Goal: Task Accomplishment & Management: Manage account settings

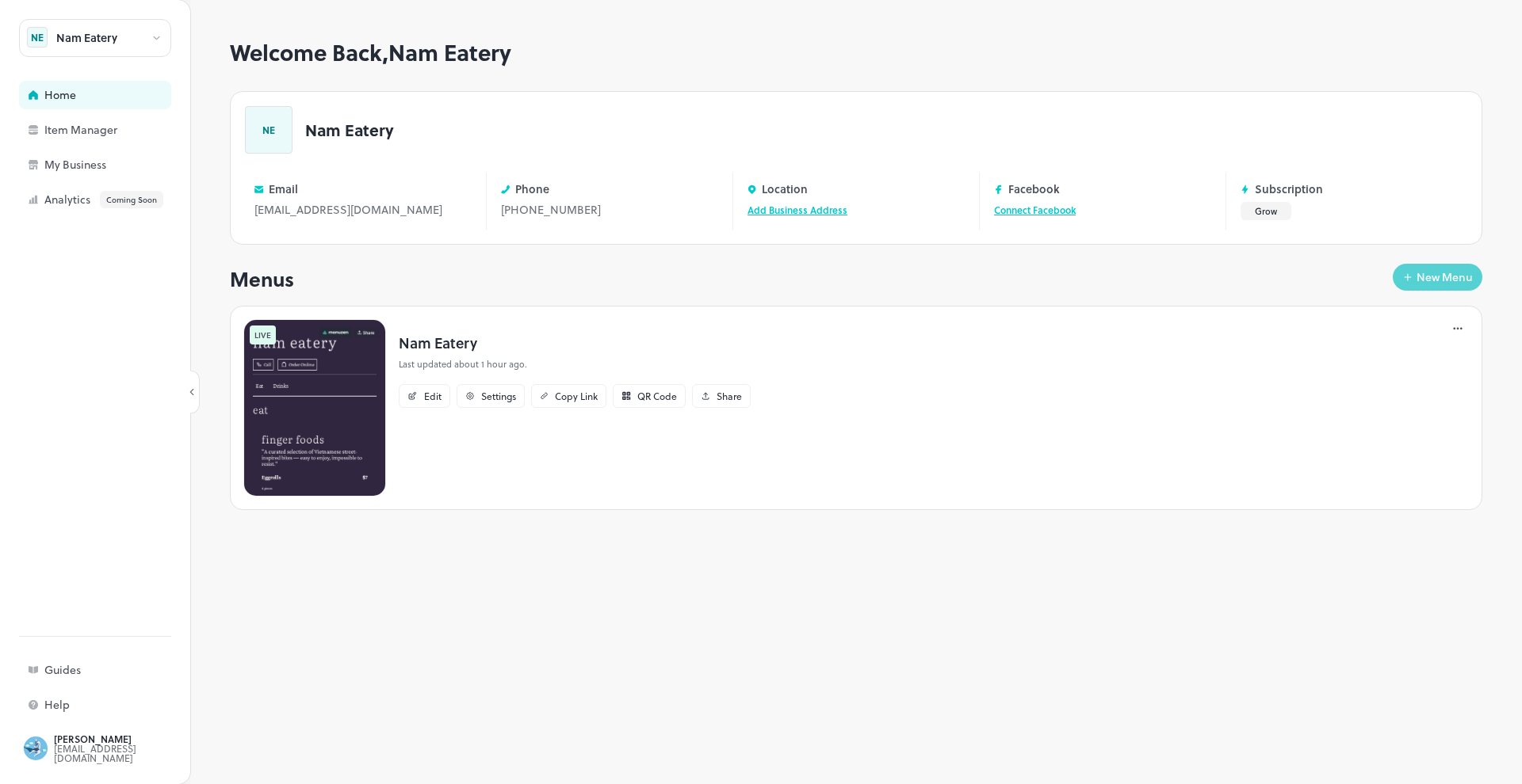
click at [1447, 267] on button "New Menu" at bounding box center [1437, 278] width 90 height 27
click at [1432, 277] on div "New Menu" at bounding box center [1444, 277] width 56 height 11
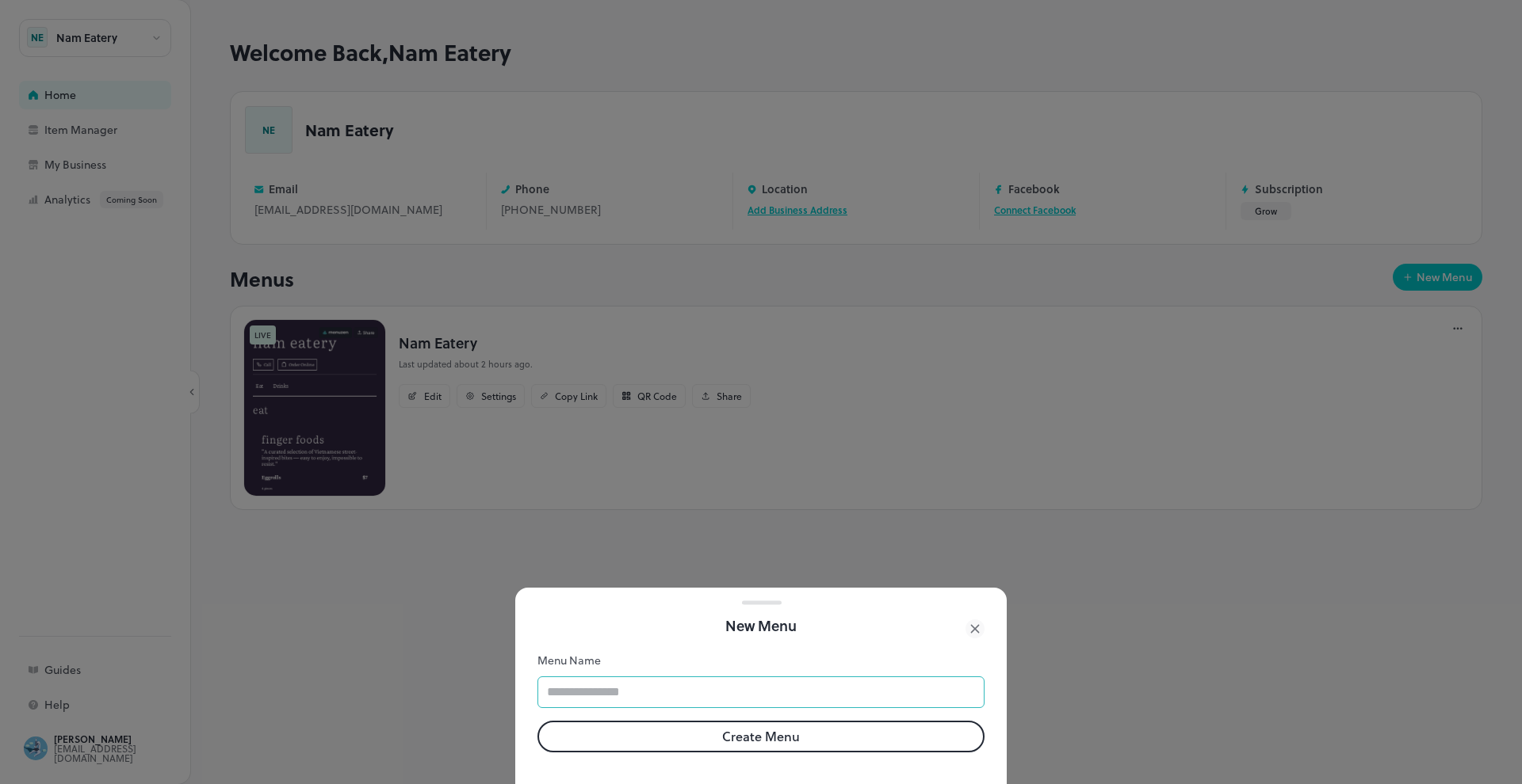
click at [662, 700] on input "text" at bounding box center [761, 692] width 447 height 32
type input "*******"
click at [773, 729] on button "Create Menu" at bounding box center [761, 736] width 447 height 32
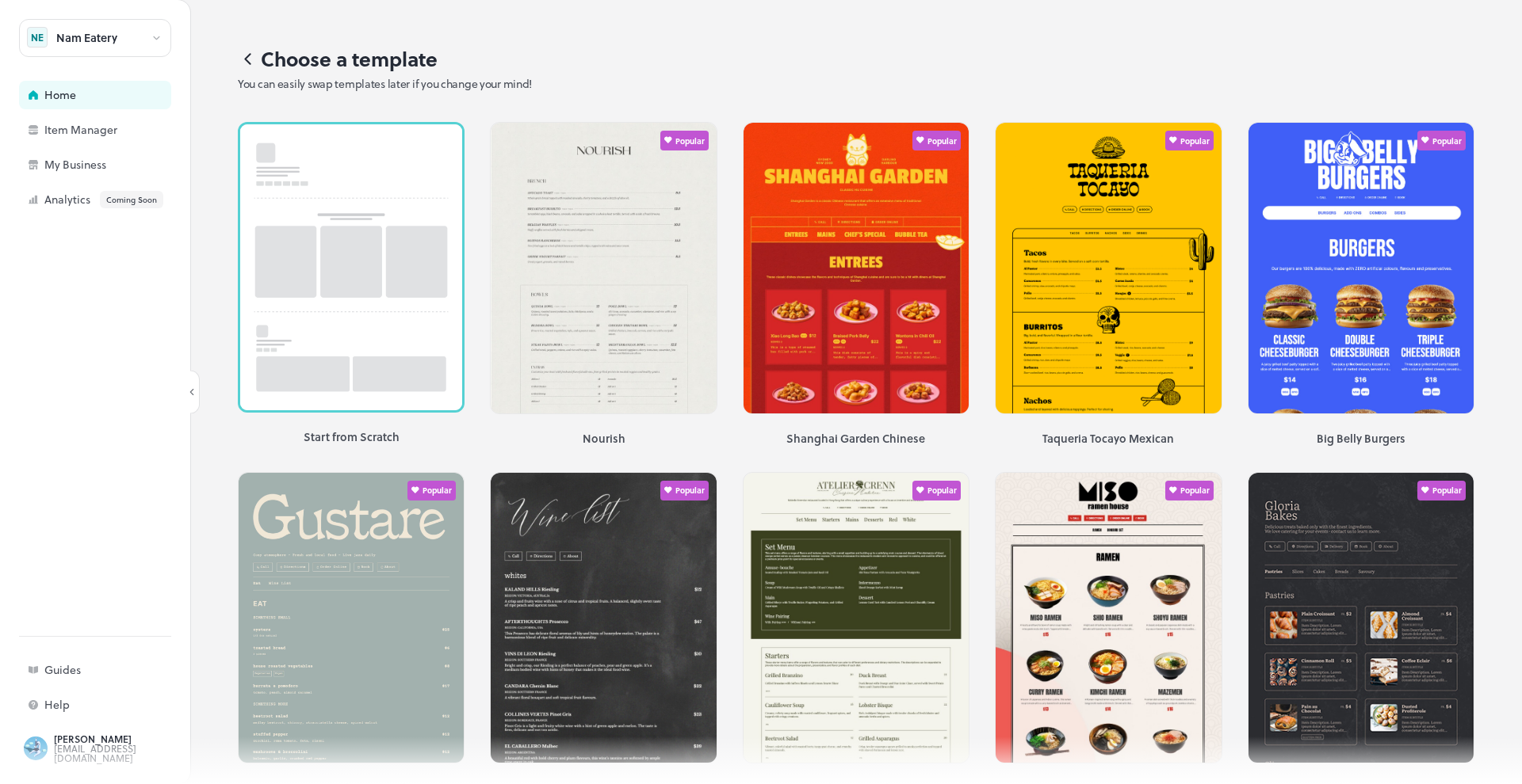
click at [249, 55] on icon at bounding box center [247, 59] width 5 height 10
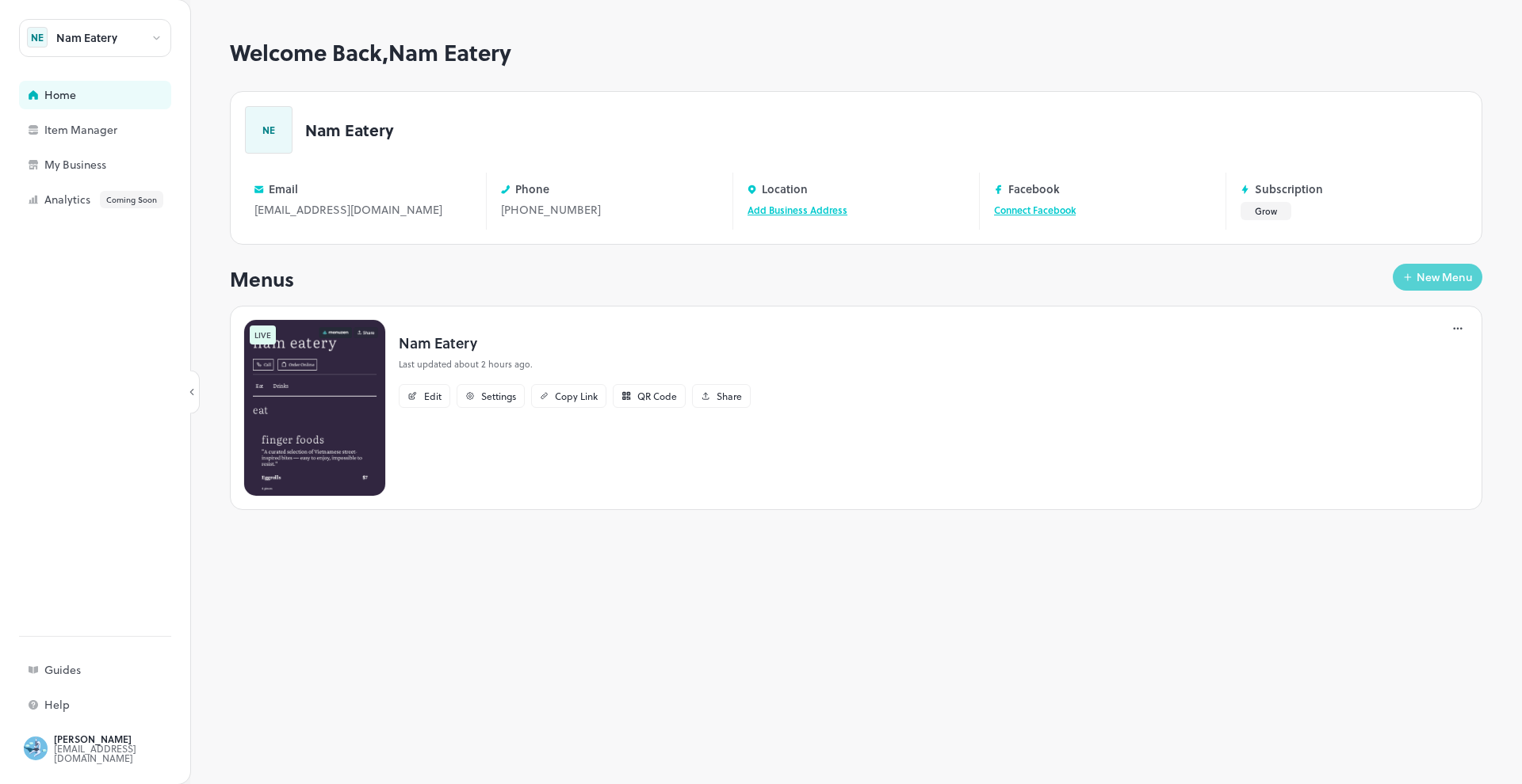
click at [1448, 280] on div "New Menu" at bounding box center [1444, 277] width 56 height 11
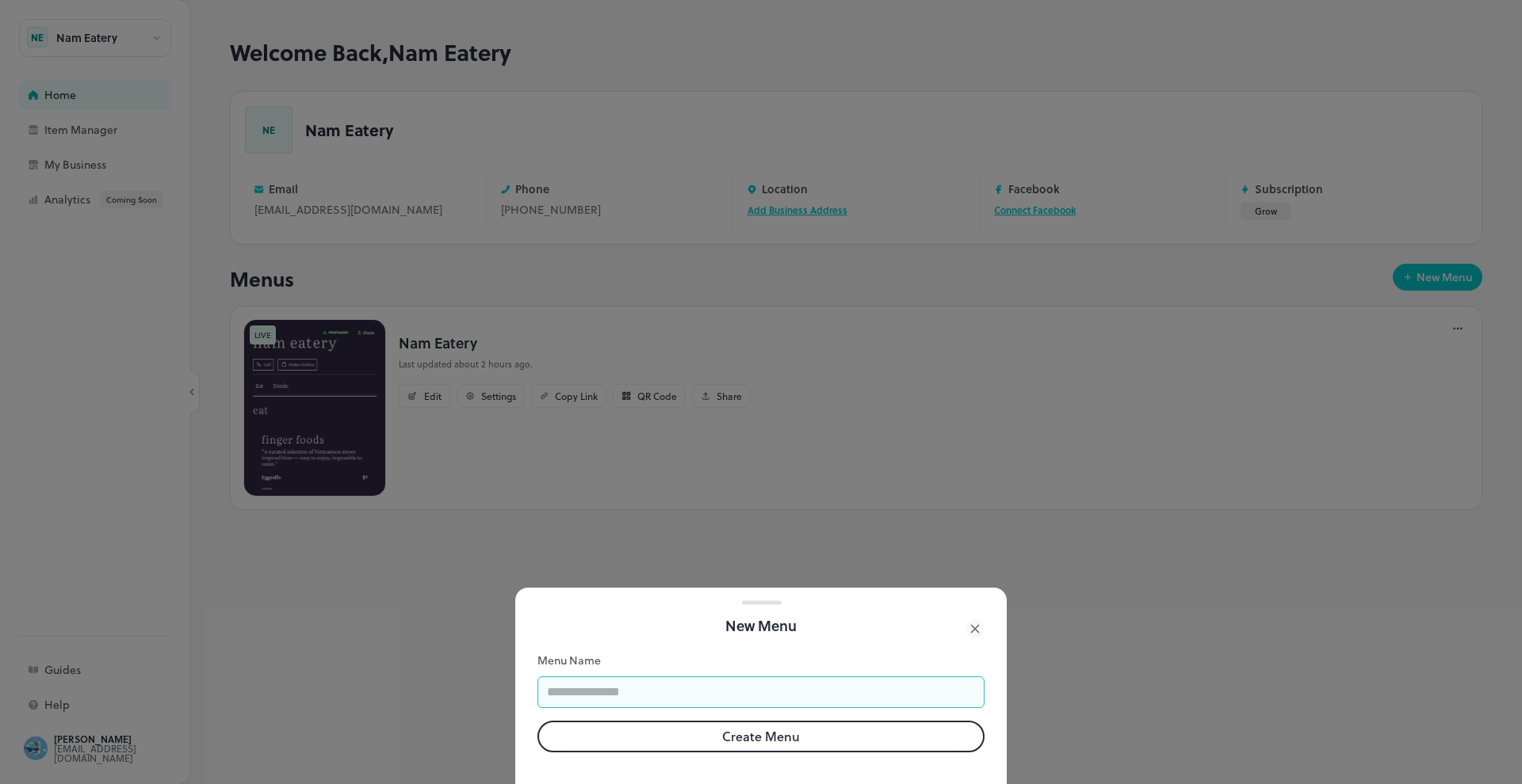
click at [646, 695] on input "text" at bounding box center [761, 692] width 447 height 32
type input "*******"
click at [770, 741] on button "Create Menu" at bounding box center [761, 736] width 447 height 32
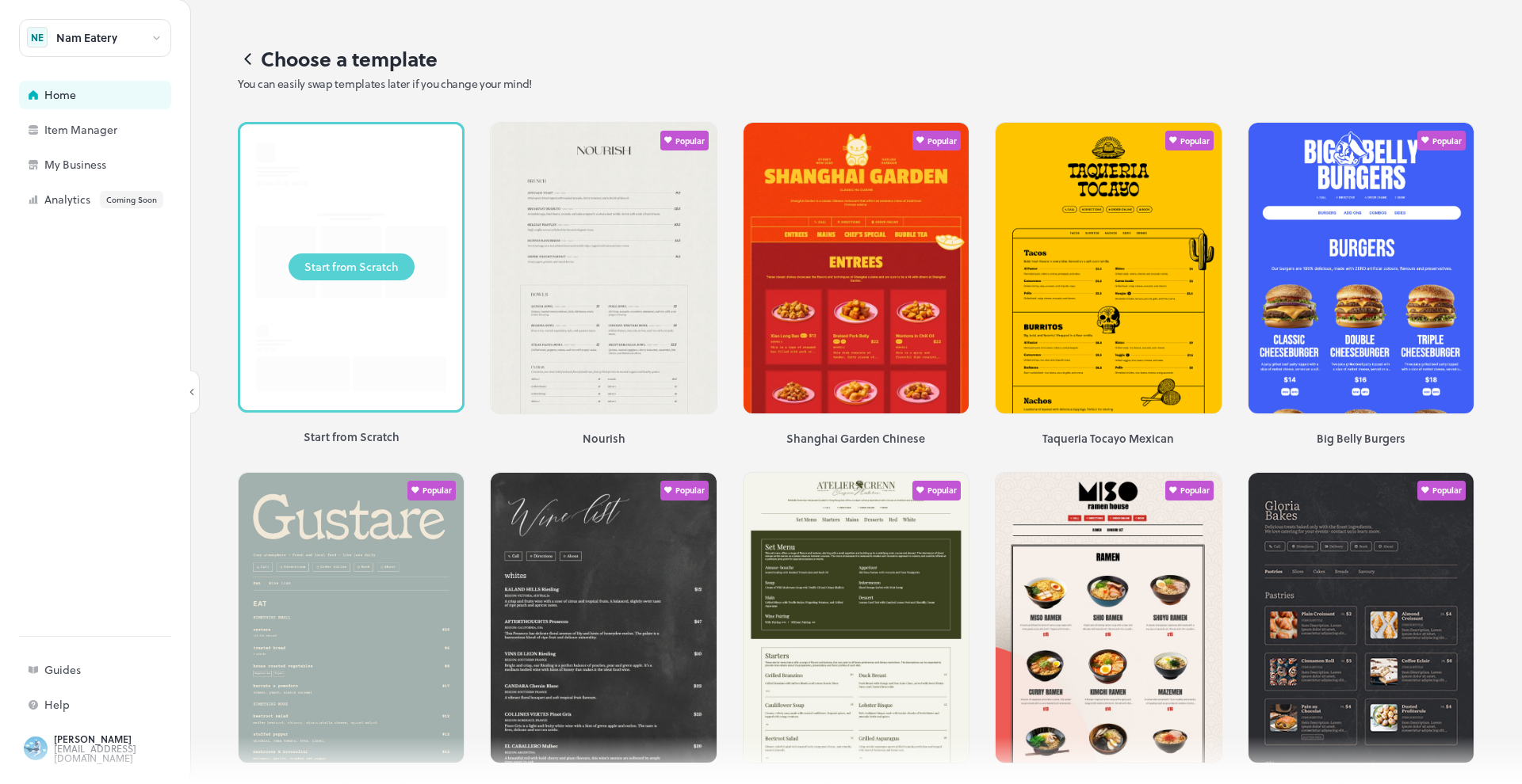
click at [339, 259] on div "Start from Scratch" at bounding box center [351, 267] width 95 height 17
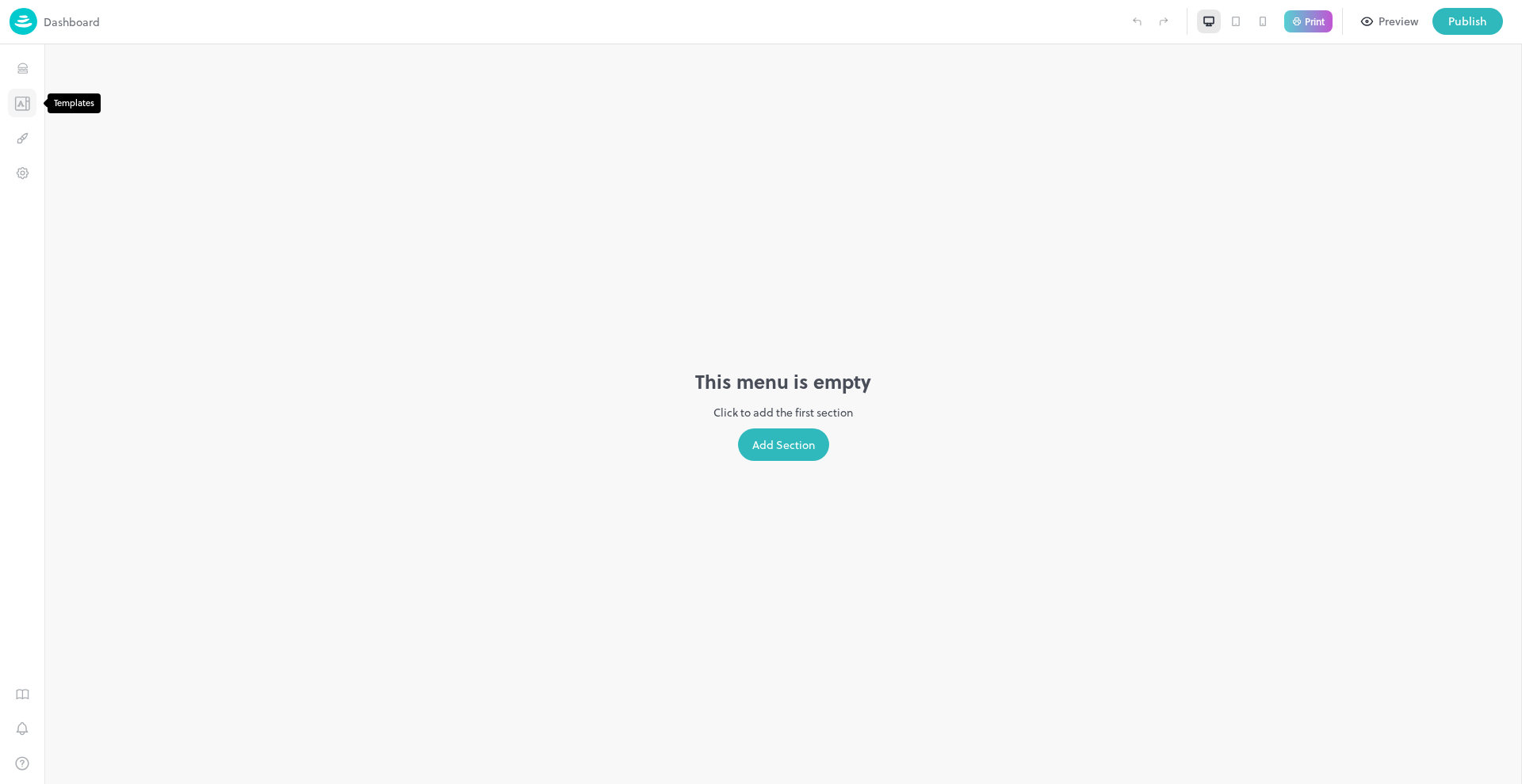
click at [21, 113] on button "Templates" at bounding box center [21, 102] width 28 height 28
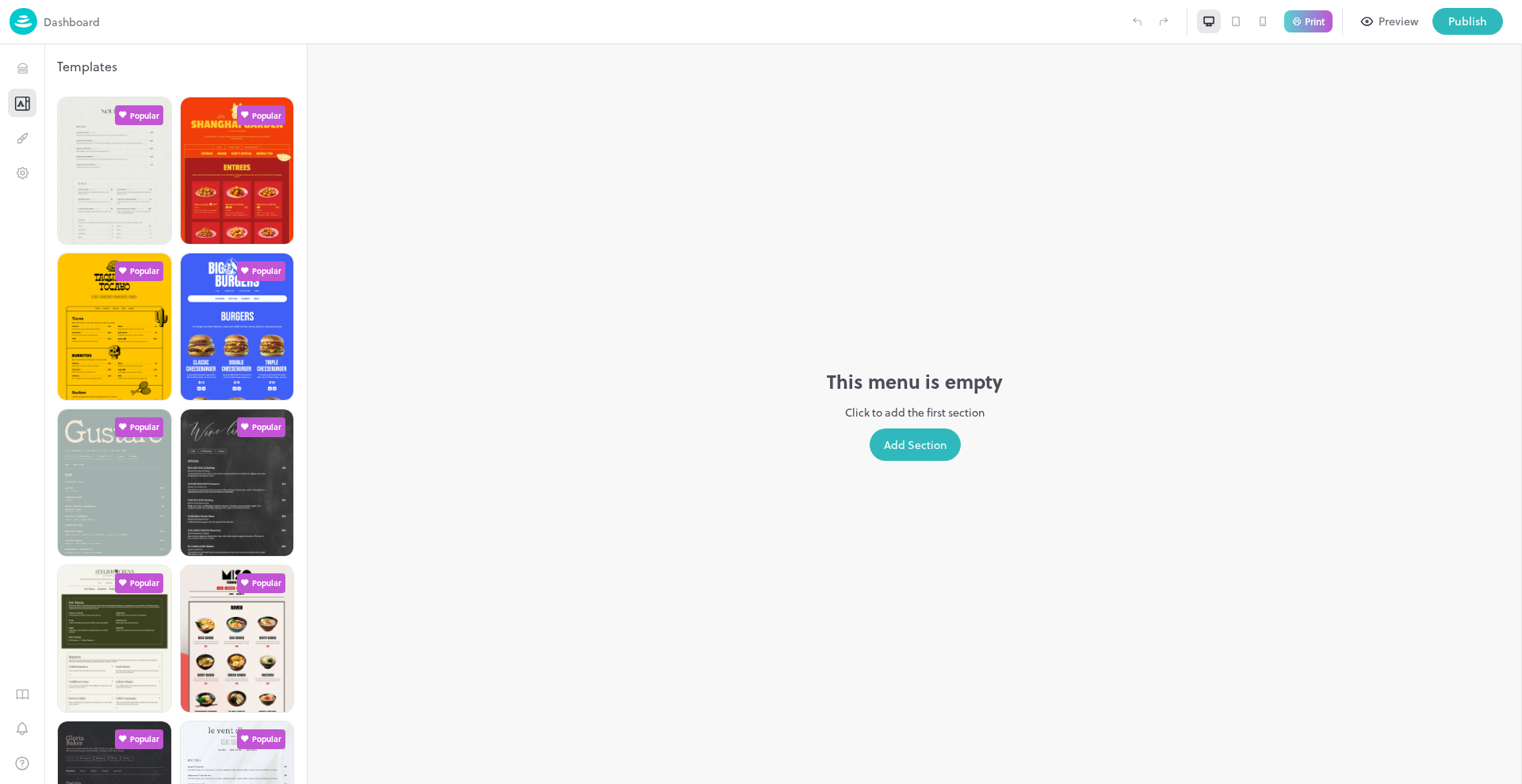
click at [127, 72] on div "Templates" at bounding box center [176, 66] width 263 height 19
click at [90, 65] on div "Templates" at bounding box center [176, 66] width 263 height 19
click at [68, 61] on div "Templates" at bounding box center [176, 66] width 263 height 19
click at [21, 141] on icon "Design" at bounding box center [19, 141] width 4 height 4
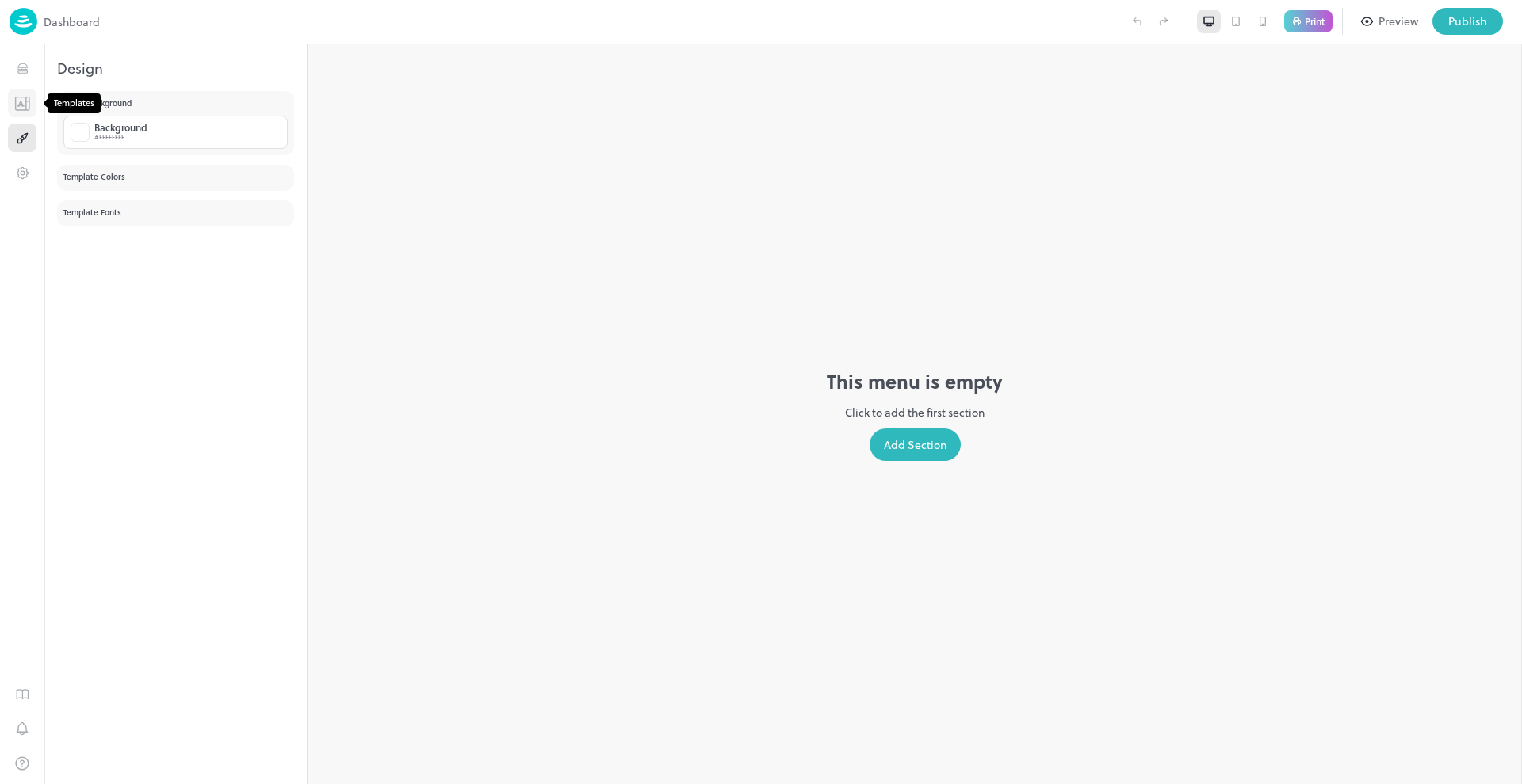
click at [19, 111] on button "Templates" at bounding box center [21, 102] width 28 height 28
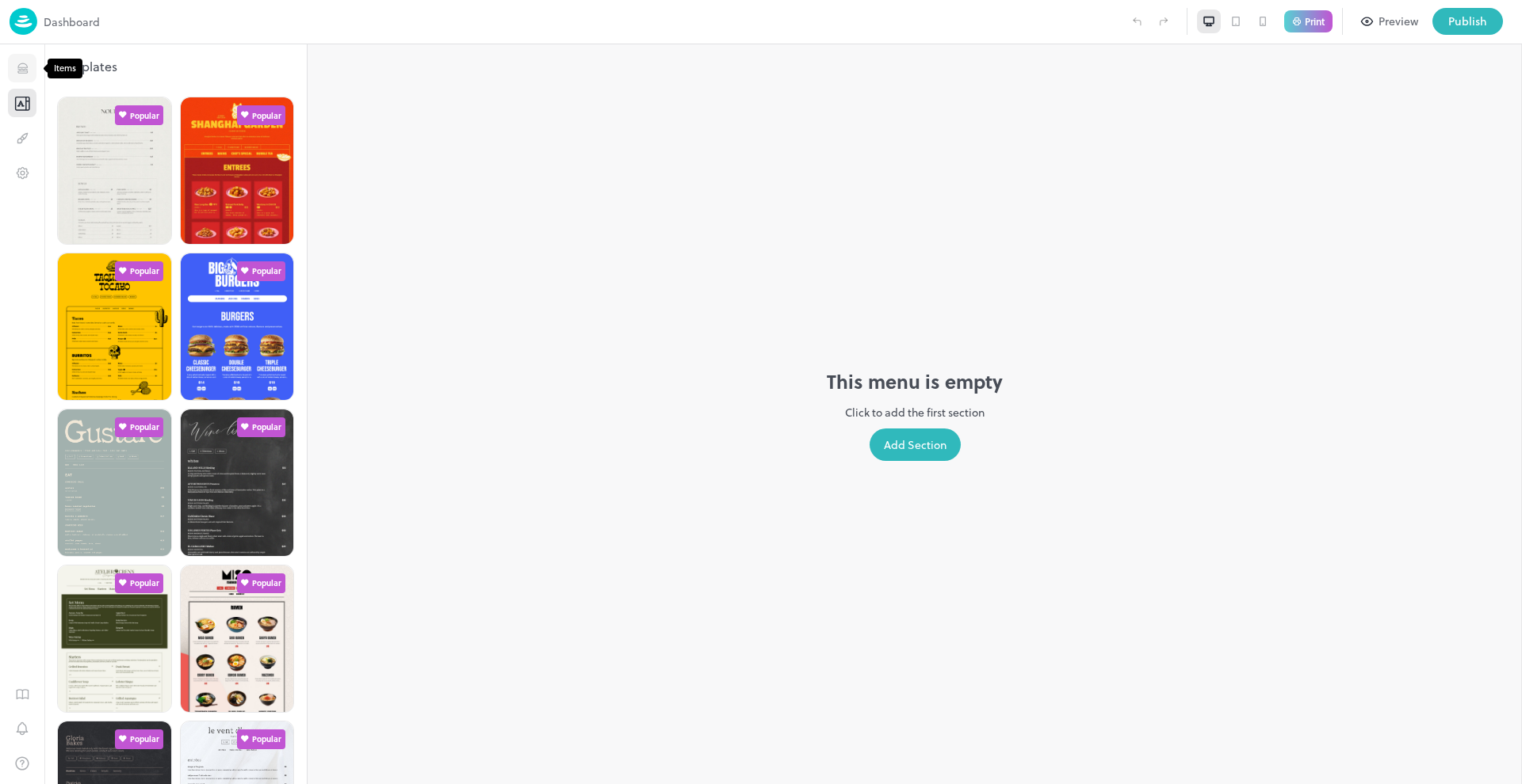
click at [20, 64] on icon "Items" at bounding box center [21, 65] width 9 height 4
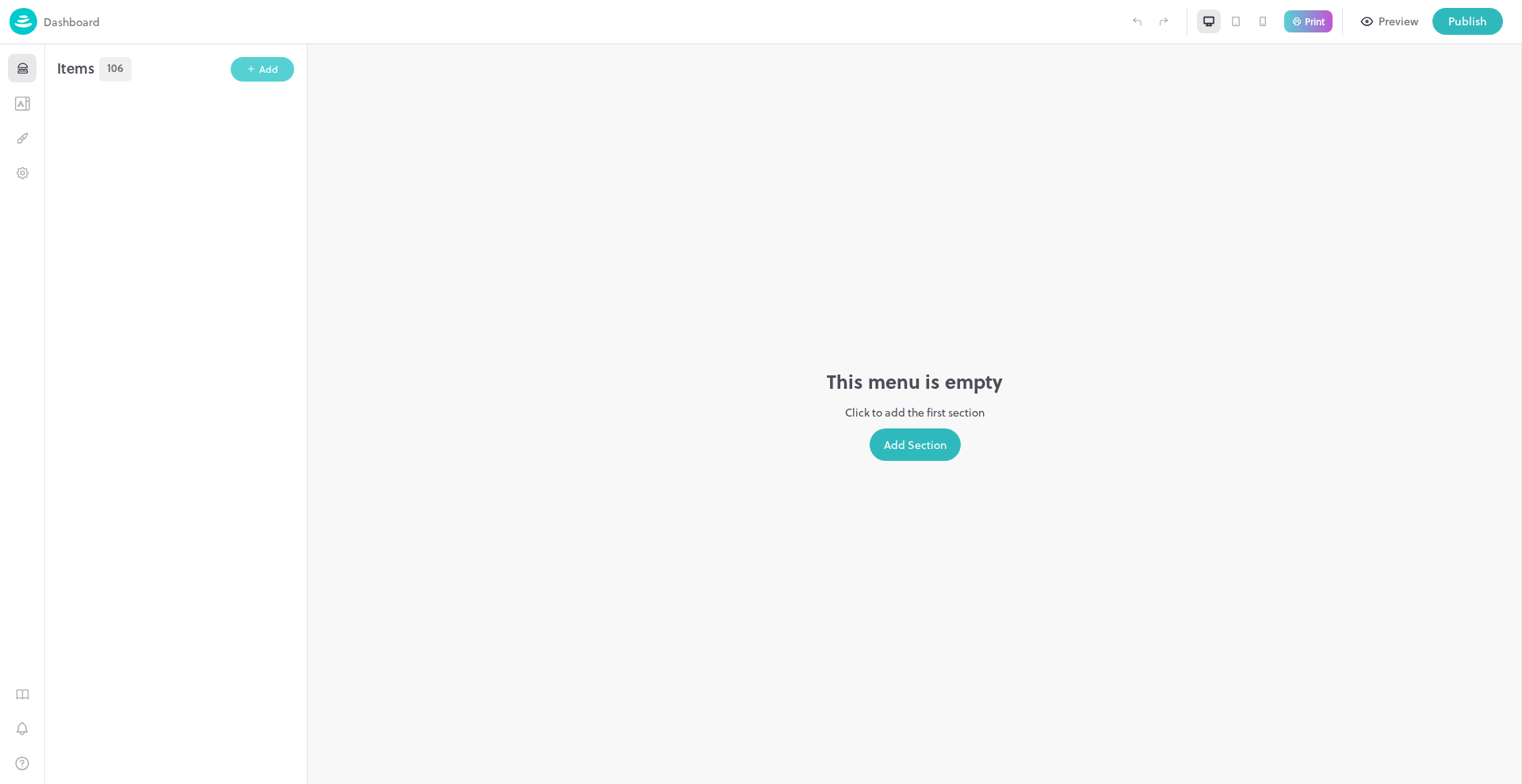
click at [260, 72] on div "Add" at bounding box center [269, 70] width 19 height 15
click at [388, 109] on div "Group your items with categories" at bounding box center [405, 115] width 124 height 12
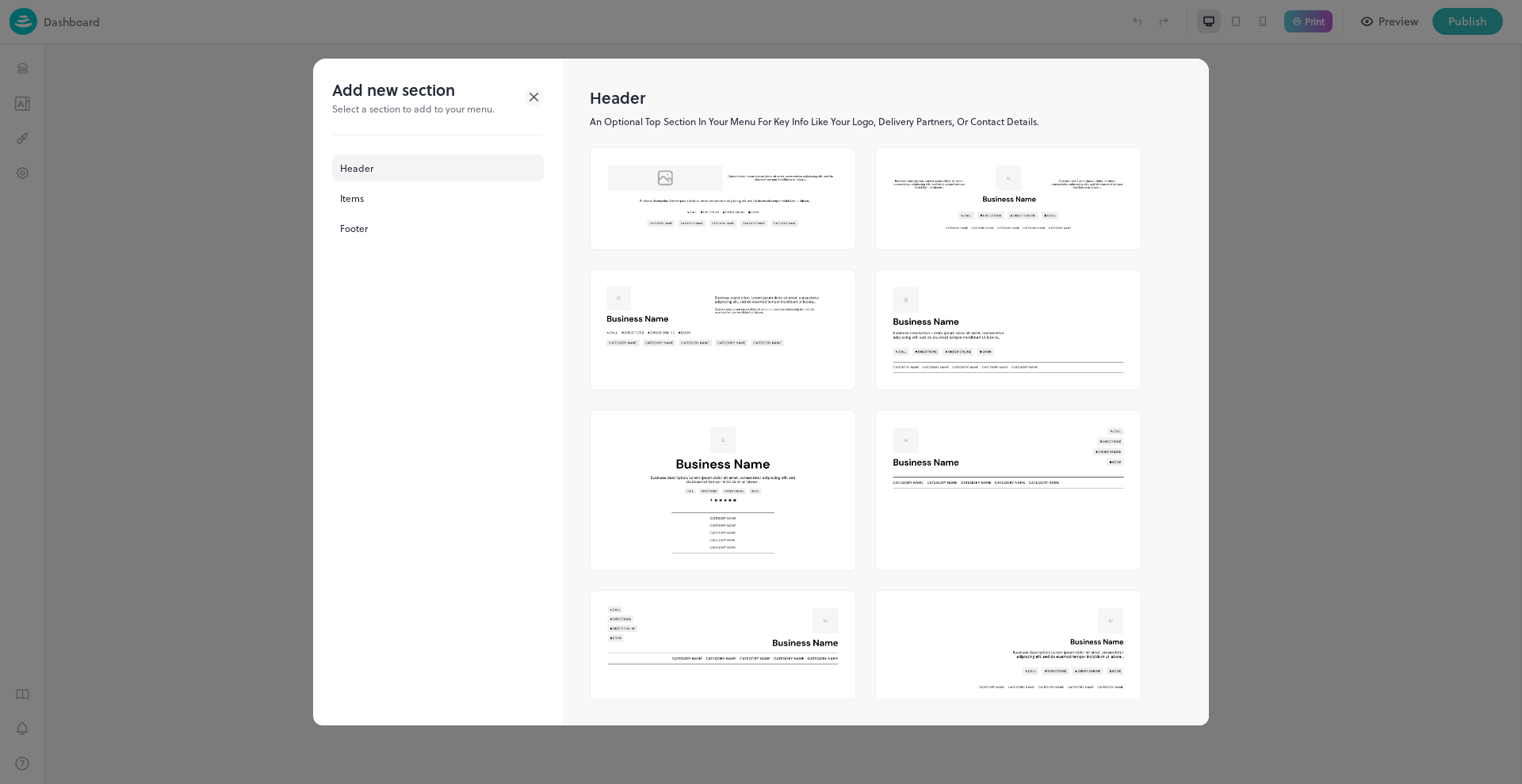
click at [379, 176] on div "Header" at bounding box center [437, 168] width 211 height 27
click at [375, 202] on div "Items" at bounding box center [437, 199] width 211 height 27
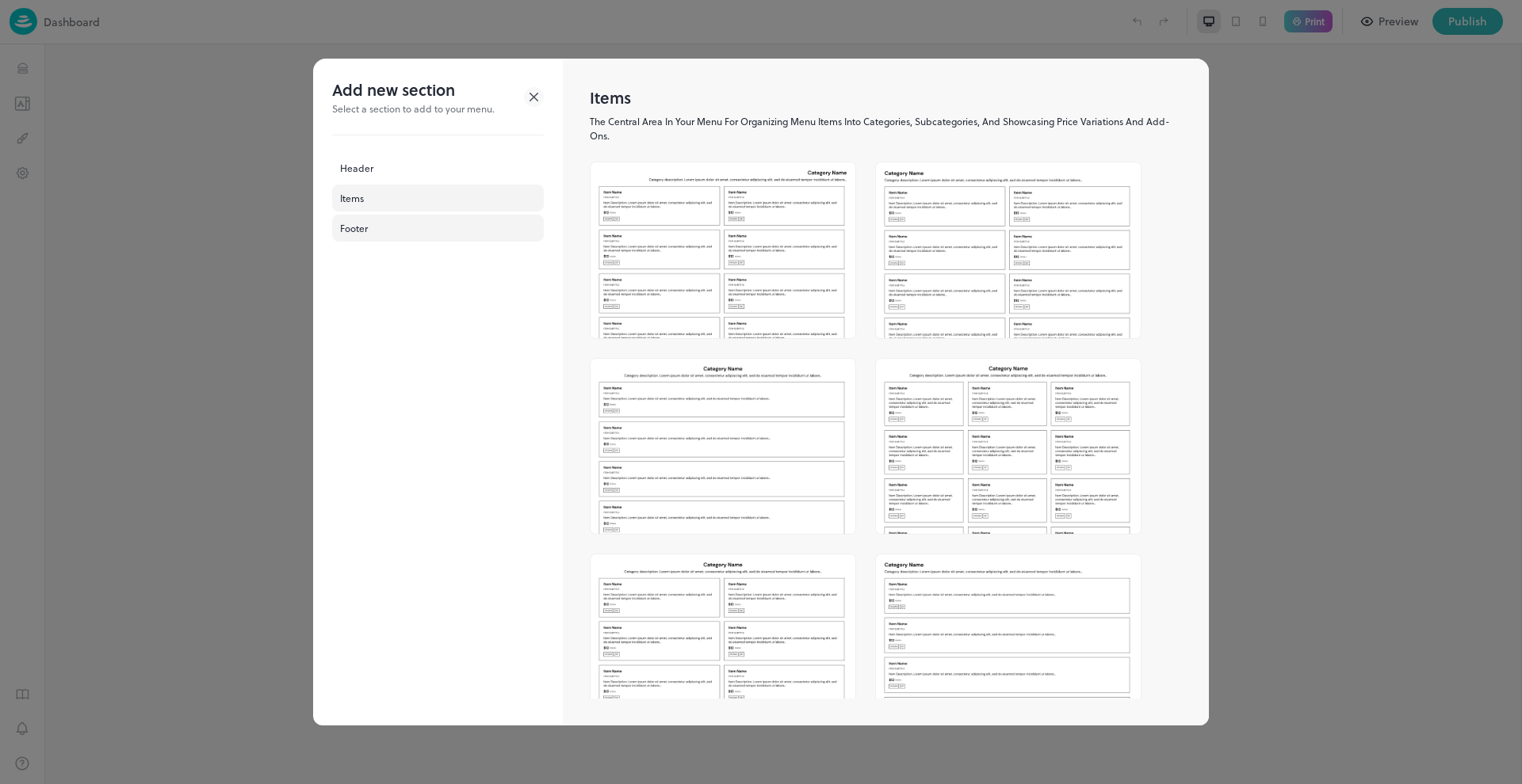
click at [379, 232] on div "Footer" at bounding box center [437, 228] width 211 height 27
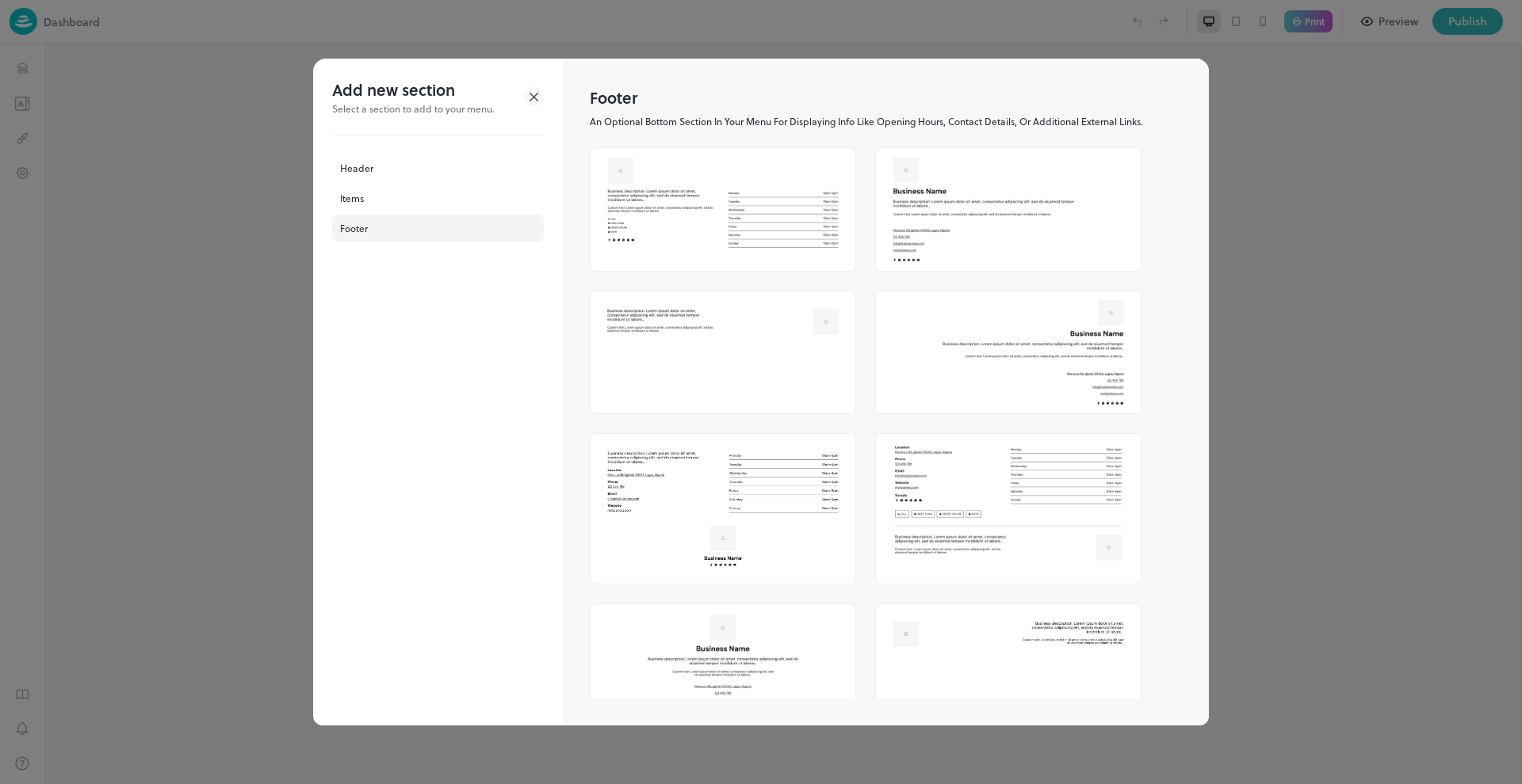
click at [535, 95] on icon at bounding box center [533, 96] width 20 height 20
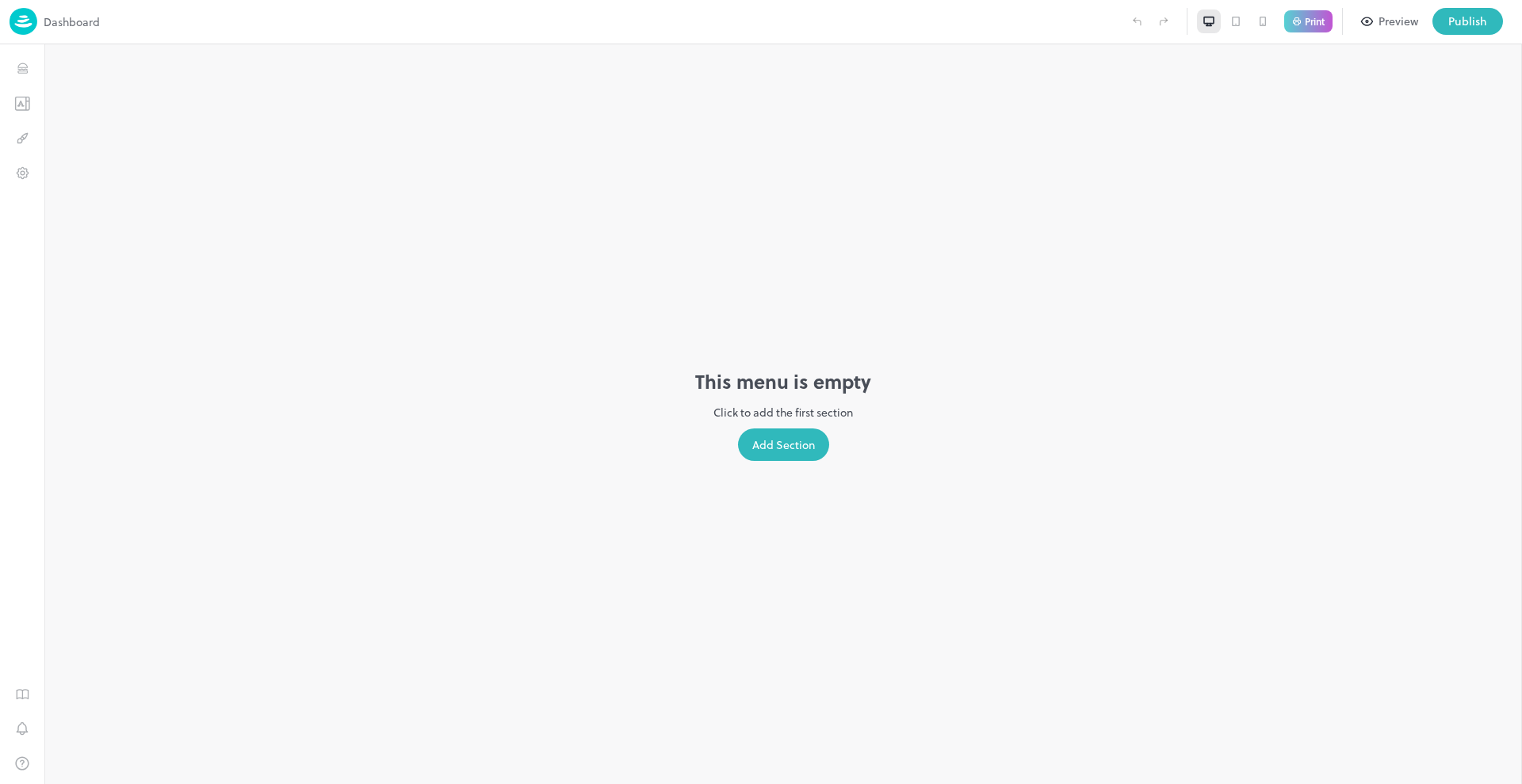
click at [777, 448] on div "Add Section" at bounding box center [783, 445] width 91 height 32
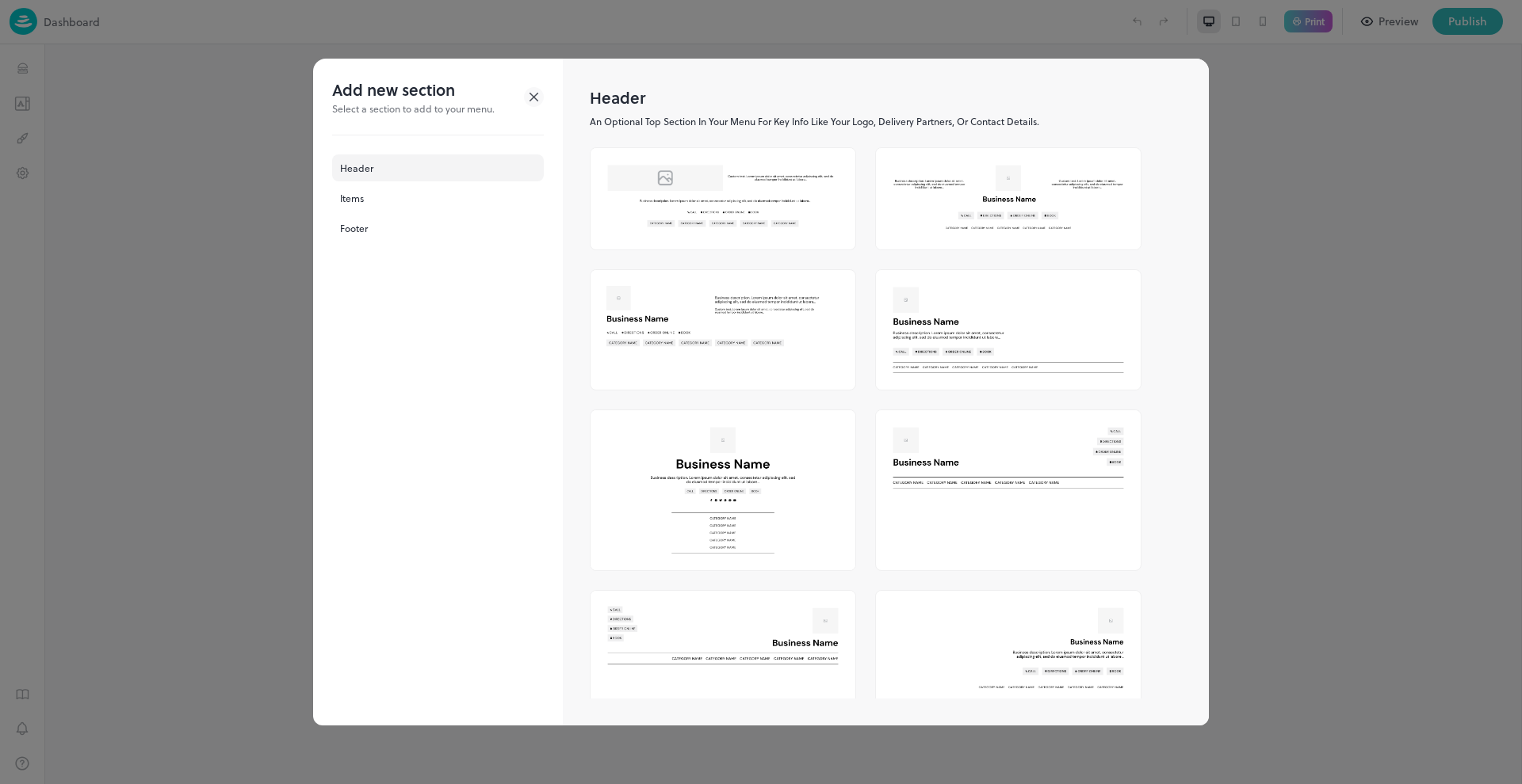
click at [359, 170] on div "Header" at bounding box center [437, 168] width 211 height 27
click at [761, 188] on img at bounding box center [722, 196] width 264 height 95
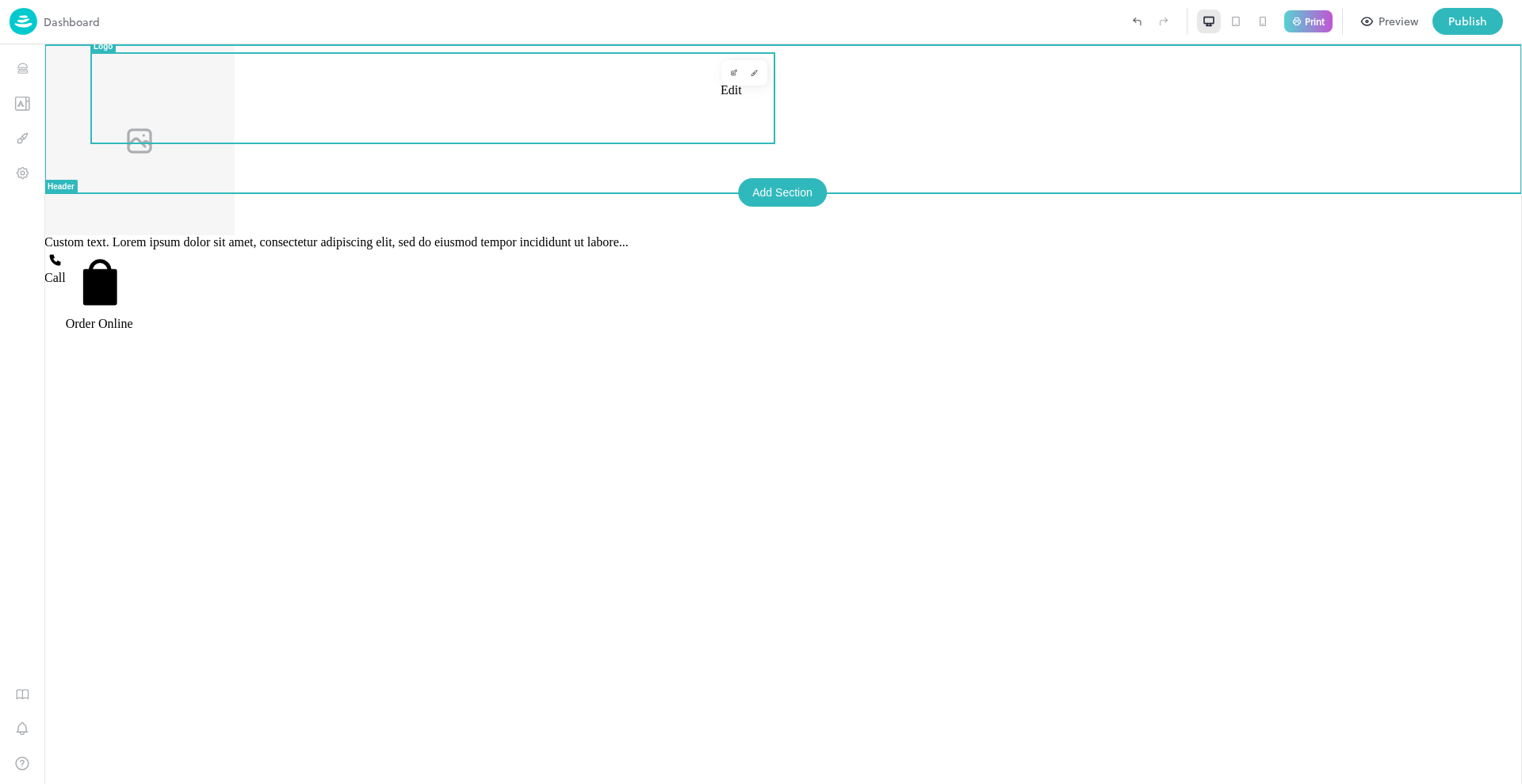
click at [737, 76] on icon "Edit" at bounding box center [733, 72] width 8 height 8
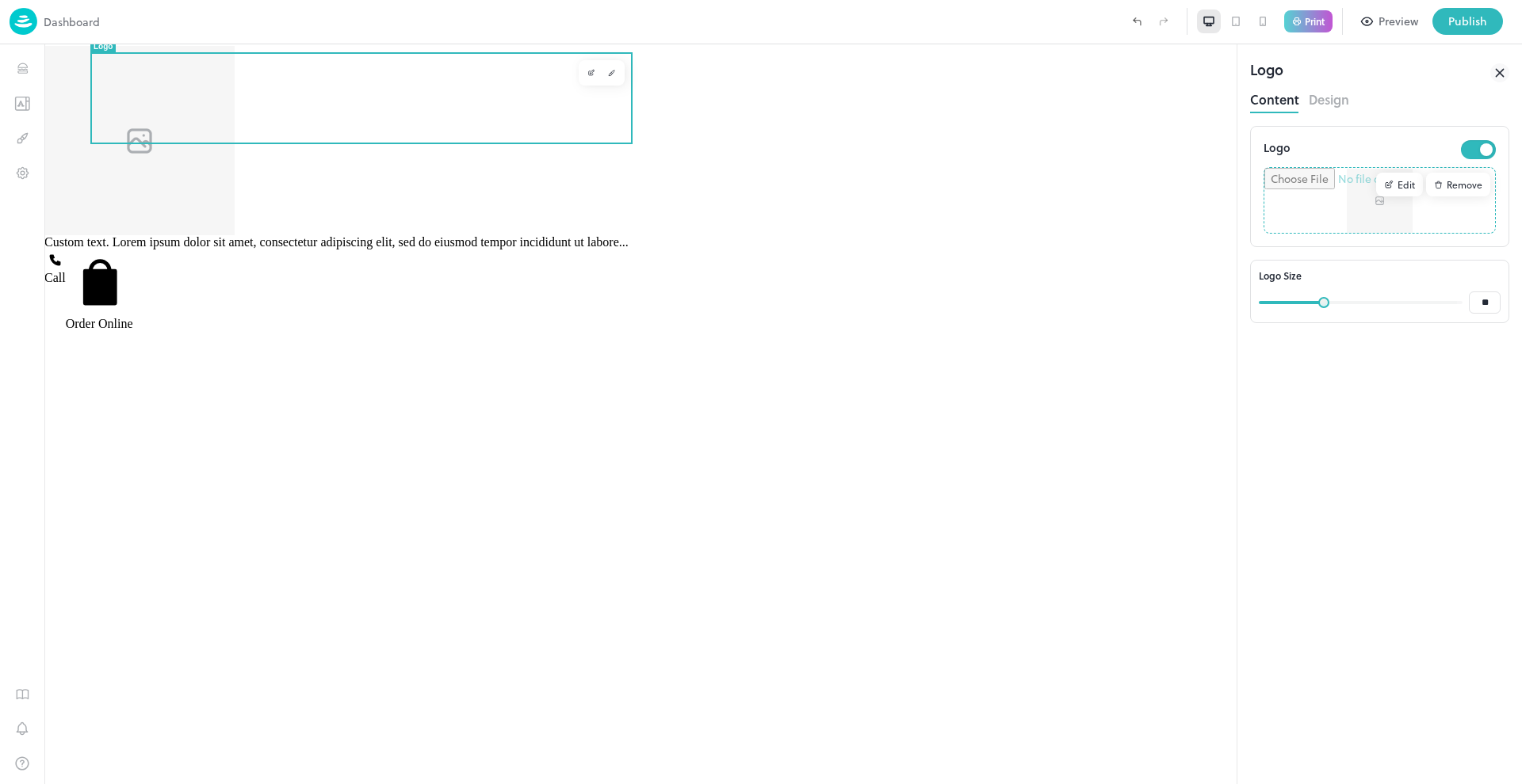
click at [1398, 184] on div "Edit" at bounding box center [1399, 185] width 47 height 24
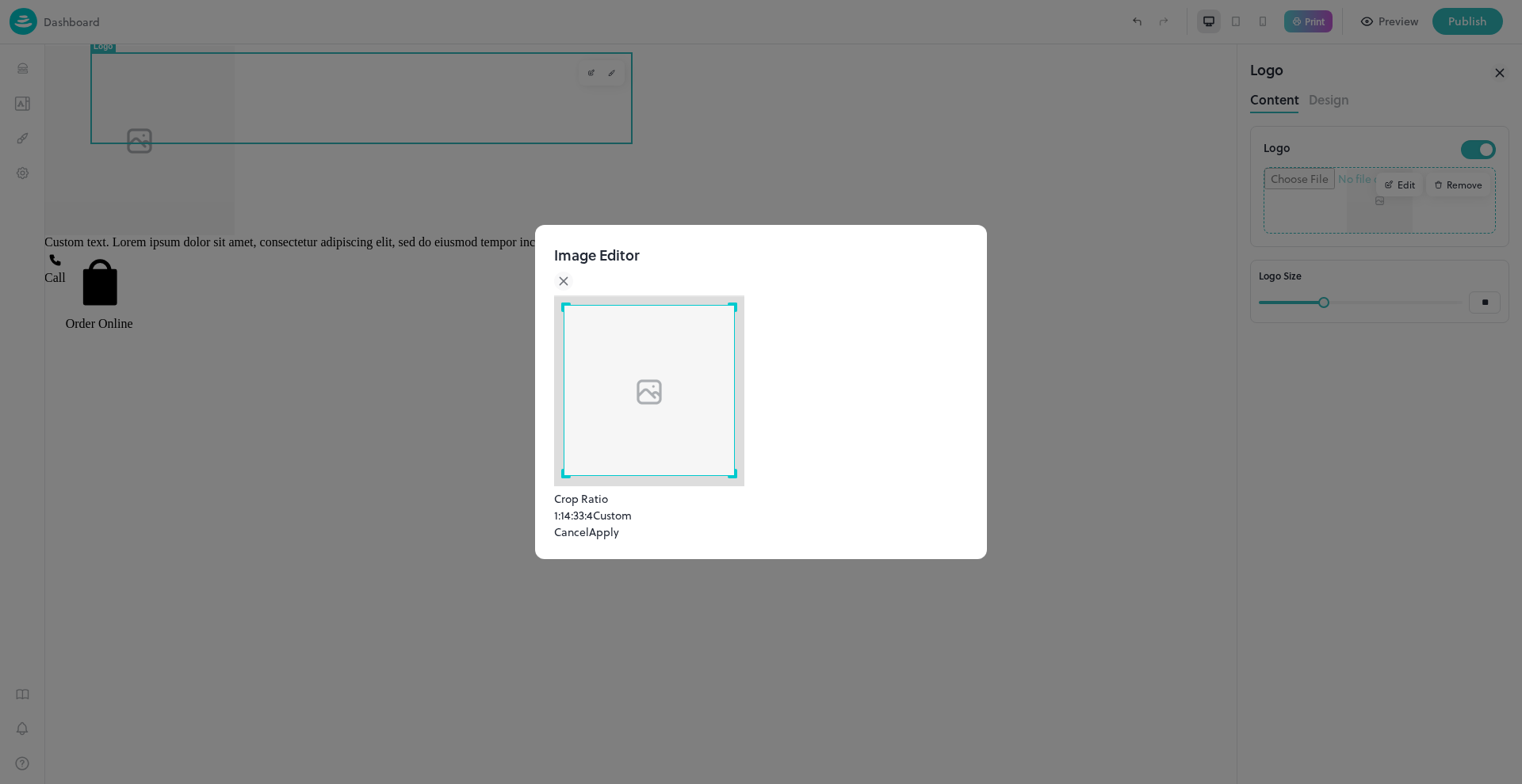
click at [589, 539] on button "Cancel" at bounding box center [571, 532] width 35 height 17
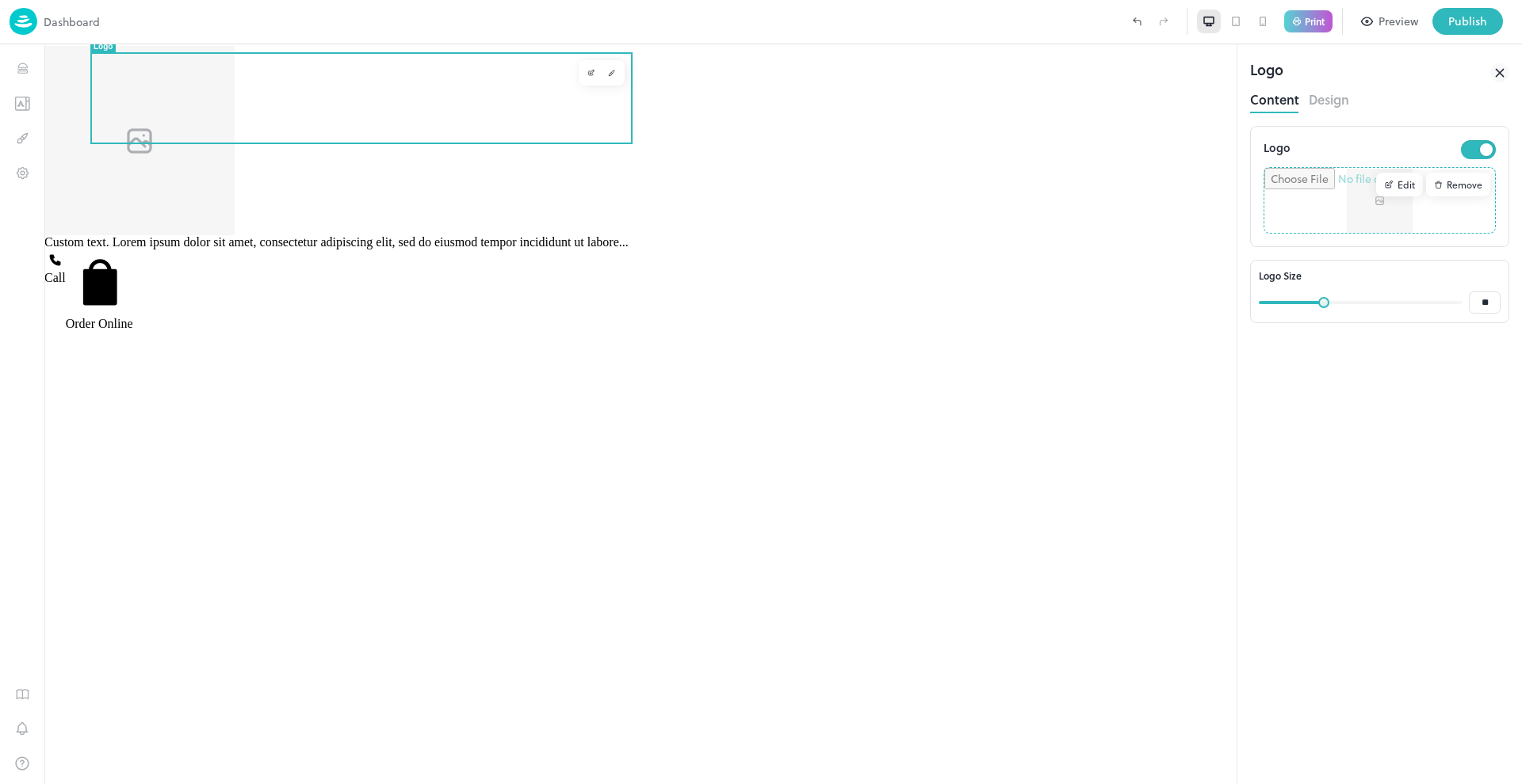
click at [1380, 206] on input "file" at bounding box center [1380, 200] width 230 height 65
type input "**********"
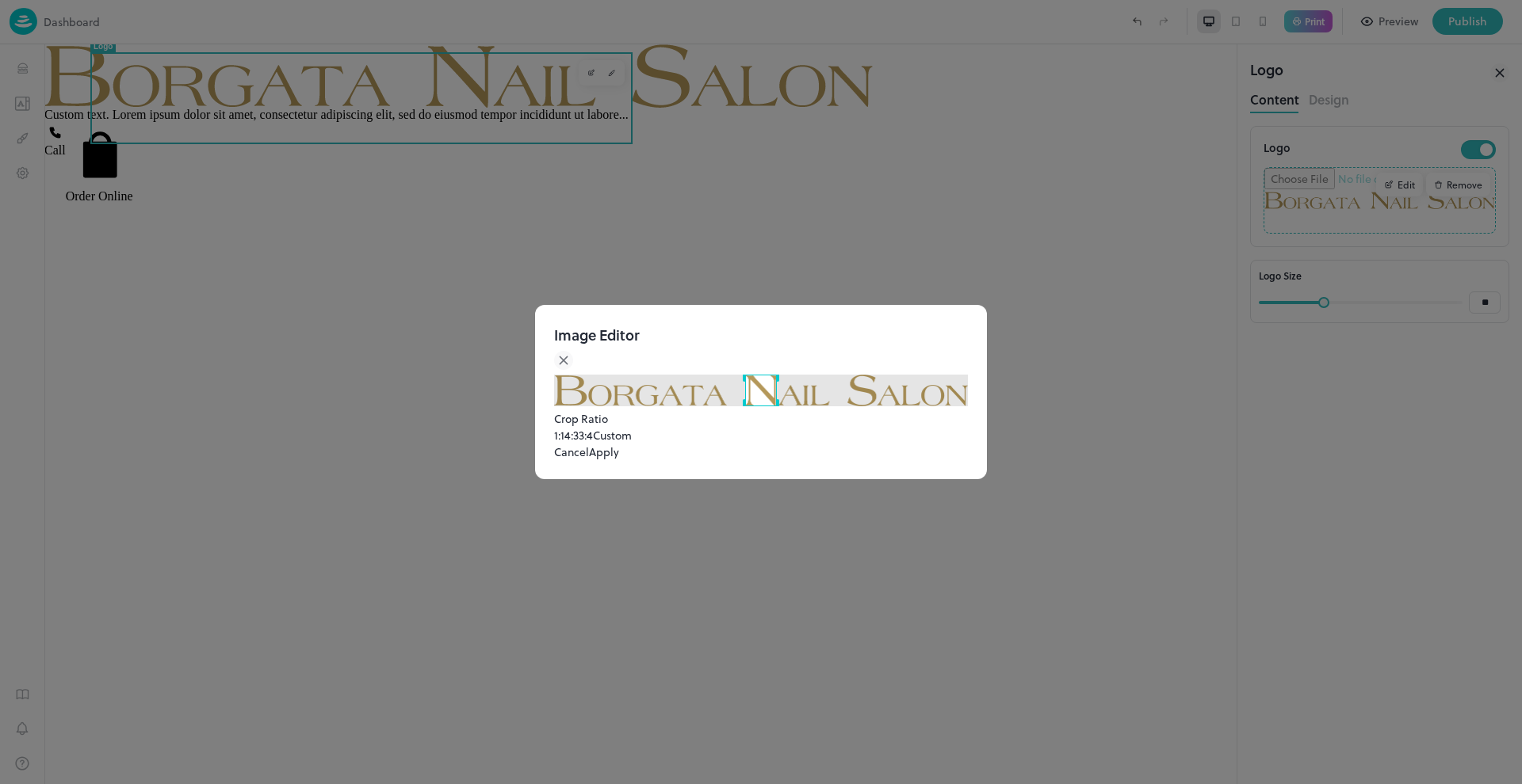
click at [579, 427] on button "4:3" at bounding box center [571, 435] width 14 height 17
click at [593, 427] on button "3:4" at bounding box center [586, 435] width 14 height 17
click at [564, 427] on button "1:1" at bounding box center [559, 435] width 10 height 17
click at [619, 460] on button "Apply" at bounding box center [604, 453] width 30 height 17
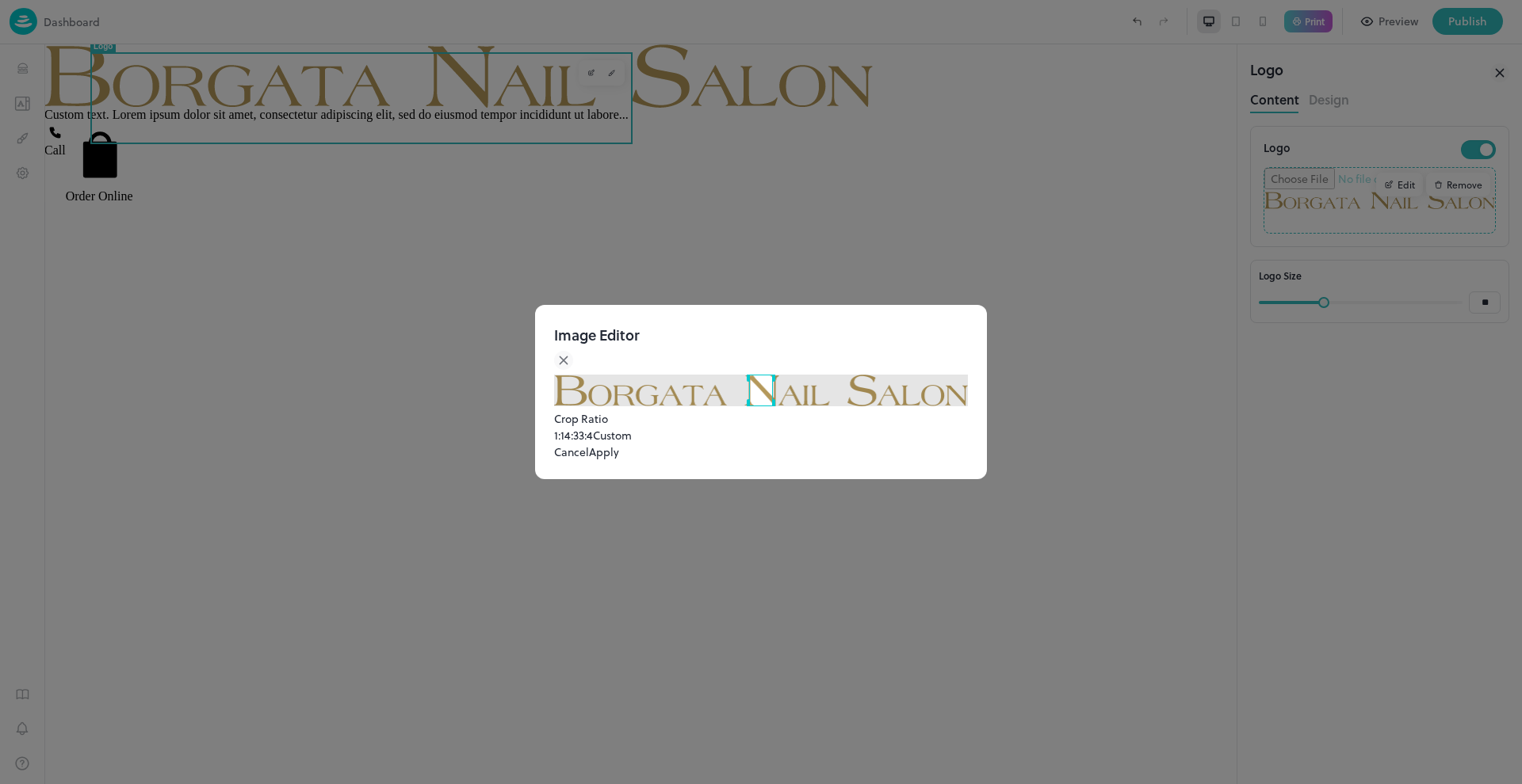
click at [573, 351] on icon at bounding box center [564, 360] width 19 height 19
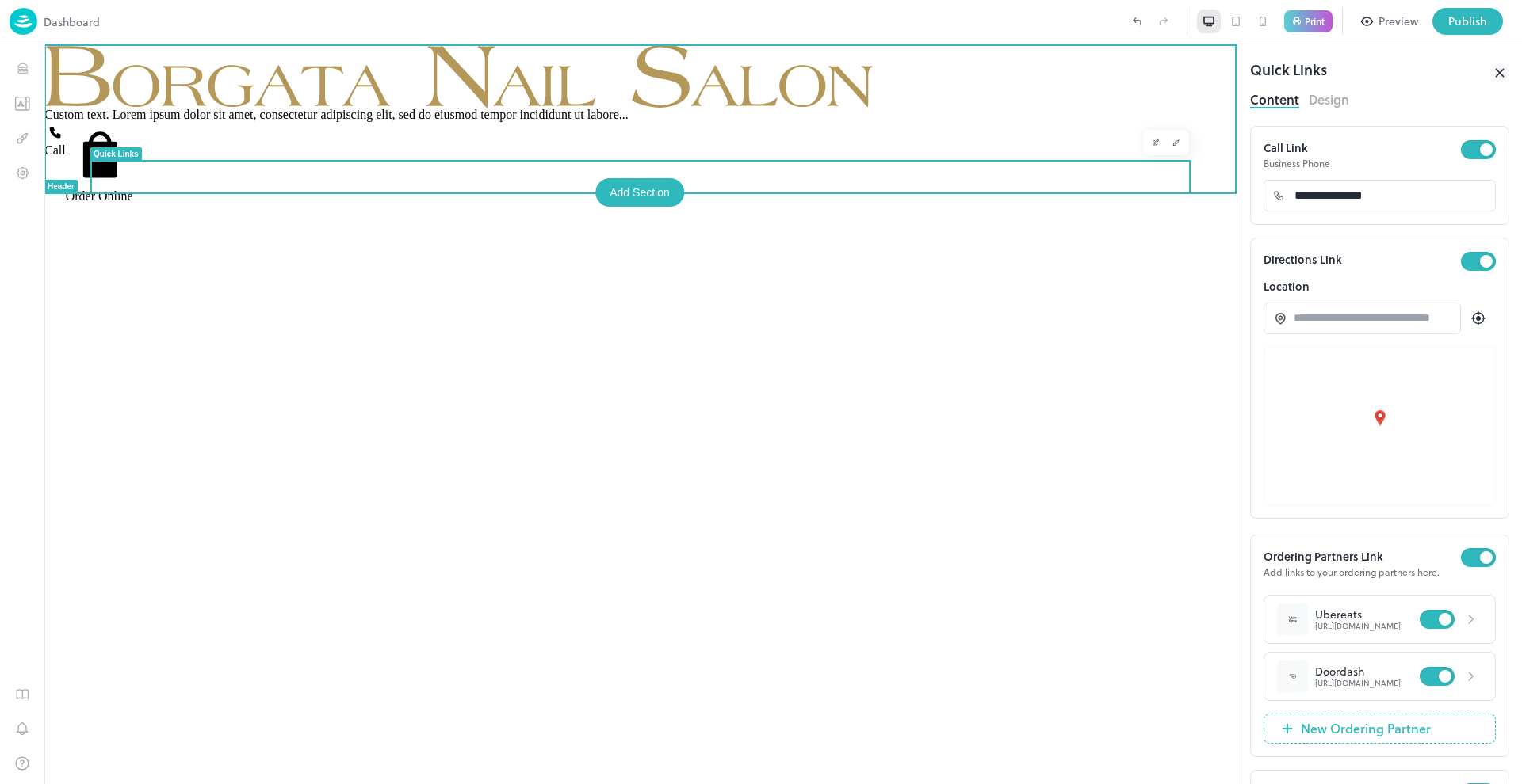
click at [1171, 169] on div "Call Order Online" at bounding box center [640, 163] width 1192 height 82
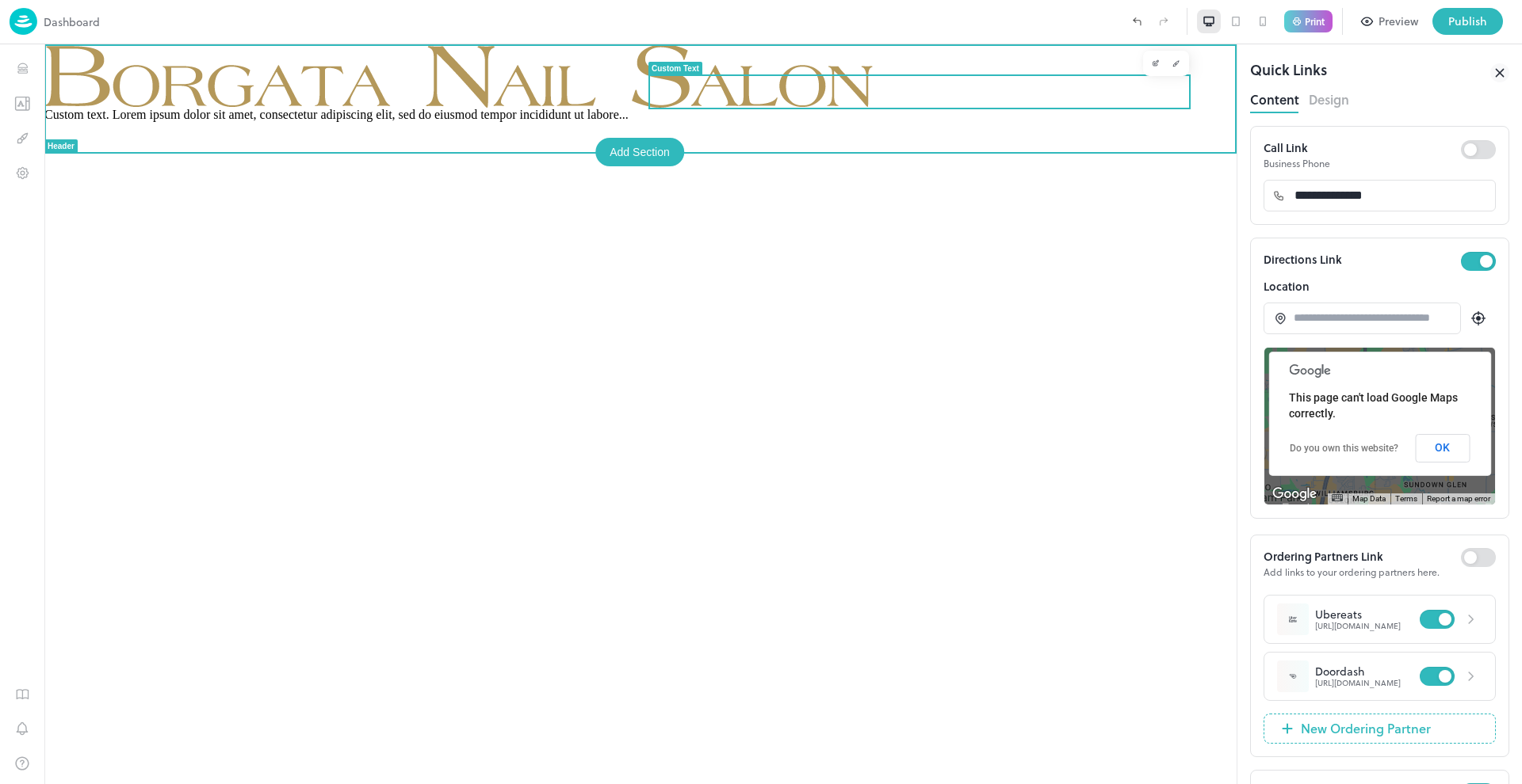
click at [767, 107] on div "Custom text. Lorem ipsum dolor sit amet, consectetur adipiscing elit, sed do ei…" at bounding box center [640, 114] width 1192 height 14
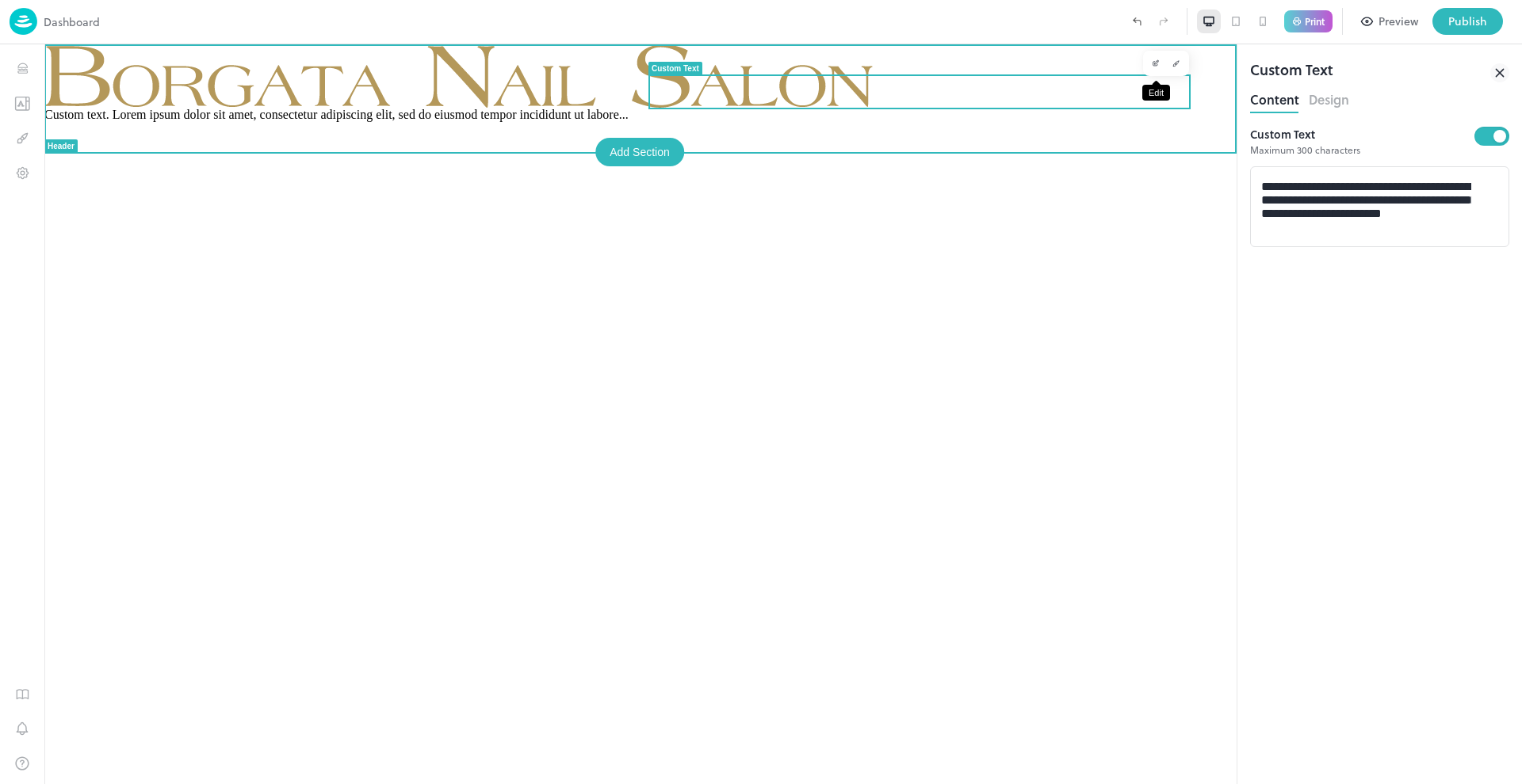
click at [1155, 64] on icon "Edit" at bounding box center [1156, 62] width 4 height 4
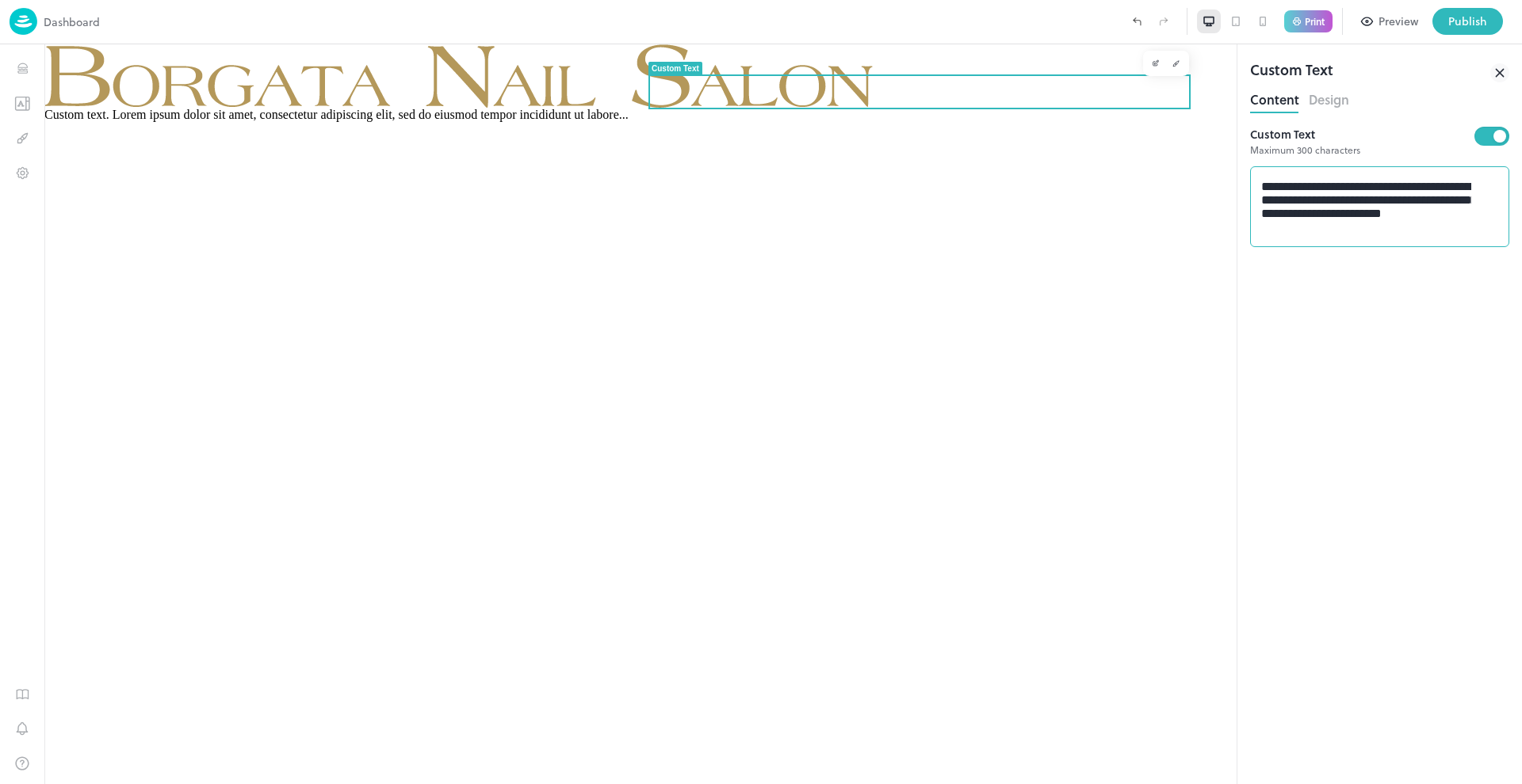
click at [1302, 207] on textarea "**********" at bounding box center [1366, 207] width 210 height 55
type textarea "**********"
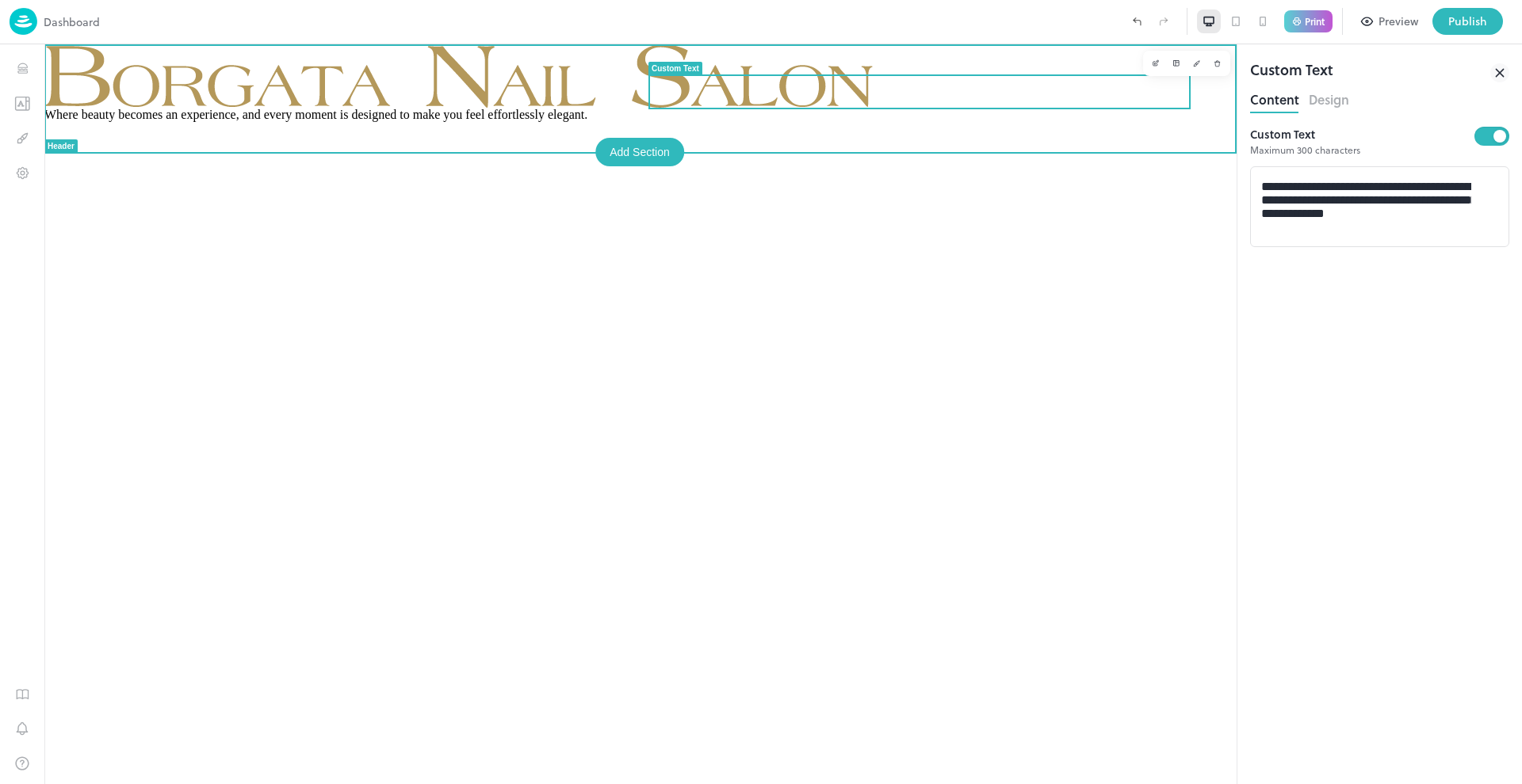
click at [864, 294] on div "Where beauty becomes an experience, and every moment is designed to make you fe…" at bounding box center [640, 414] width 1192 height 740
click at [720, 122] on div "Where beauty becomes an experience, and every moment is designed to make you fe…" at bounding box center [640, 114] width 1192 height 14
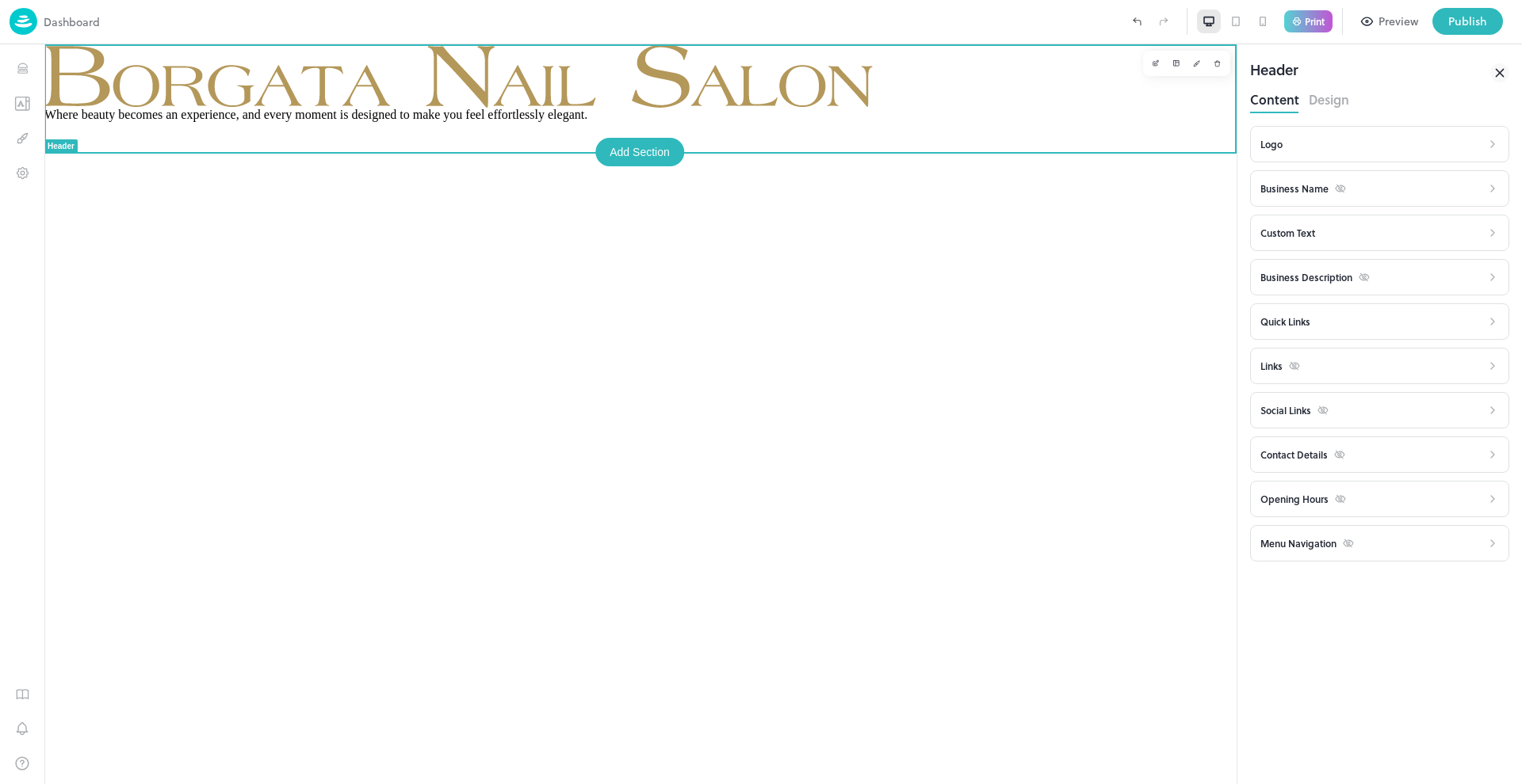
click at [965, 107] on div "Where beauty becomes an experience, and every moment is designed to make you fe…" at bounding box center [640, 114] width 1192 height 14
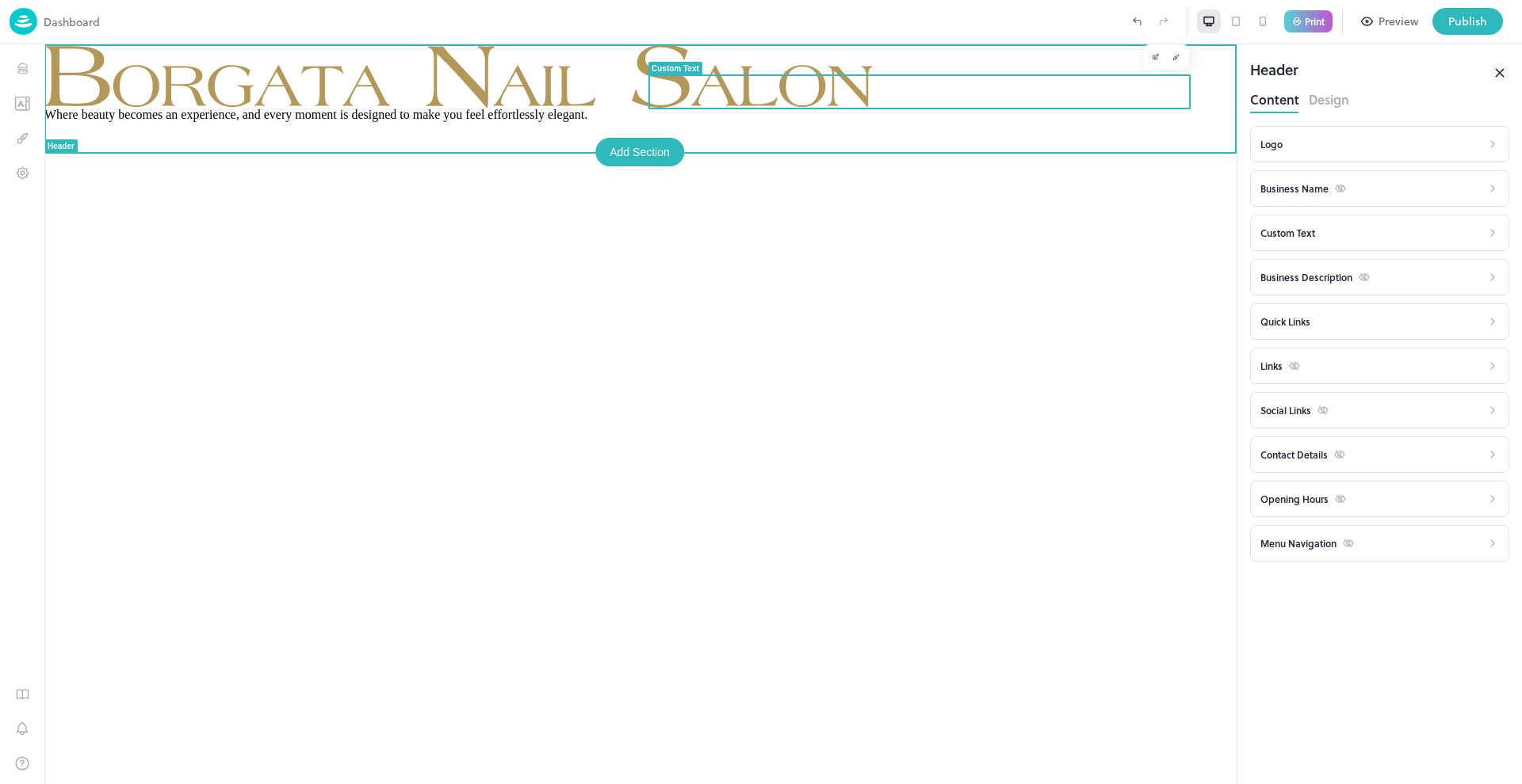
click at [587, 107] on span "Where beauty becomes an experience, and every moment is designed to make you fe…" at bounding box center [315, 114] width 543 height 14
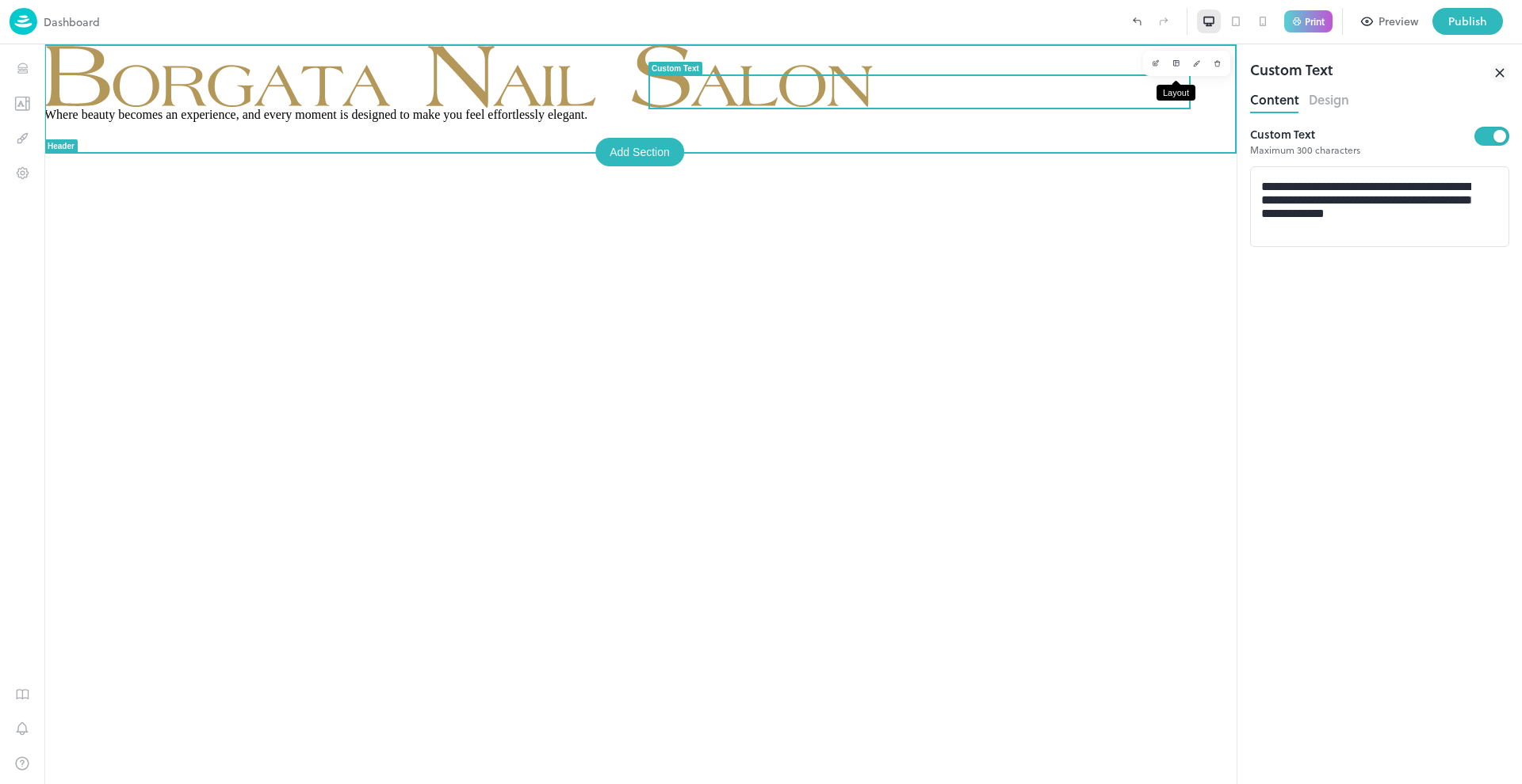
click at [1182, 63] on button "Layout" at bounding box center [1176, 63] width 20 height 20
click at [1182, 63] on div at bounding box center [640, 414] width 1192 height 740
click at [1182, 63] on button "Layout" at bounding box center [1176, 63] width 20 height 20
click at [905, 133] on div at bounding box center [640, 414] width 1192 height 740
click at [1189, 105] on div at bounding box center [1189, 91] width 2 height 35
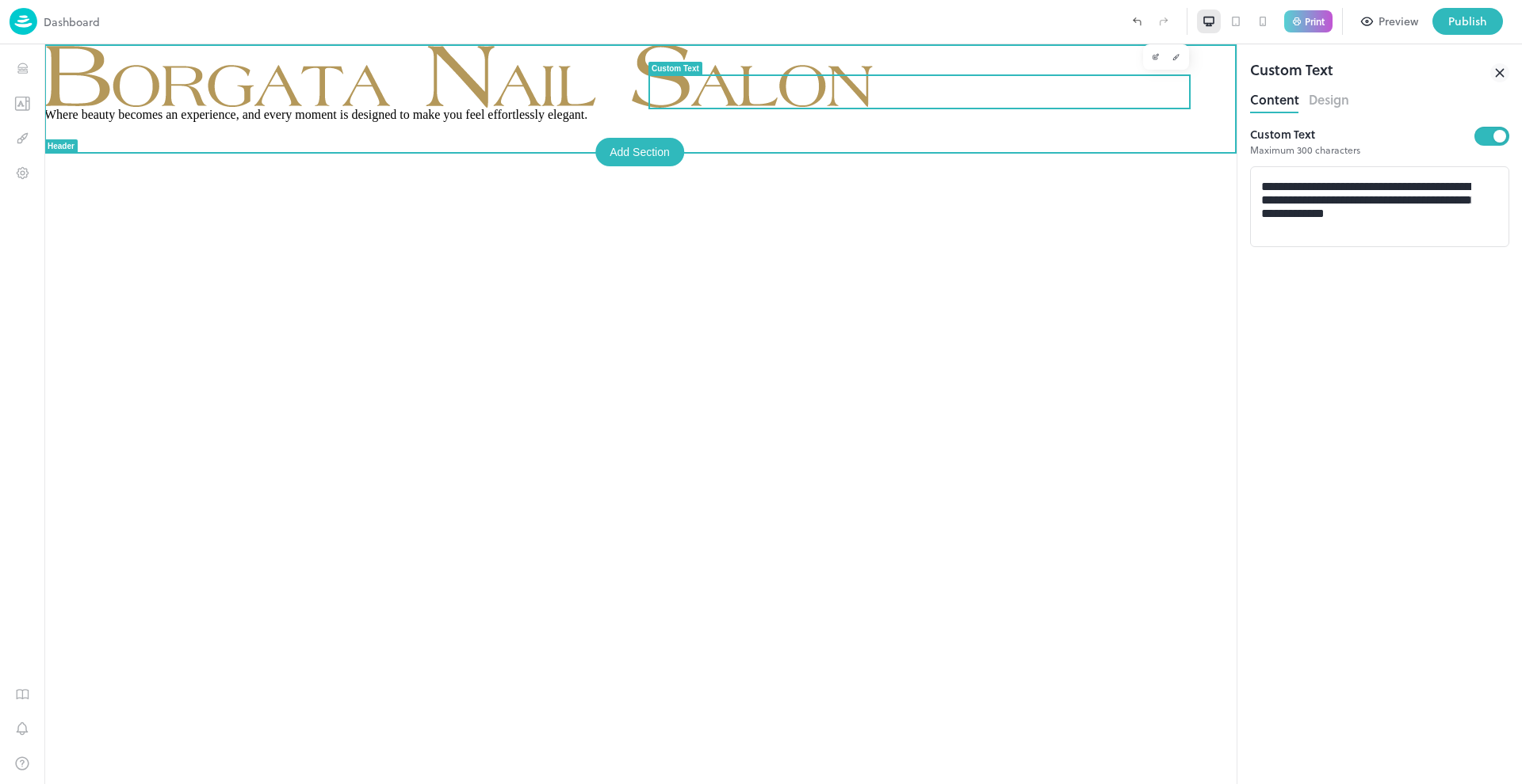
click at [1167, 108] on div at bounding box center [919, 108] width 542 height 2
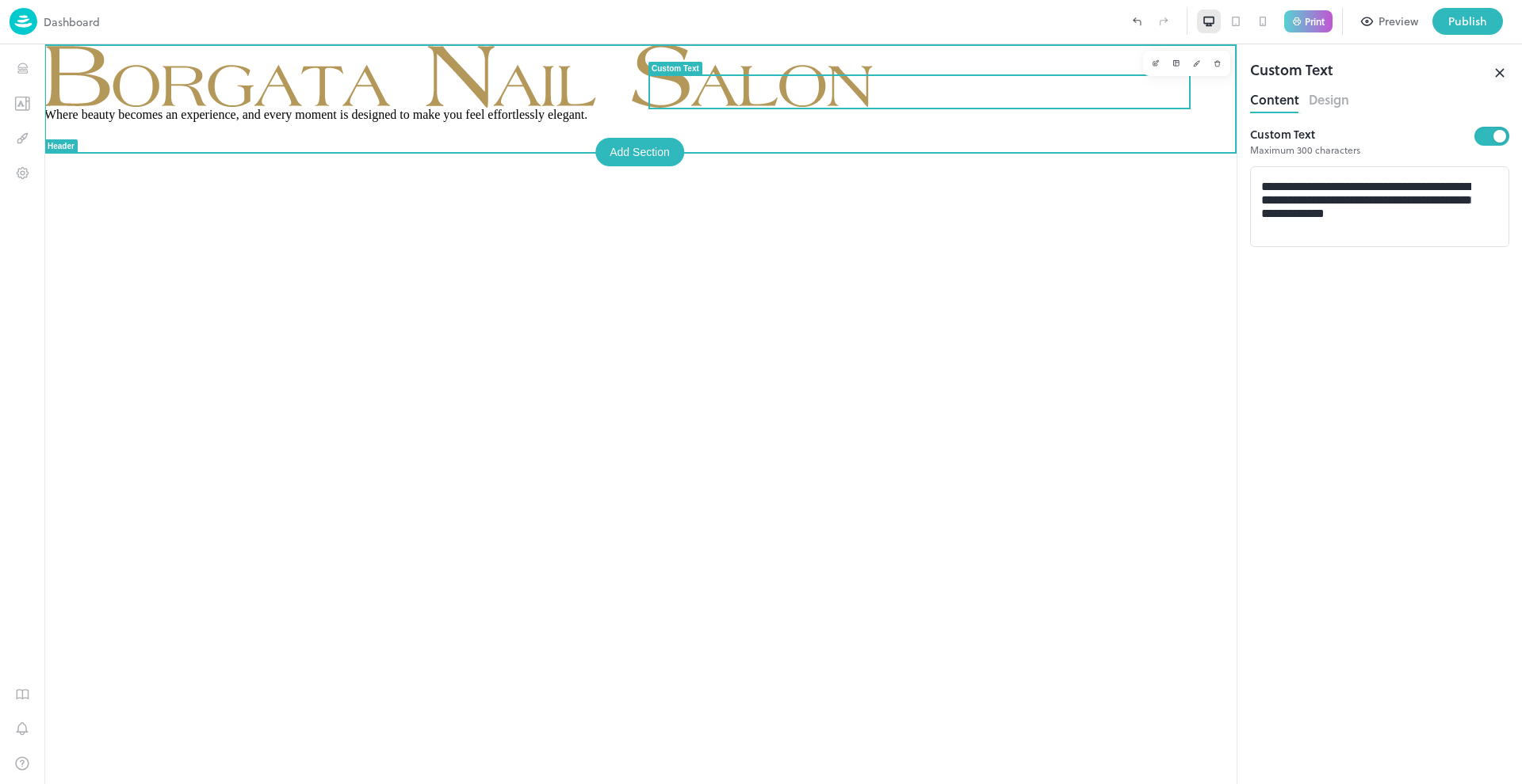
click at [833, 289] on div "Where beauty becomes an experience, and every moment is designed to make you fe…" at bounding box center [640, 414] width 1192 height 740
click at [645, 154] on div "Add Section" at bounding box center [639, 152] width 89 height 28
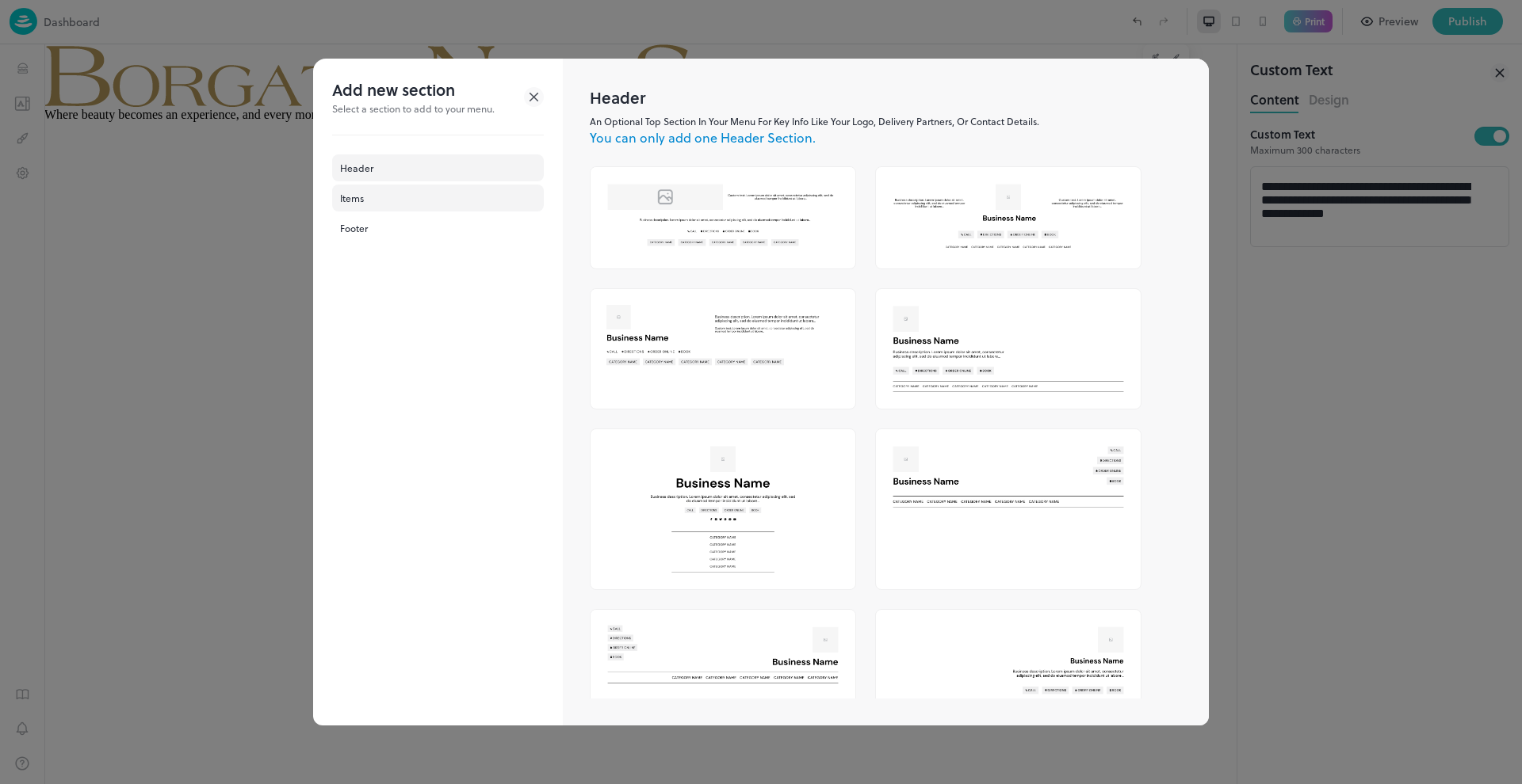
click at [377, 204] on div "Items" at bounding box center [437, 199] width 211 height 27
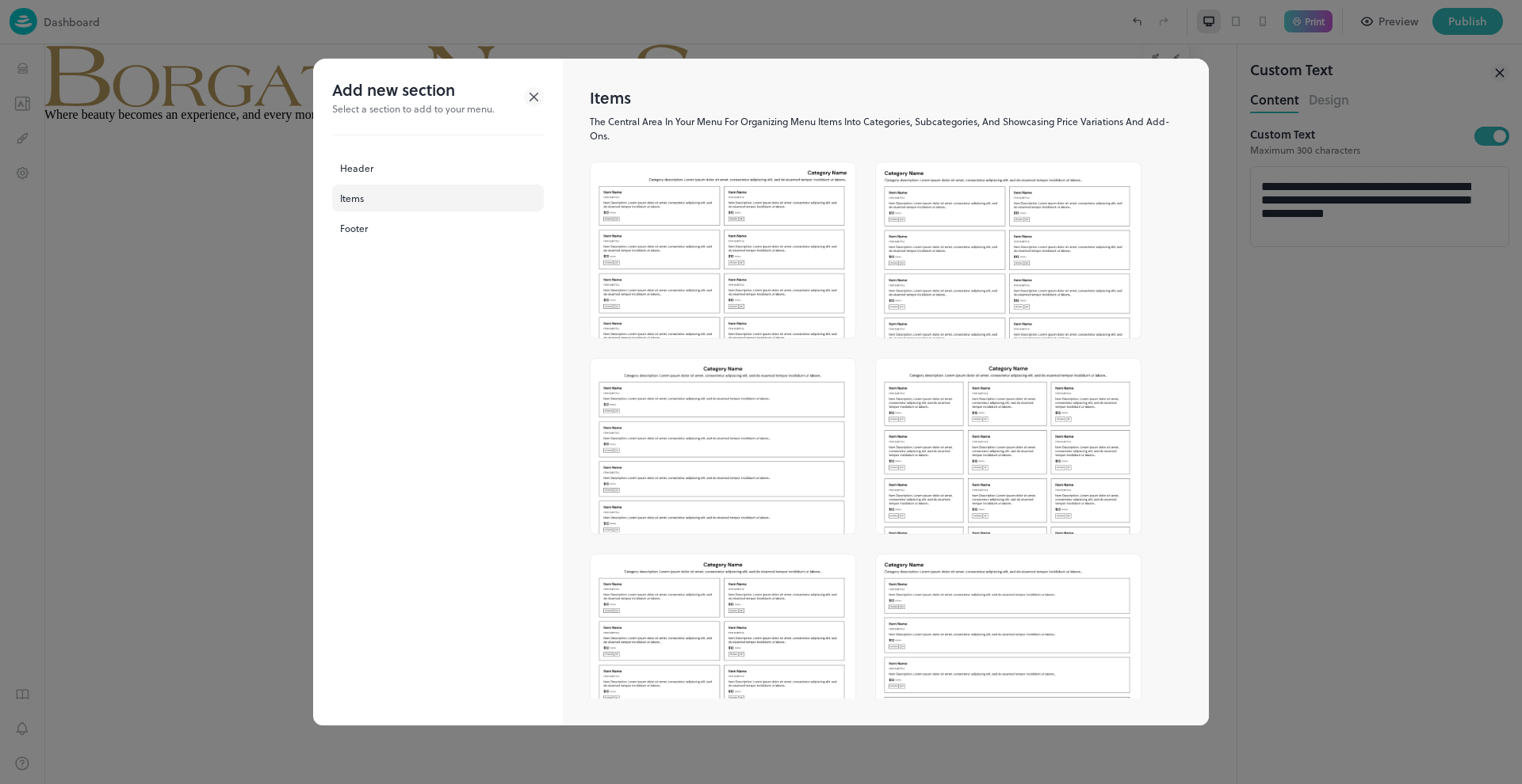
click at [714, 425] on img at bounding box center [722, 446] width 264 height 175
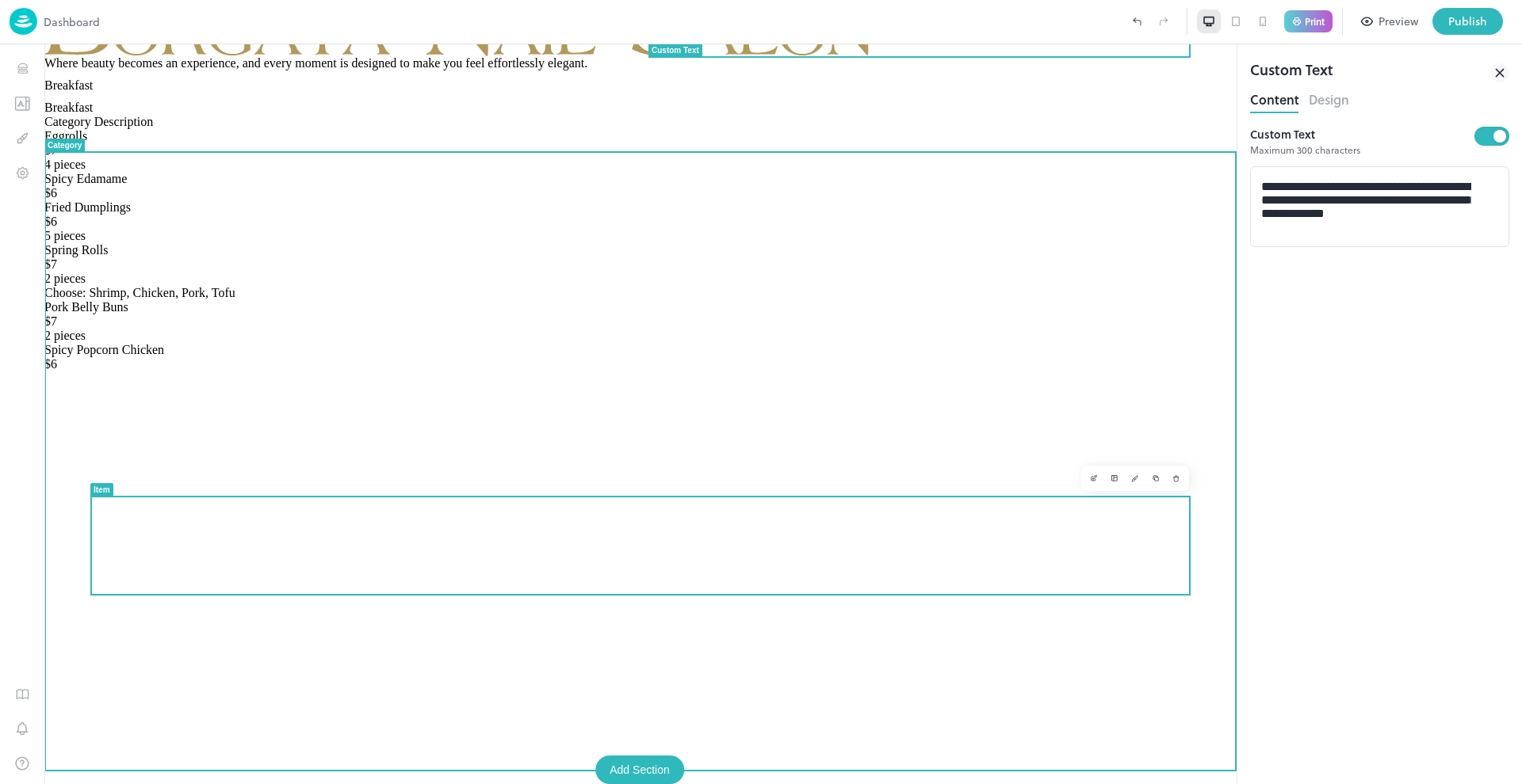
scroll to position [51, 0]
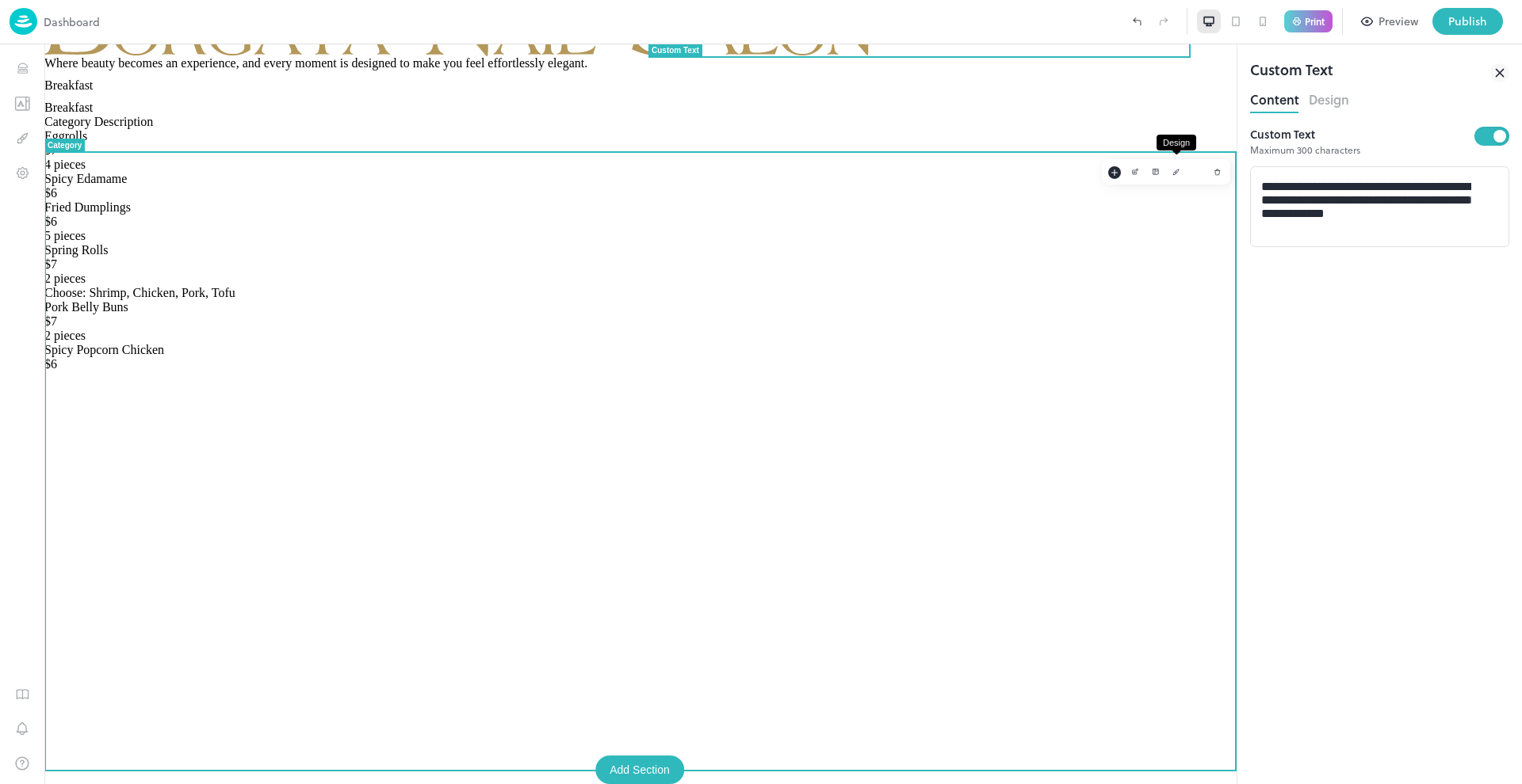
click at [1174, 175] on icon "Design" at bounding box center [1176, 171] width 8 height 8
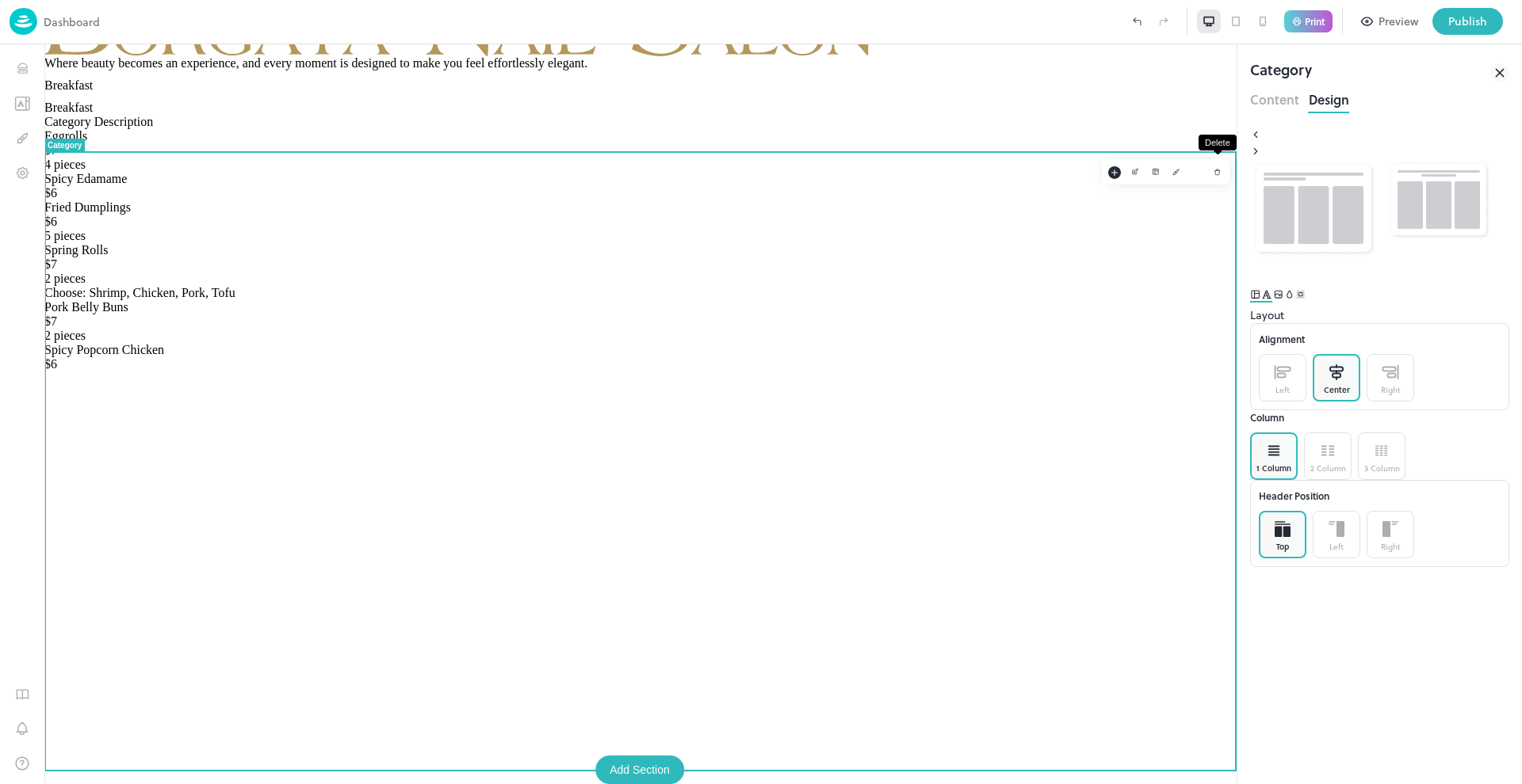
click at [1218, 176] on icon "Delete" at bounding box center [1217, 171] width 8 height 8
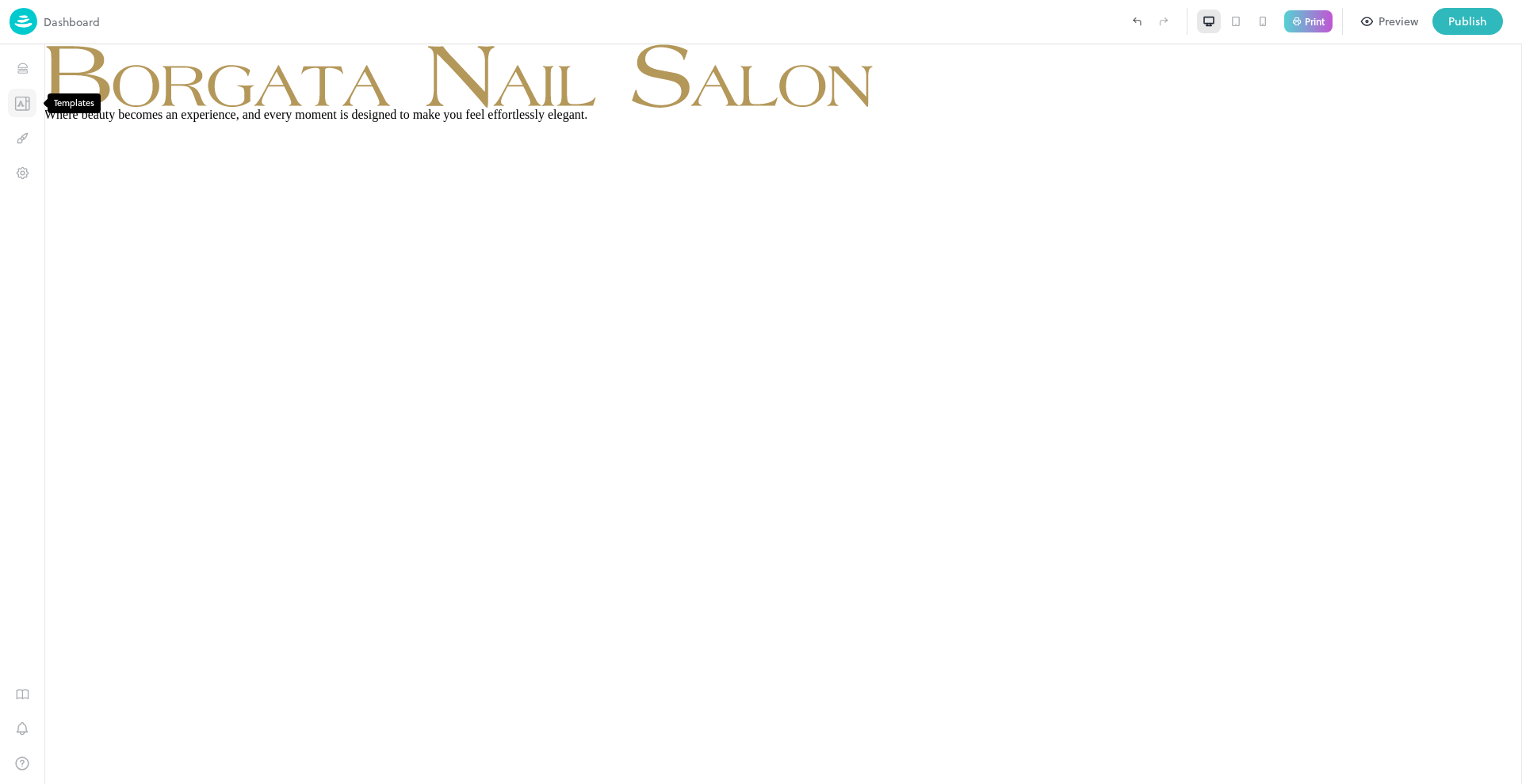
click at [22, 103] on icon "Templates" at bounding box center [20, 103] width 5 height 5
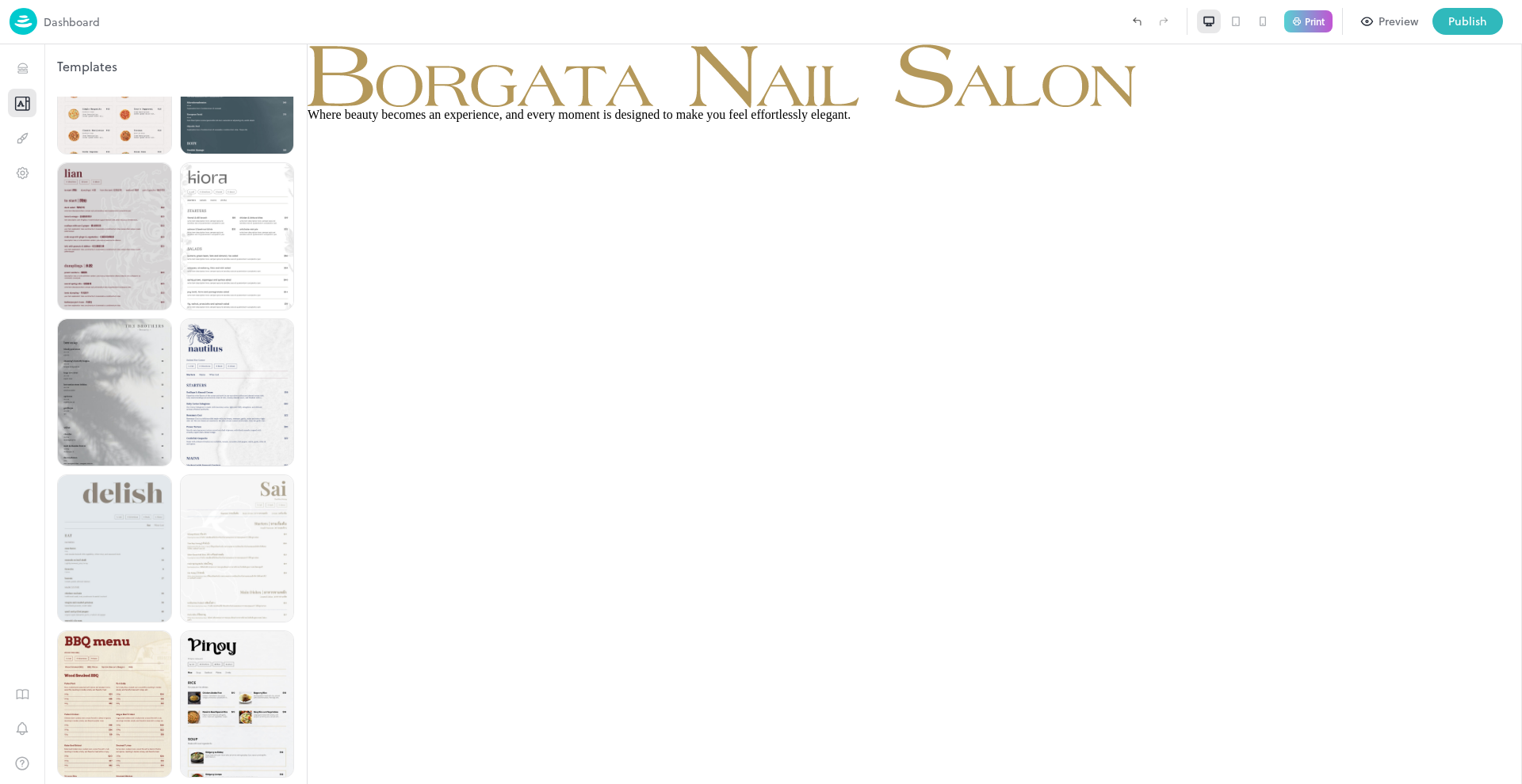
scroll to position [89, 0]
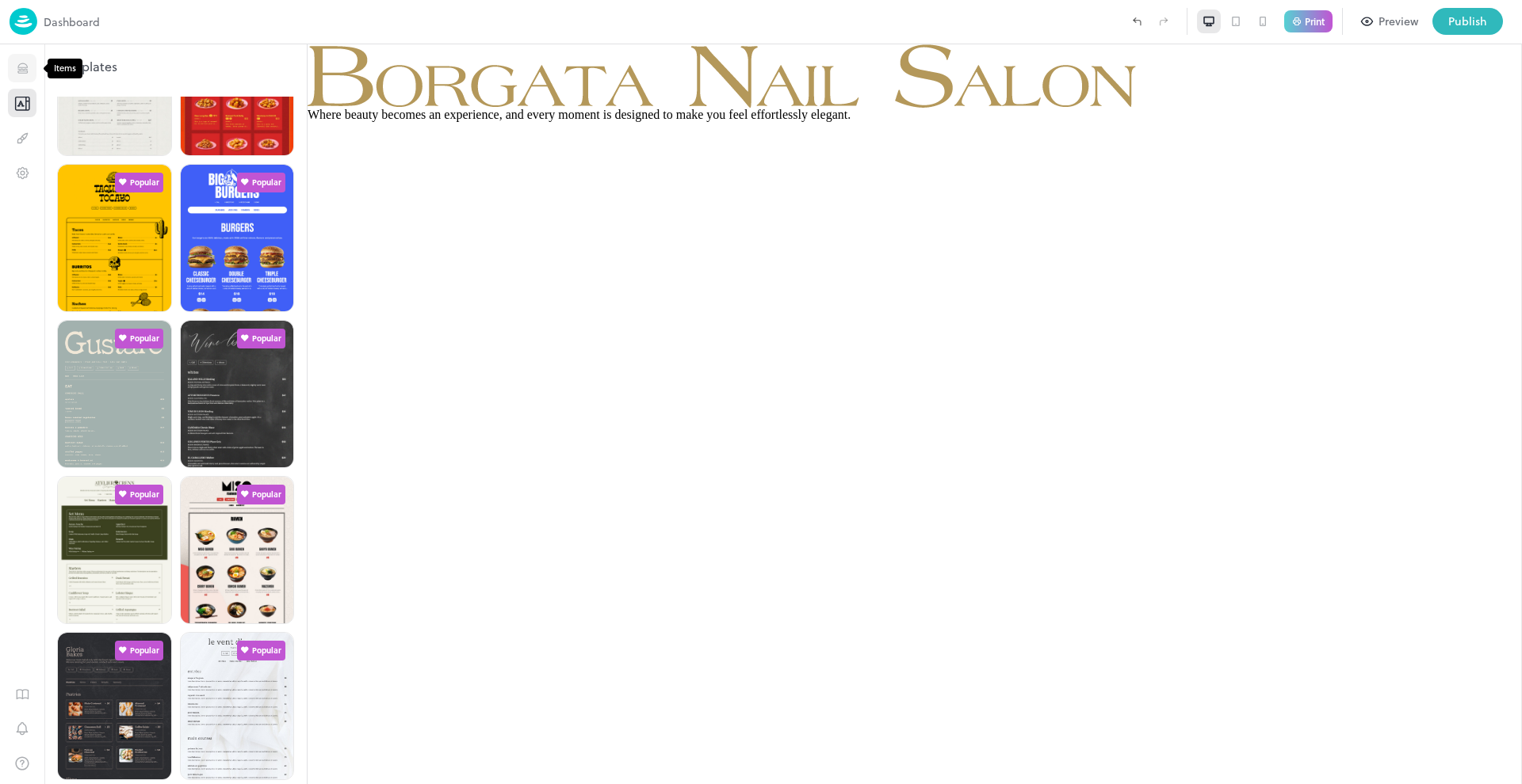
click at [25, 69] on icon "Items" at bounding box center [21, 69] width 9 height 1
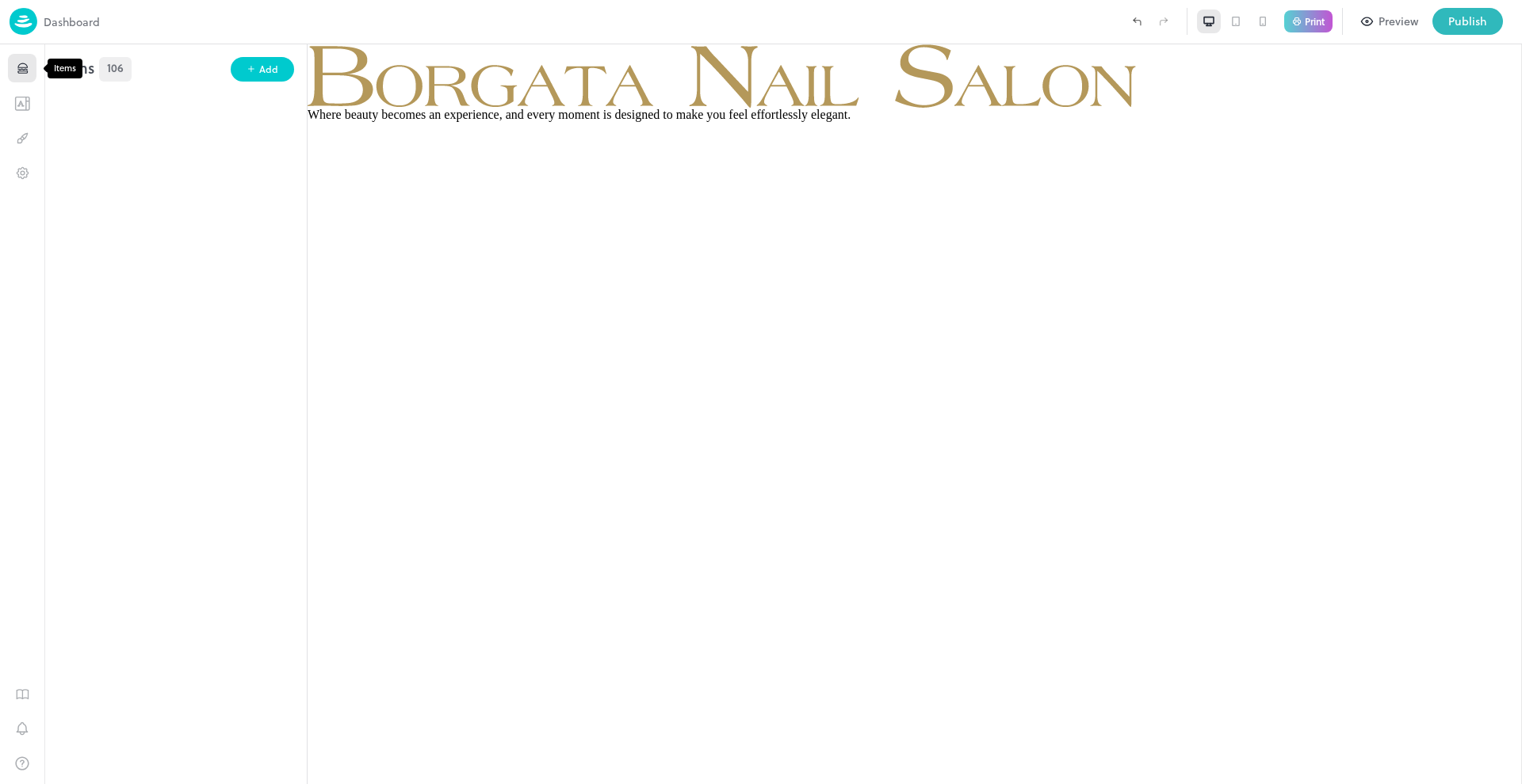
click at [27, 74] on icon "Items" at bounding box center [23, 69] width 15 height 15
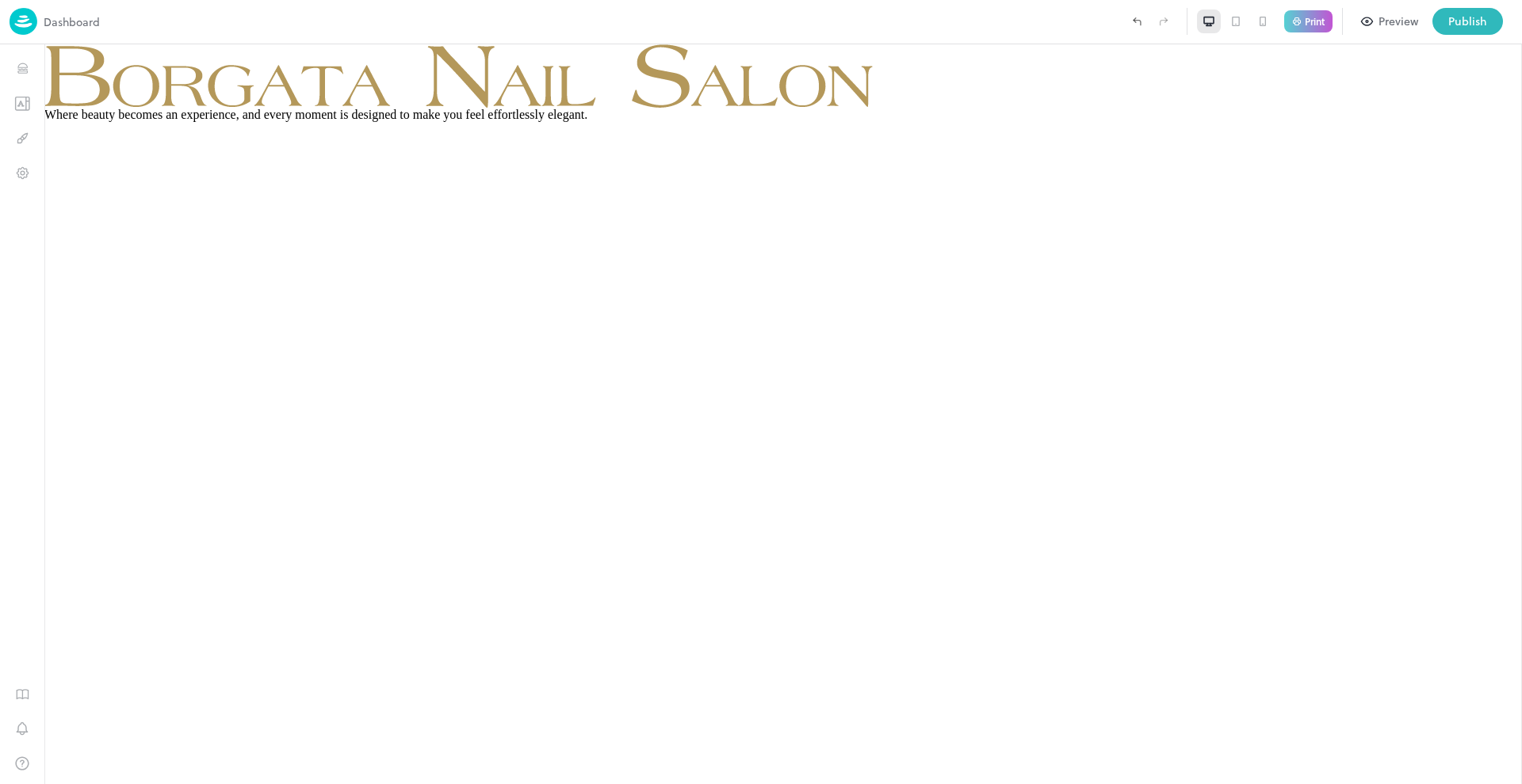
click at [38, 33] on div "Dashboard" at bounding box center [55, 21] width 90 height 27
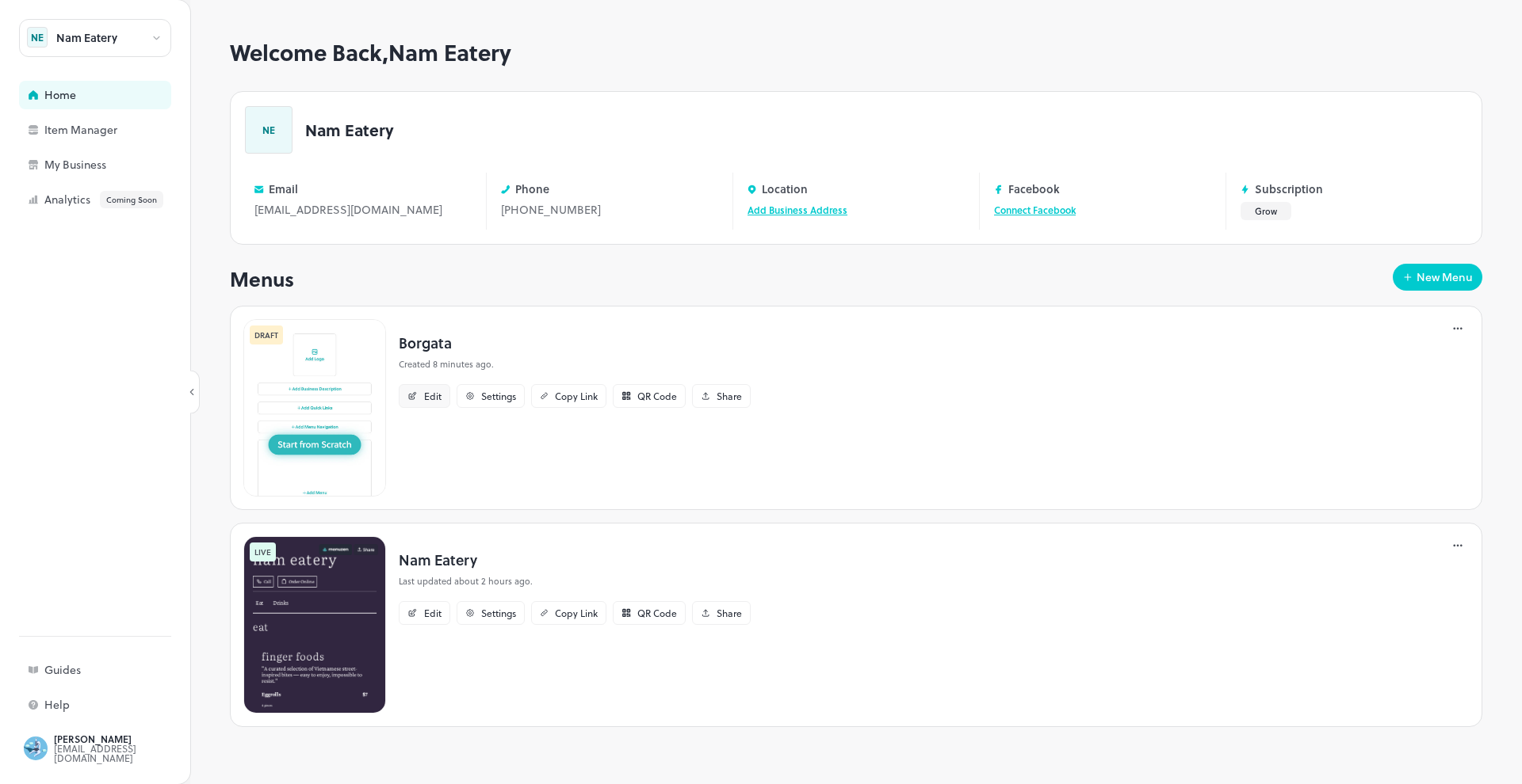
click at [432, 393] on div "Edit" at bounding box center [432, 395] width 17 height 9
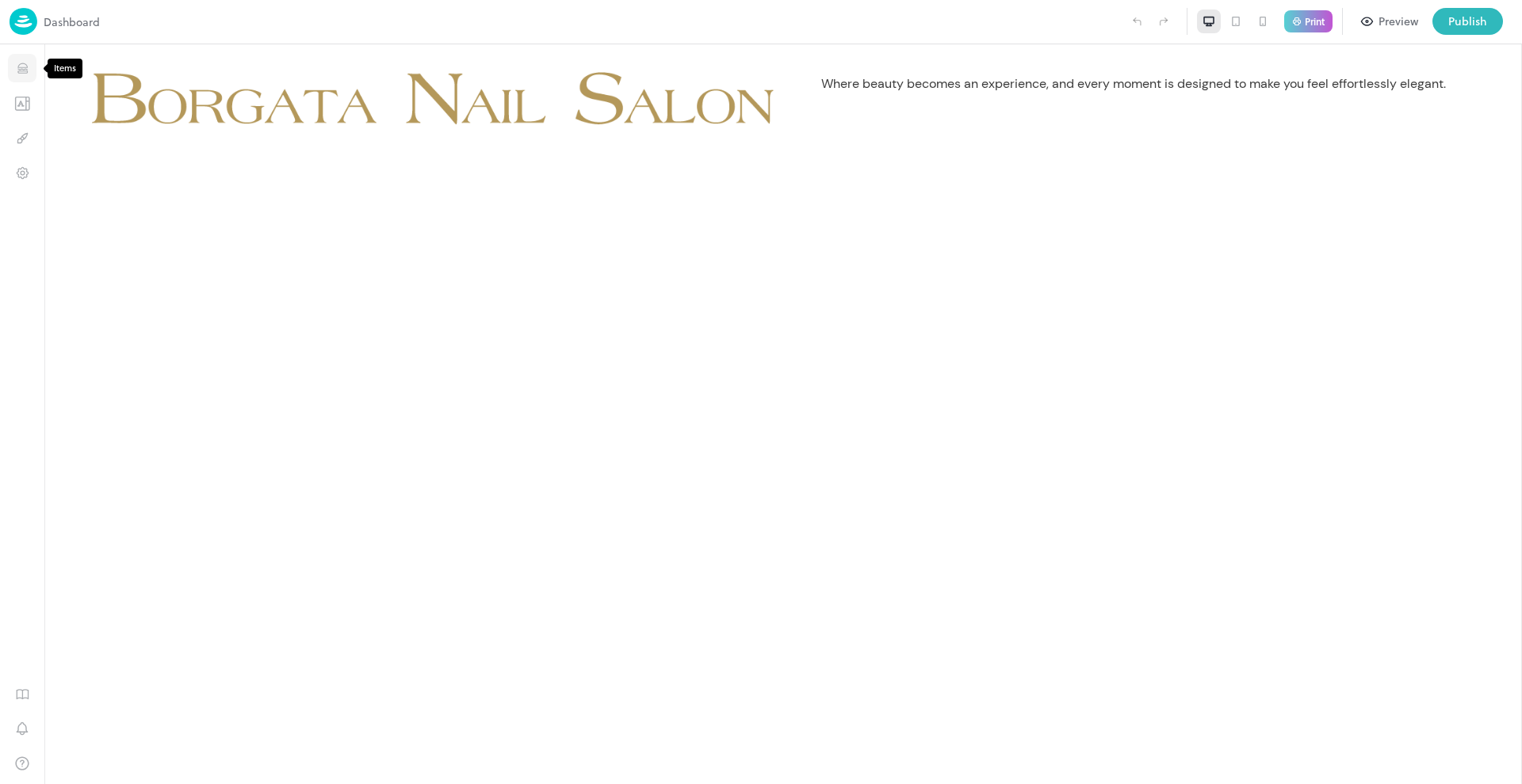
click at [23, 72] on icon "Items" at bounding box center [23, 69] width 15 height 15
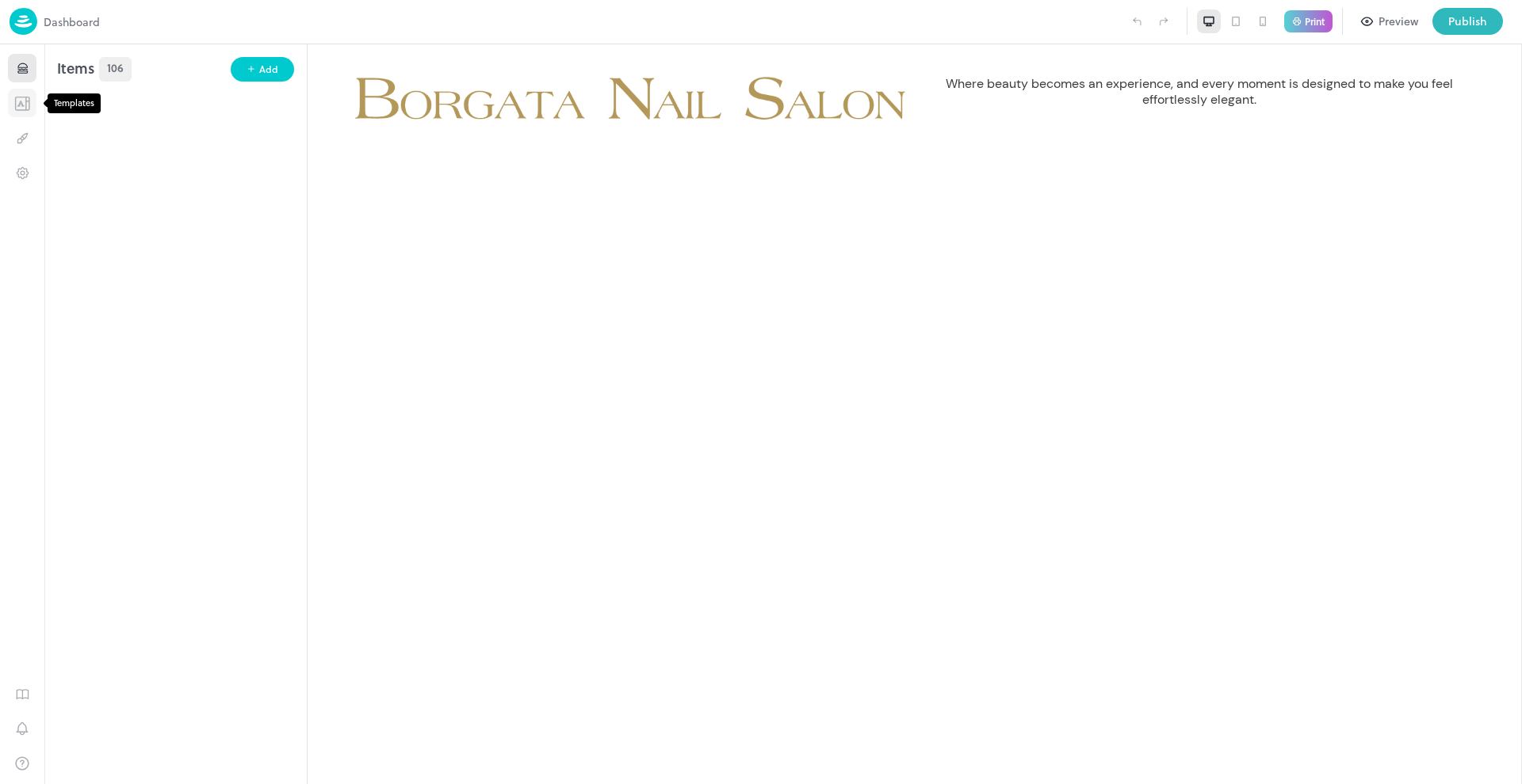
click at [22, 107] on icon "Templates" at bounding box center [22, 103] width 16 height 15
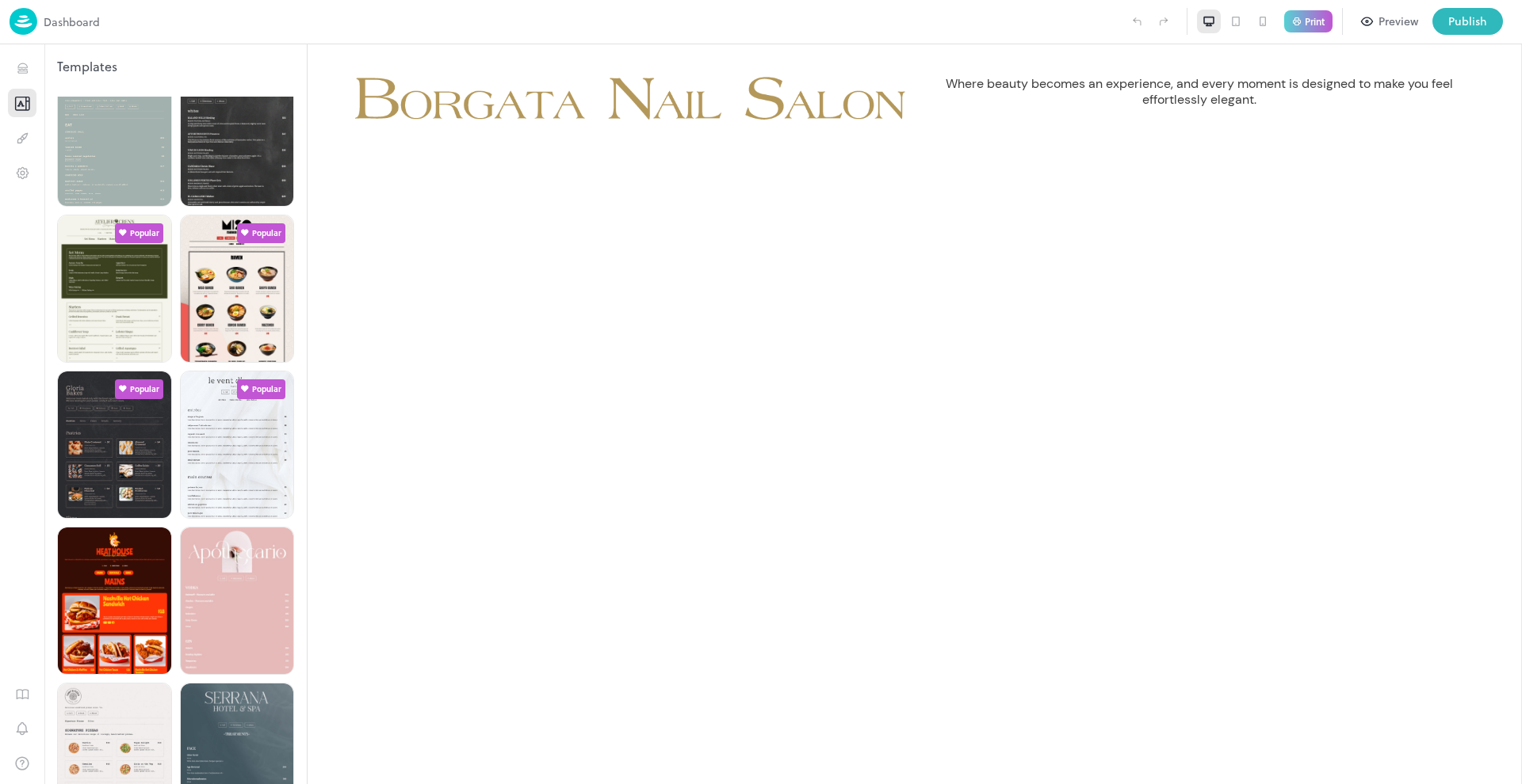
scroll to position [378, 0]
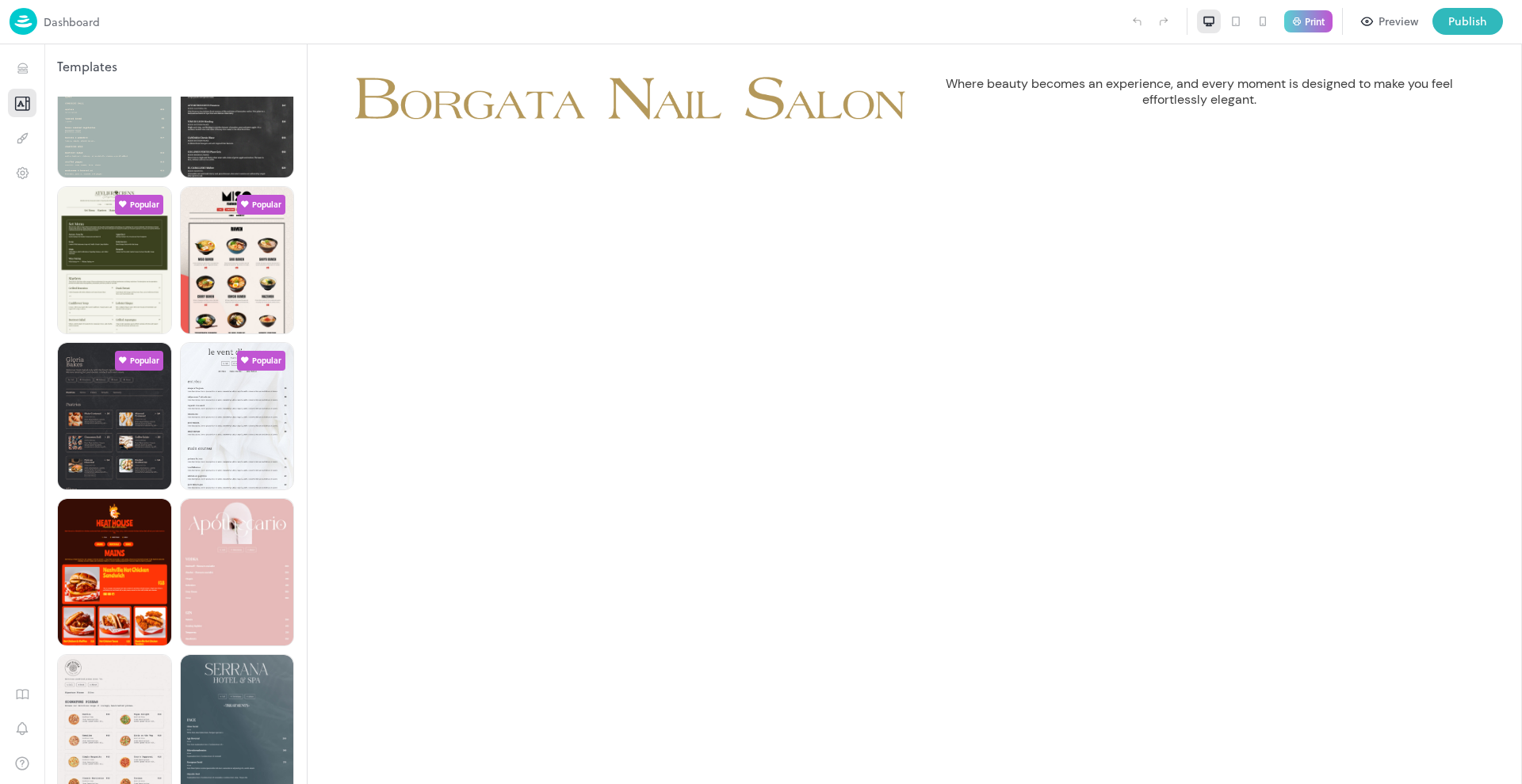
click at [55, 20] on p "Dashboard" at bounding box center [72, 22] width 56 height 17
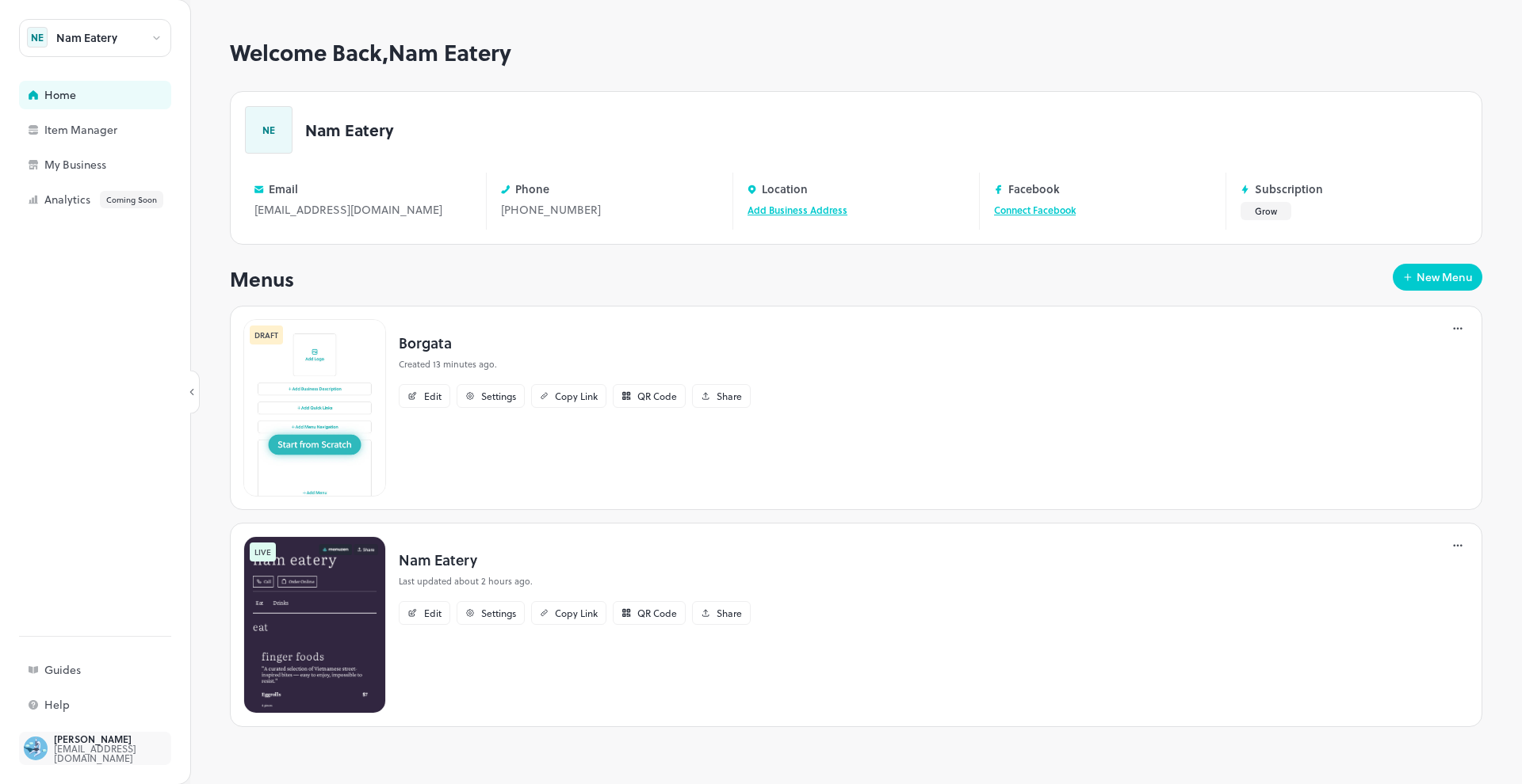
click at [89, 758] on div "trungvn2@gmail.com" at bounding box center [128, 753] width 149 height 19
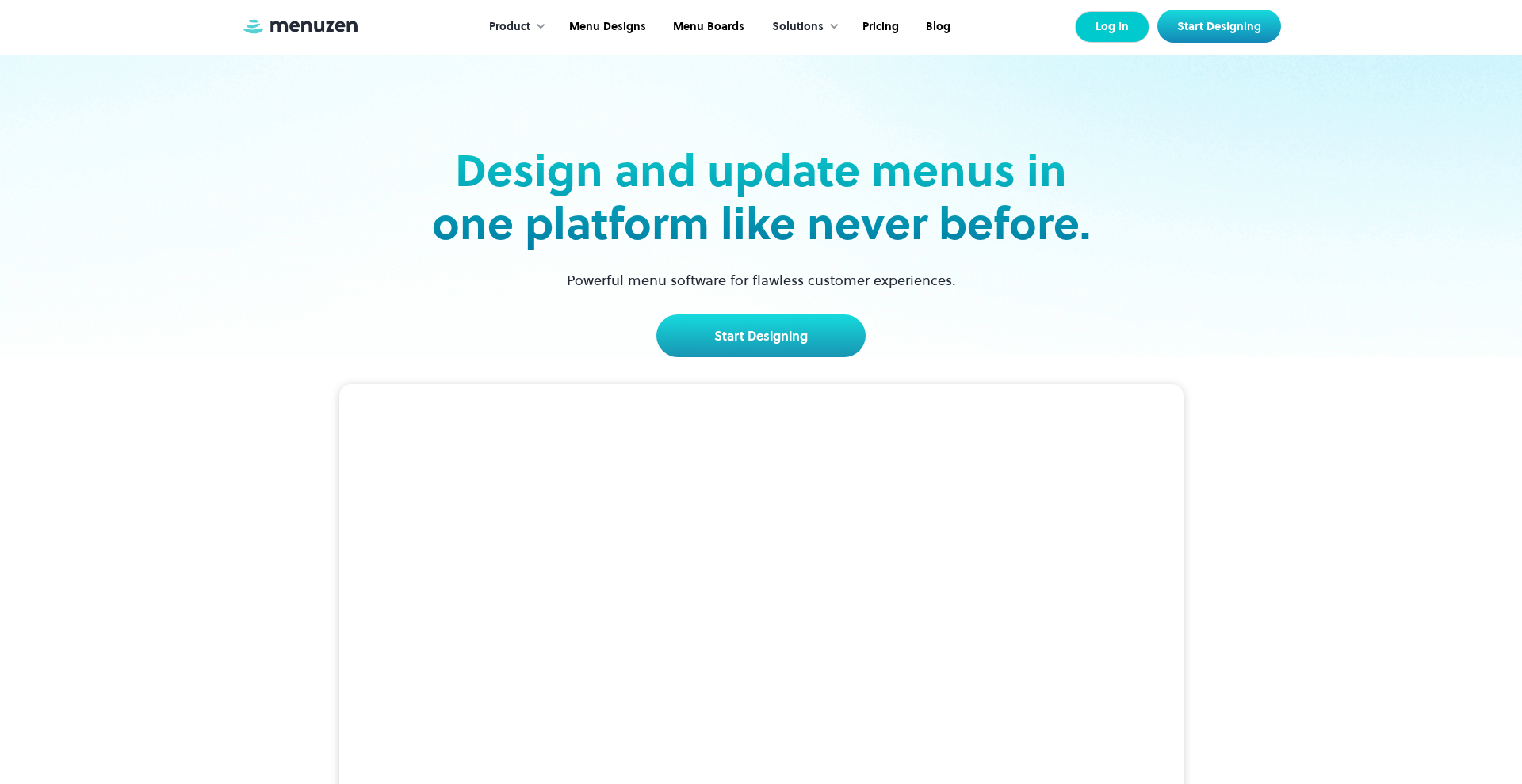
click at [1114, 26] on link "Log In" at bounding box center [1111, 26] width 74 height 32
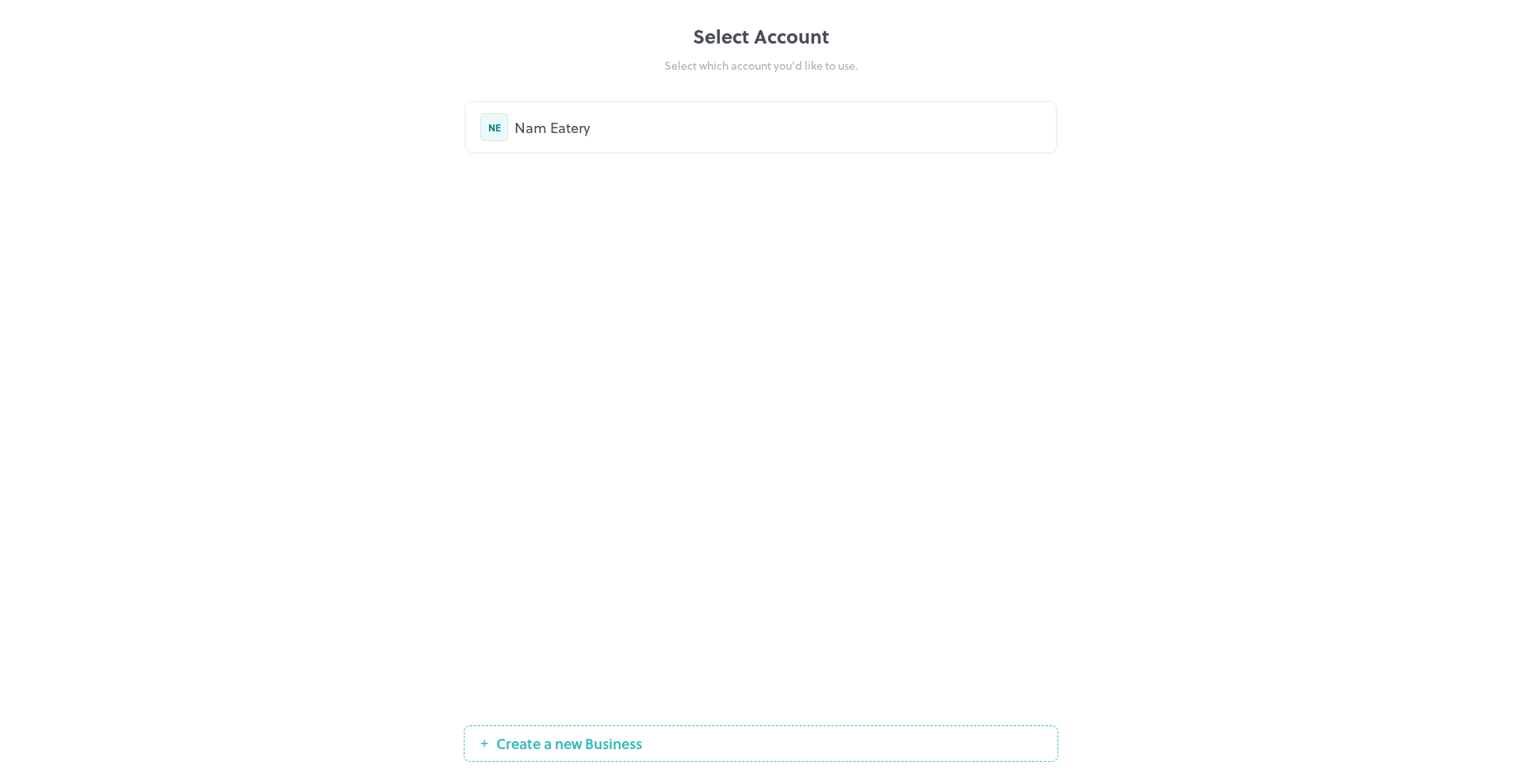
click at [536, 756] on button "Create a new Business" at bounding box center [761, 743] width 594 height 37
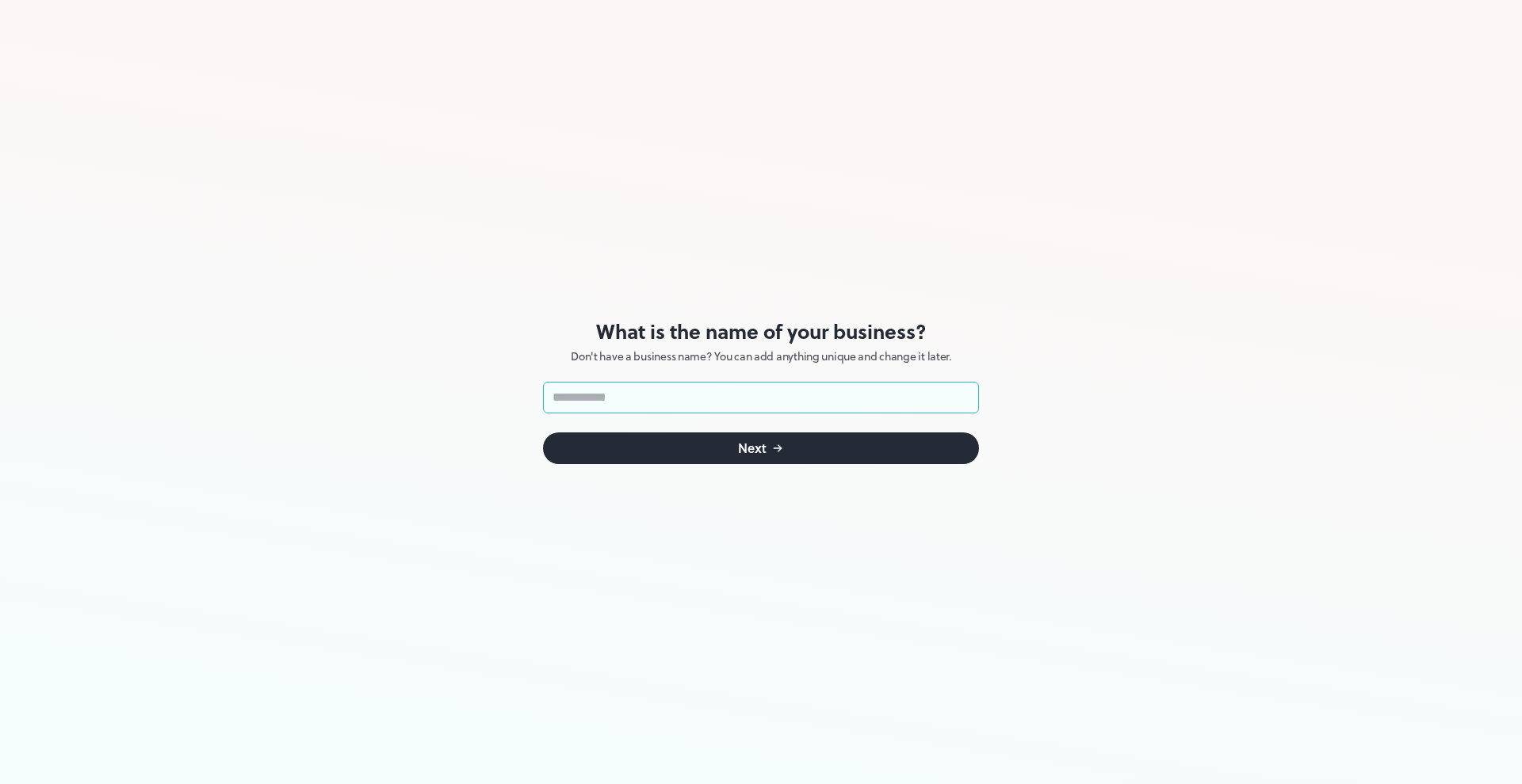
click at [638, 397] on input "text" at bounding box center [761, 397] width 436 height 32
type input "*******"
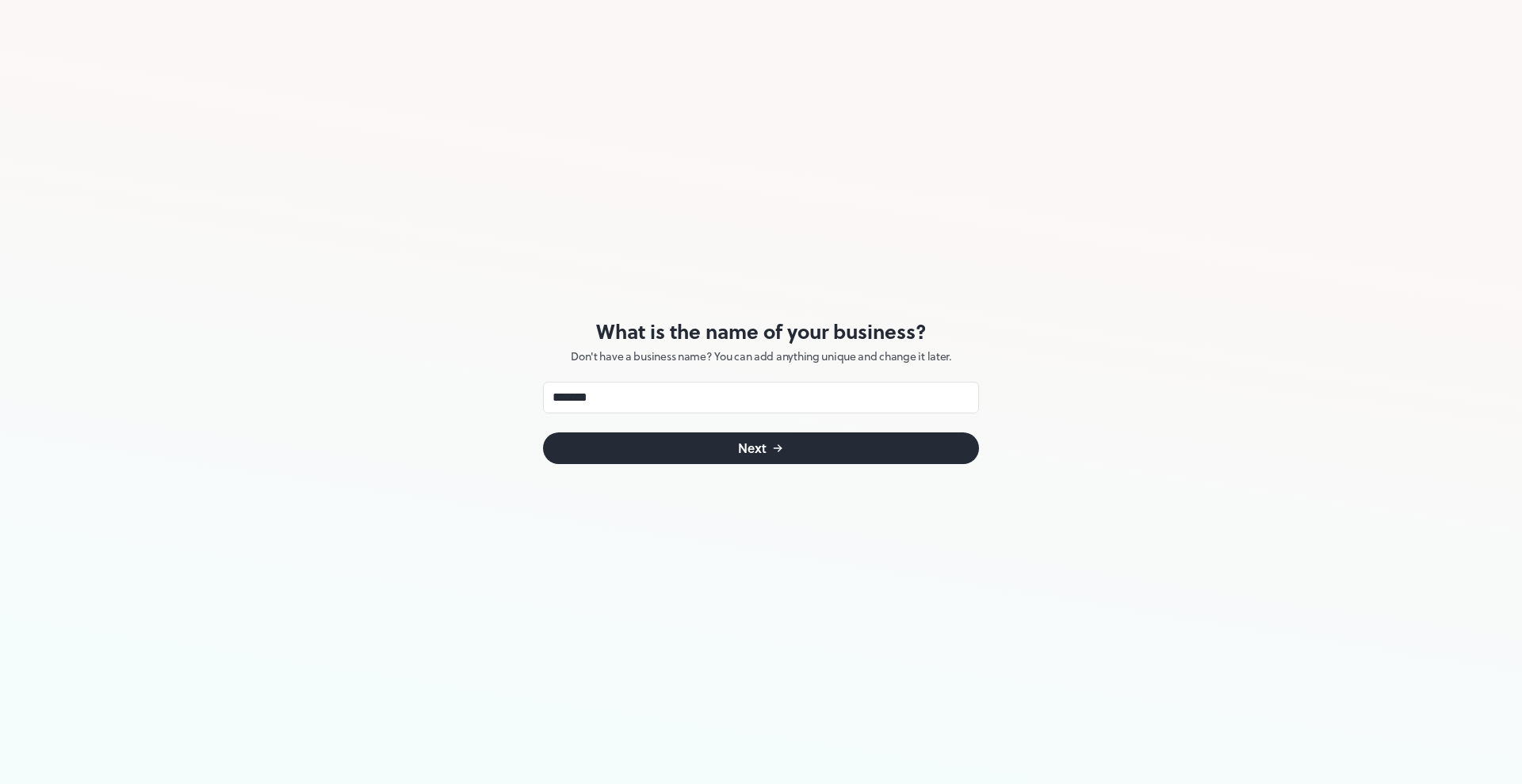
click at [790, 448] on button "Next" at bounding box center [761, 448] width 436 height 32
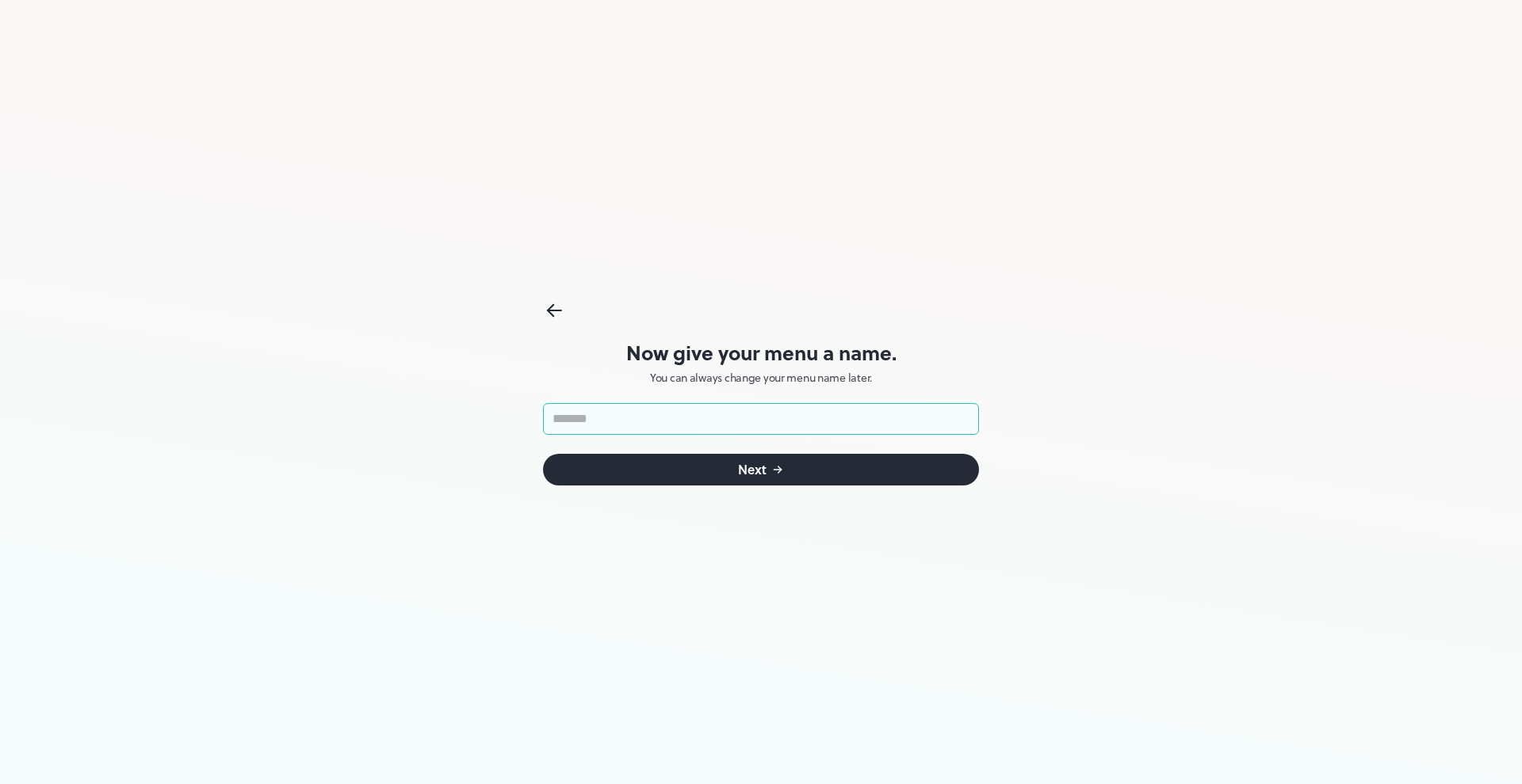
click at [604, 421] on input "text" at bounding box center [761, 418] width 436 height 32
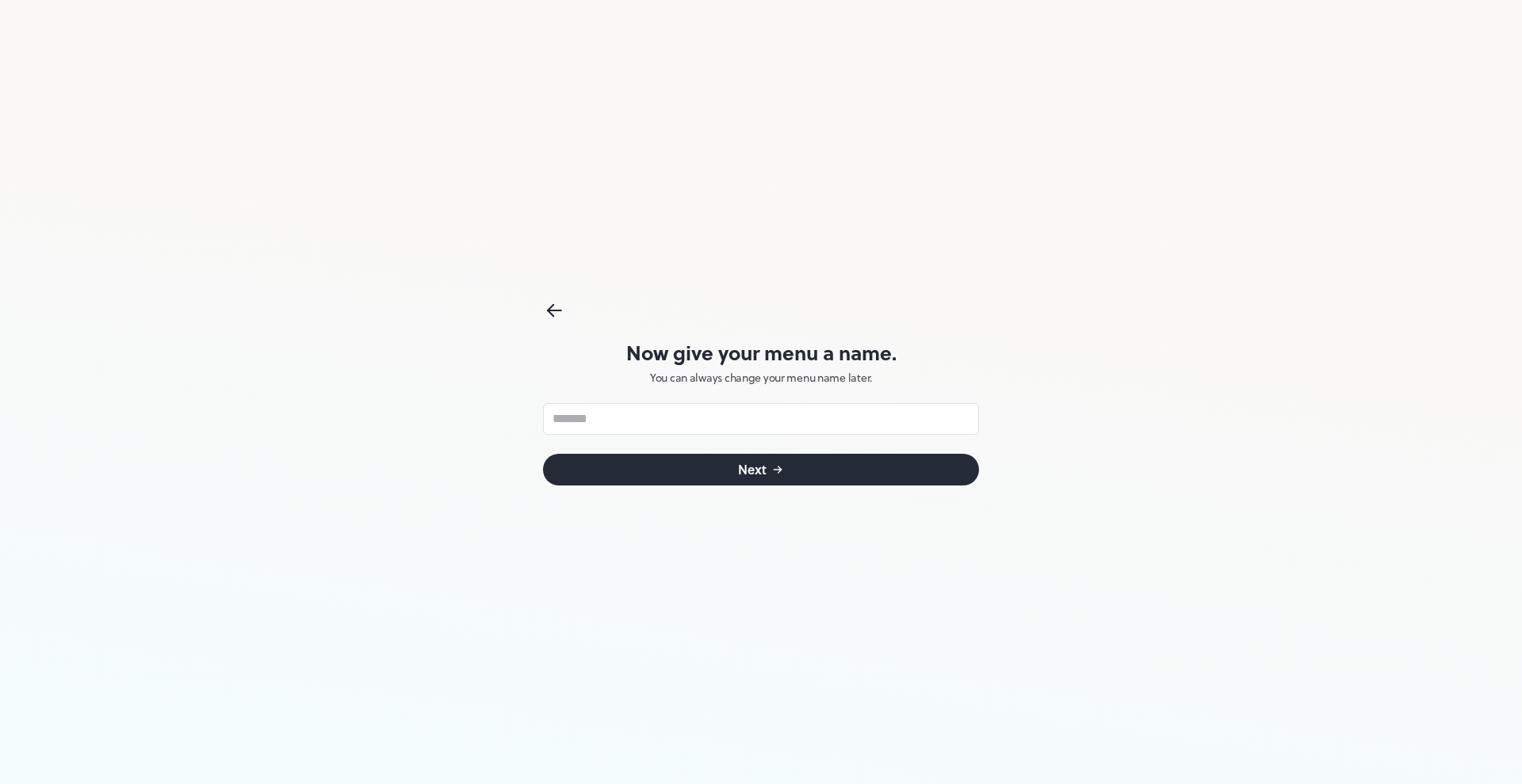
click at [556, 303] on icon at bounding box center [554, 310] width 23 height 24
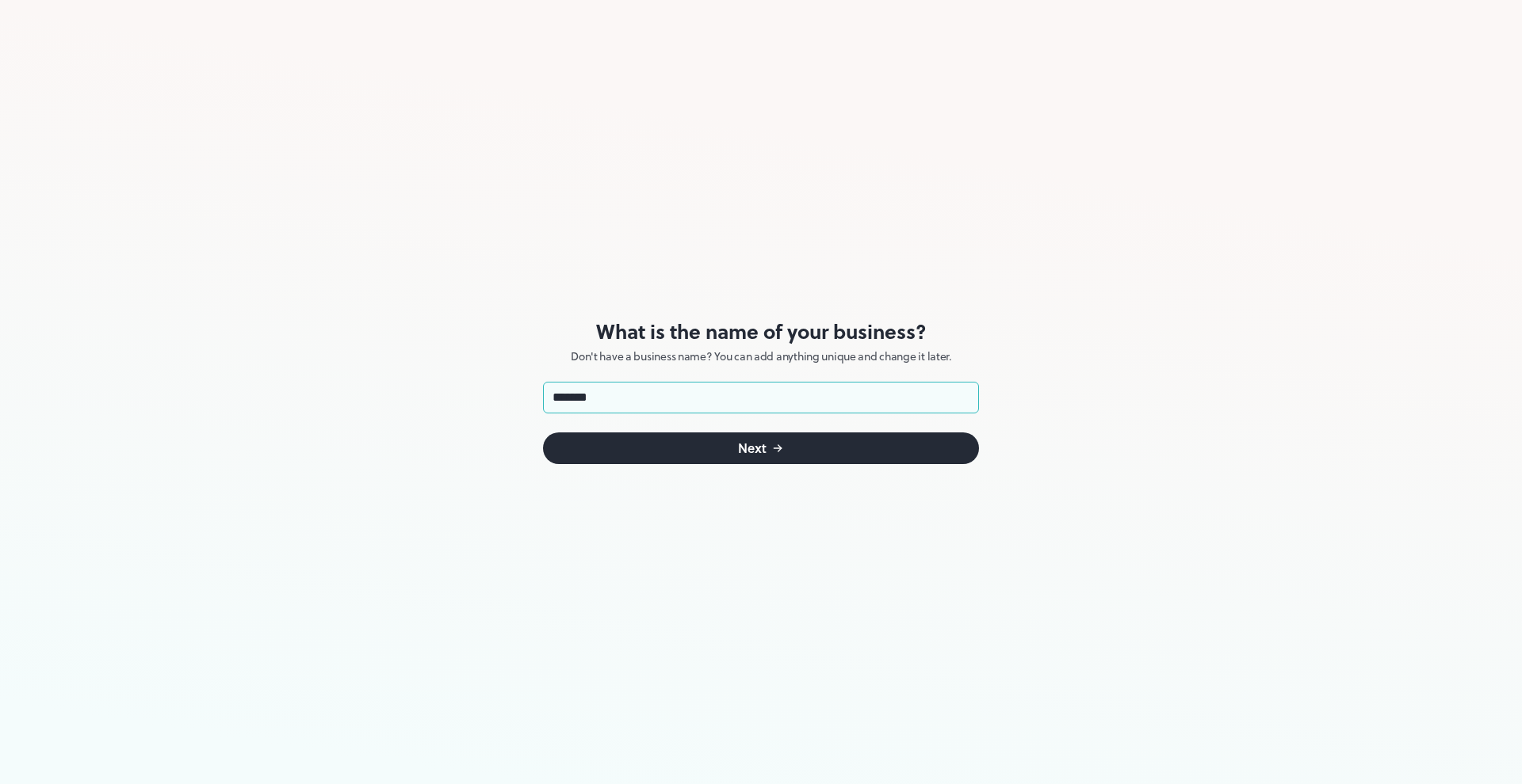
click at [631, 402] on input "*******" at bounding box center [761, 397] width 436 height 32
type input "**********"
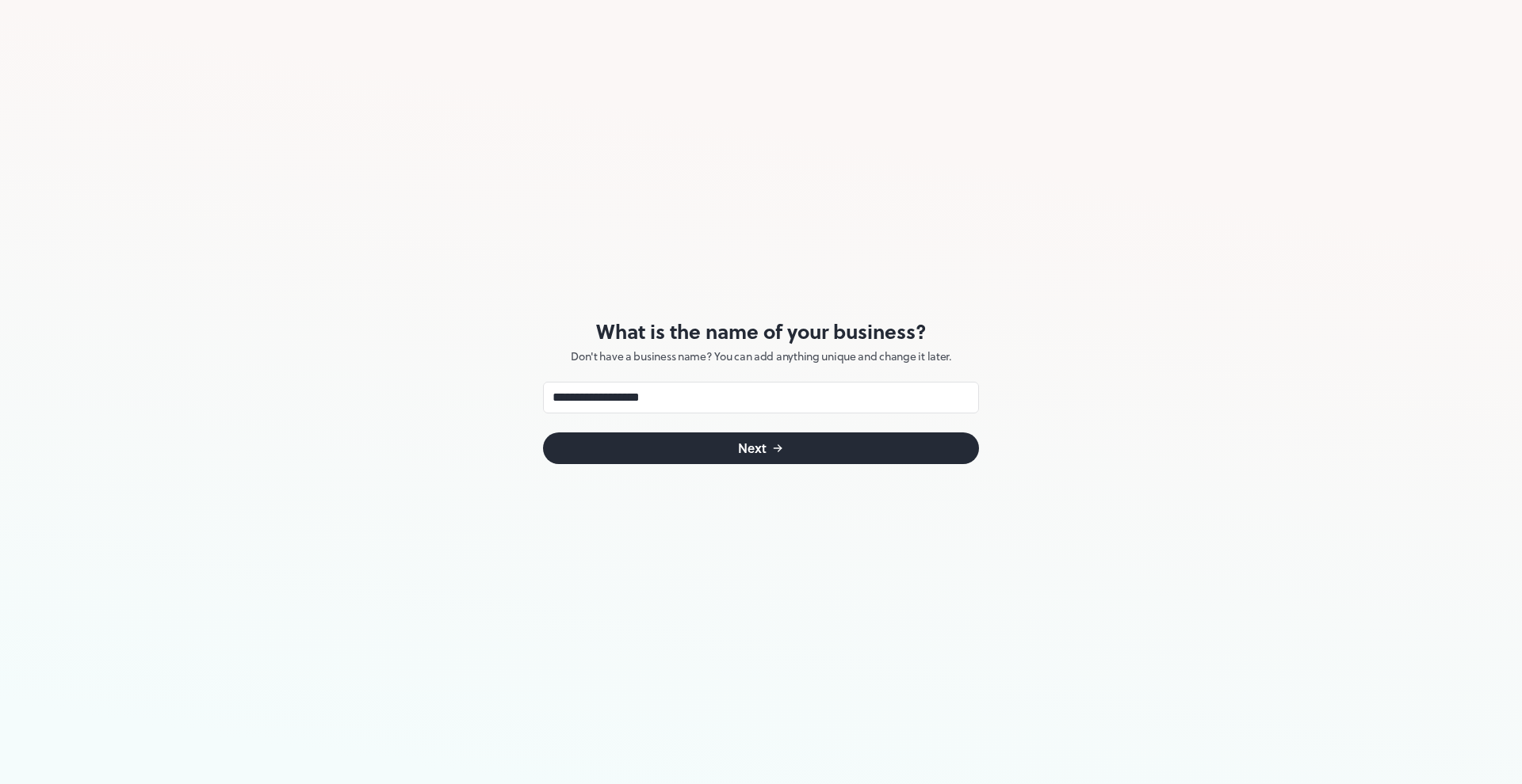
click at [751, 455] on div "Next" at bounding box center [751, 448] width 28 height 13
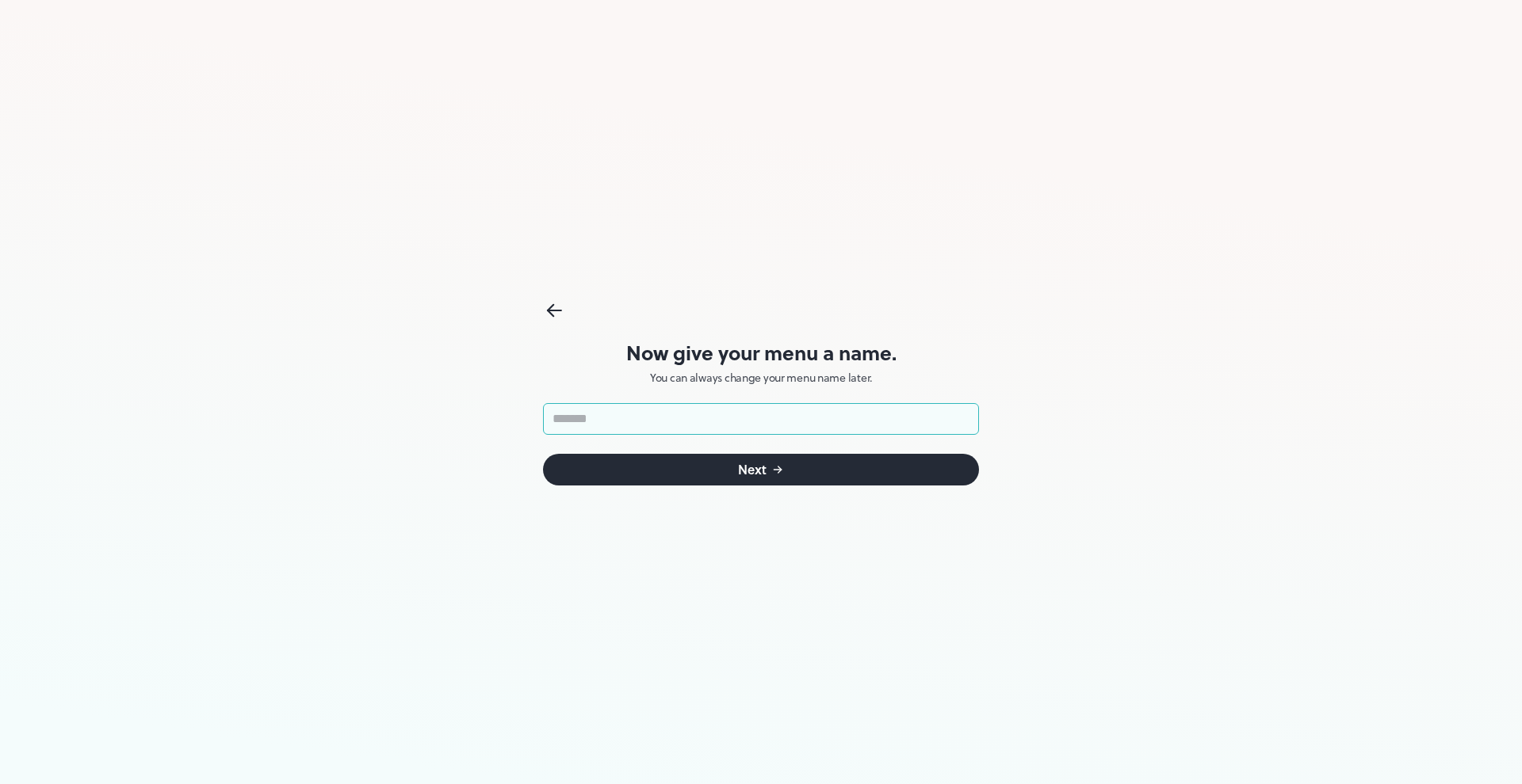
click at [586, 416] on input "text" at bounding box center [761, 418] width 436 height 32
type input "**********"
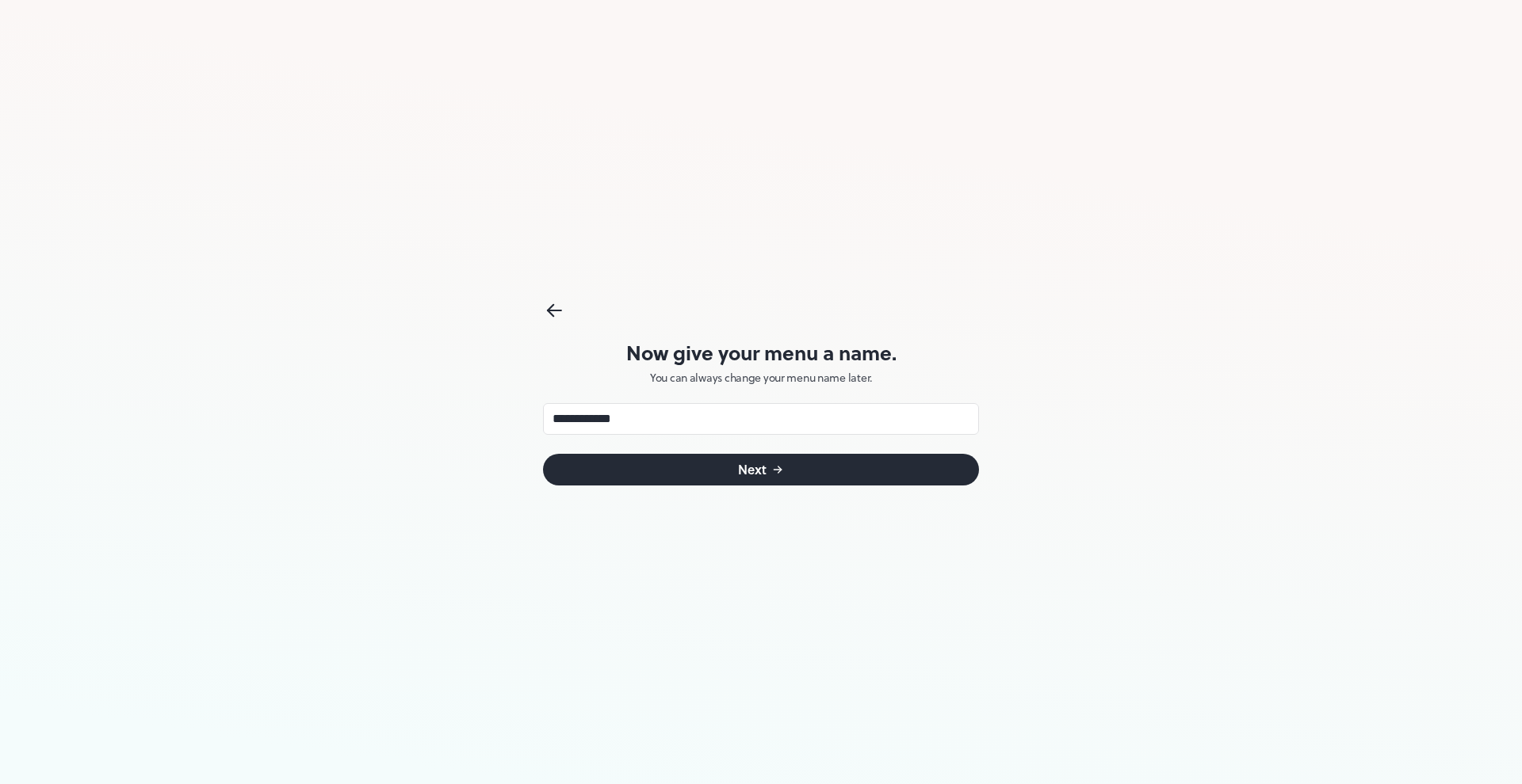
click at [720, 493] on div "**********" at bounding box center [761, 392] width 436 height 784
click at [739, 481] on button "Next" at bounding box center [761, 470] width 436 height 32
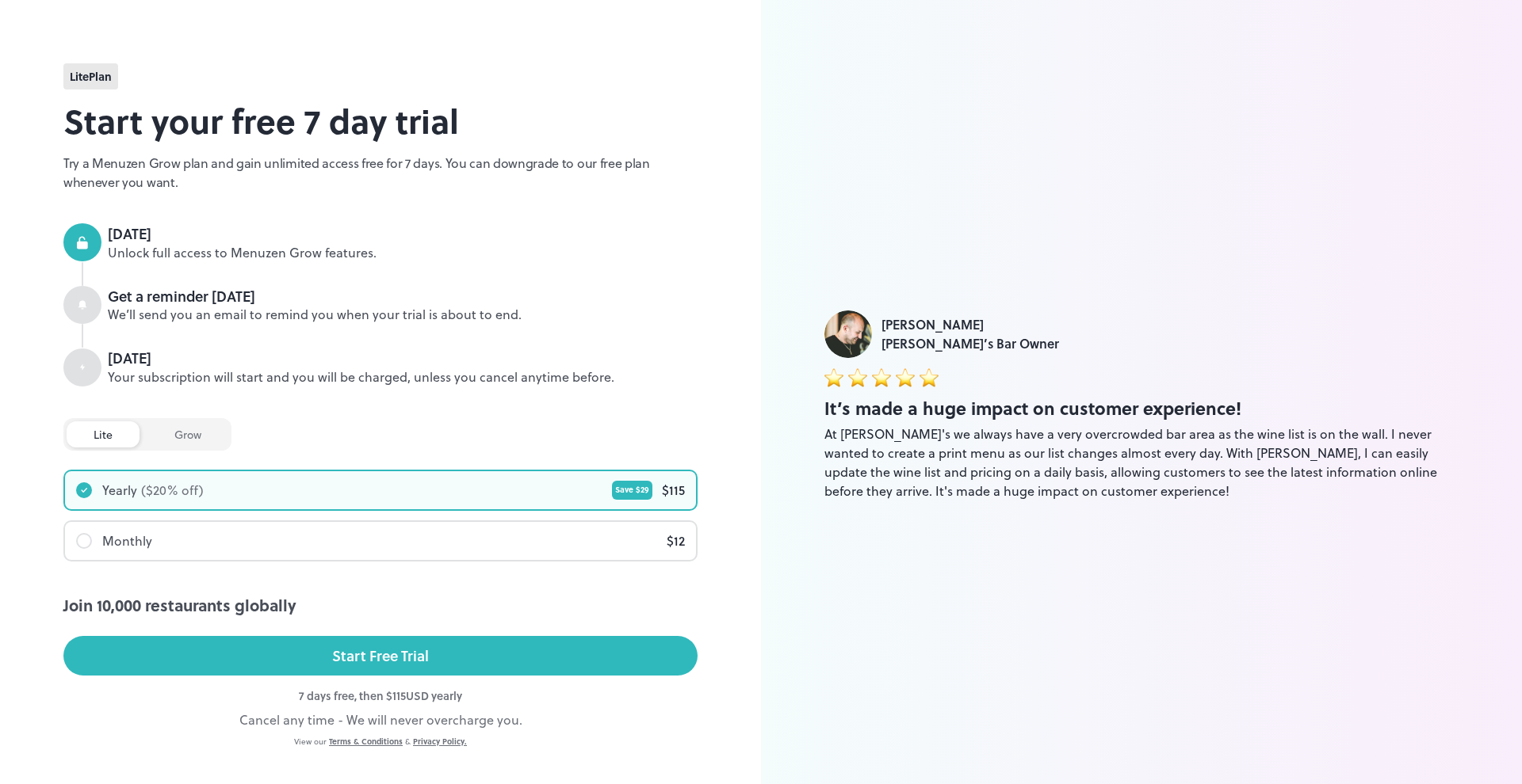
click at [153, 494] on div "($ 20 % off)" at bounding box center [171, 490] width 62 height 19
click at [178, 429] on div "grow" at bounding box center [188, 435] width 81 height 26
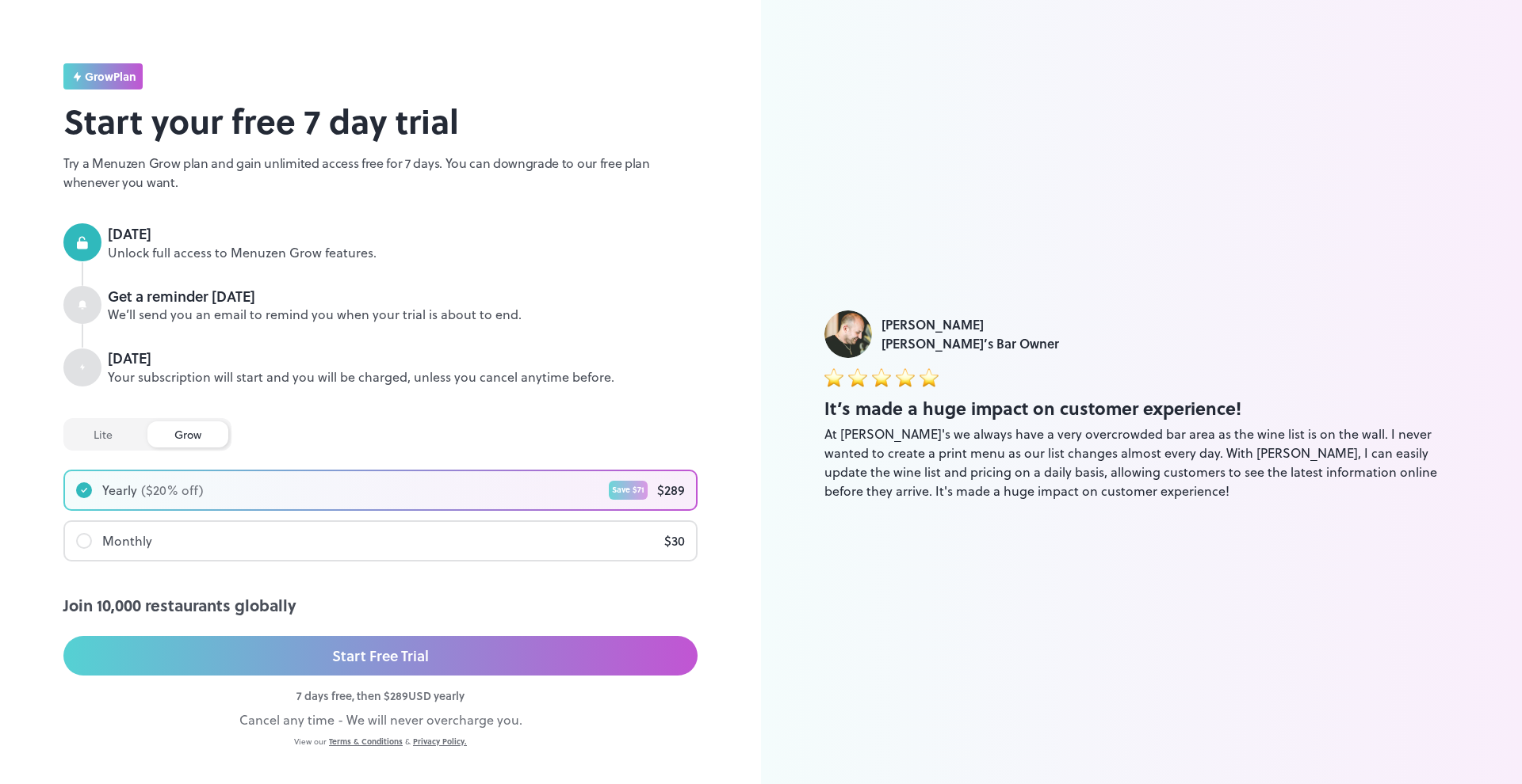
click at [104, 435] on div "lite" at bounding box center [103, 435] width 73 height 26
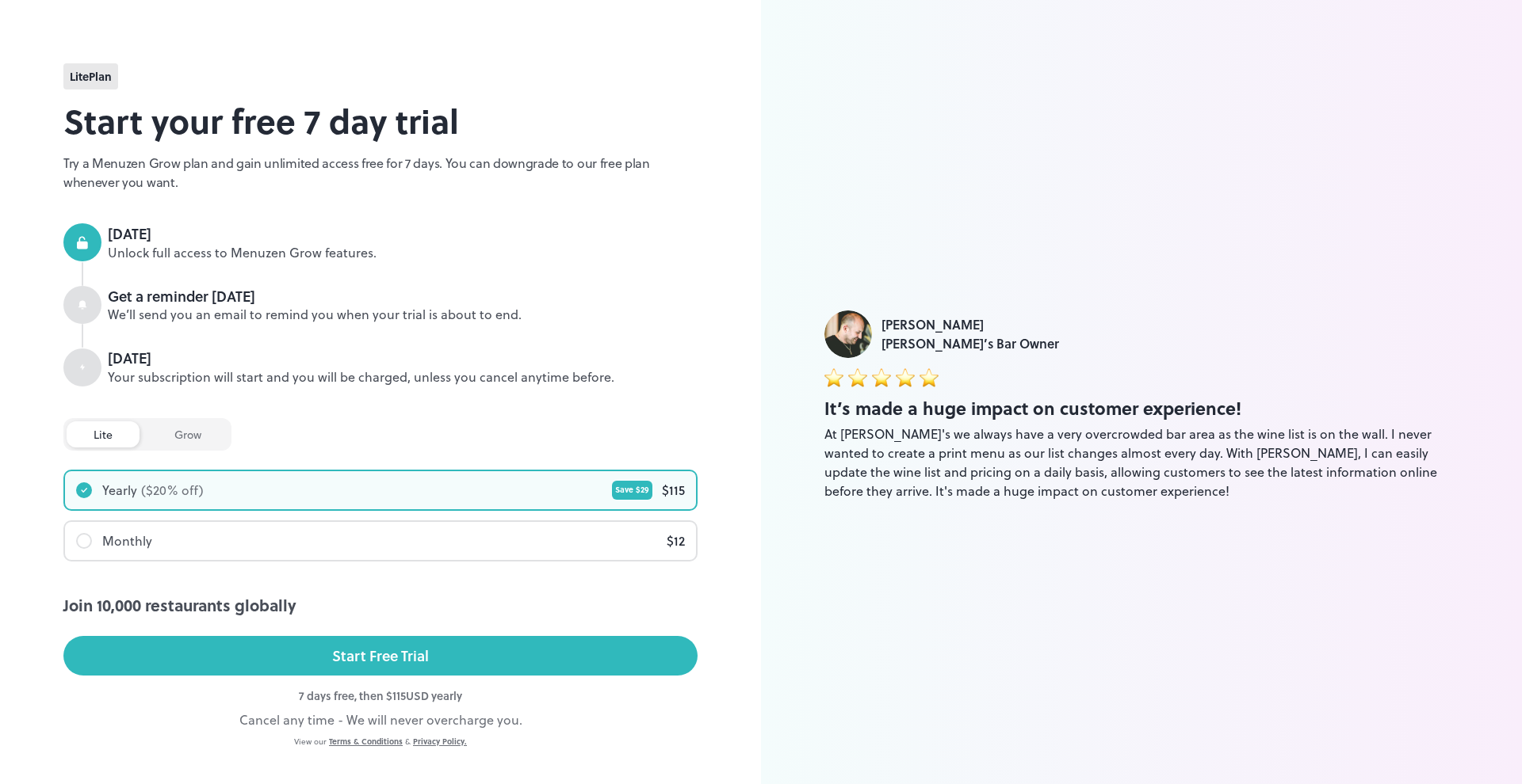
click at [199, 442] on div "grow" at bounding box center [188, 435] width 81 height 26
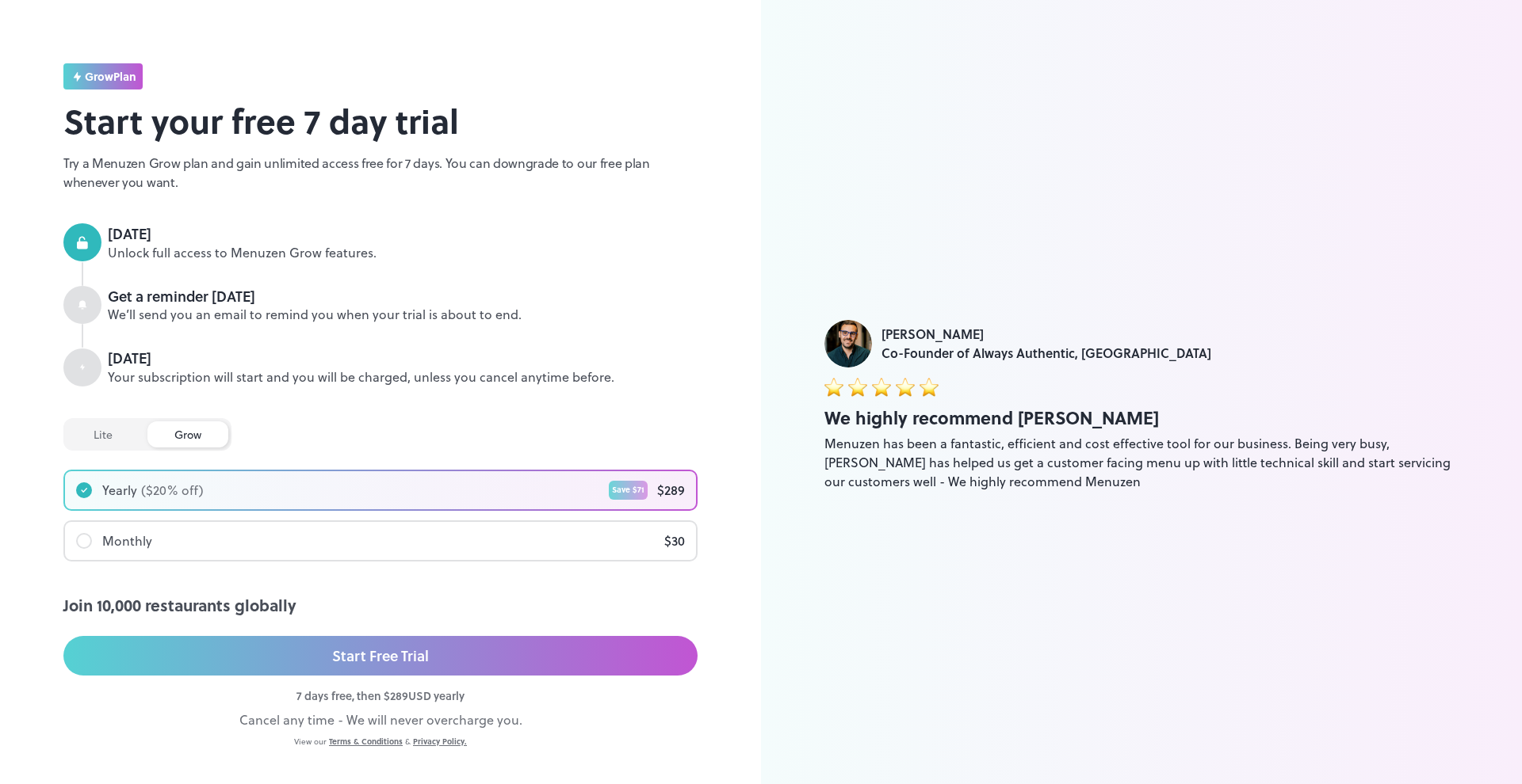
click at [97, 433] on div "lite" at bounding box center [103, 435] width 73 height 26
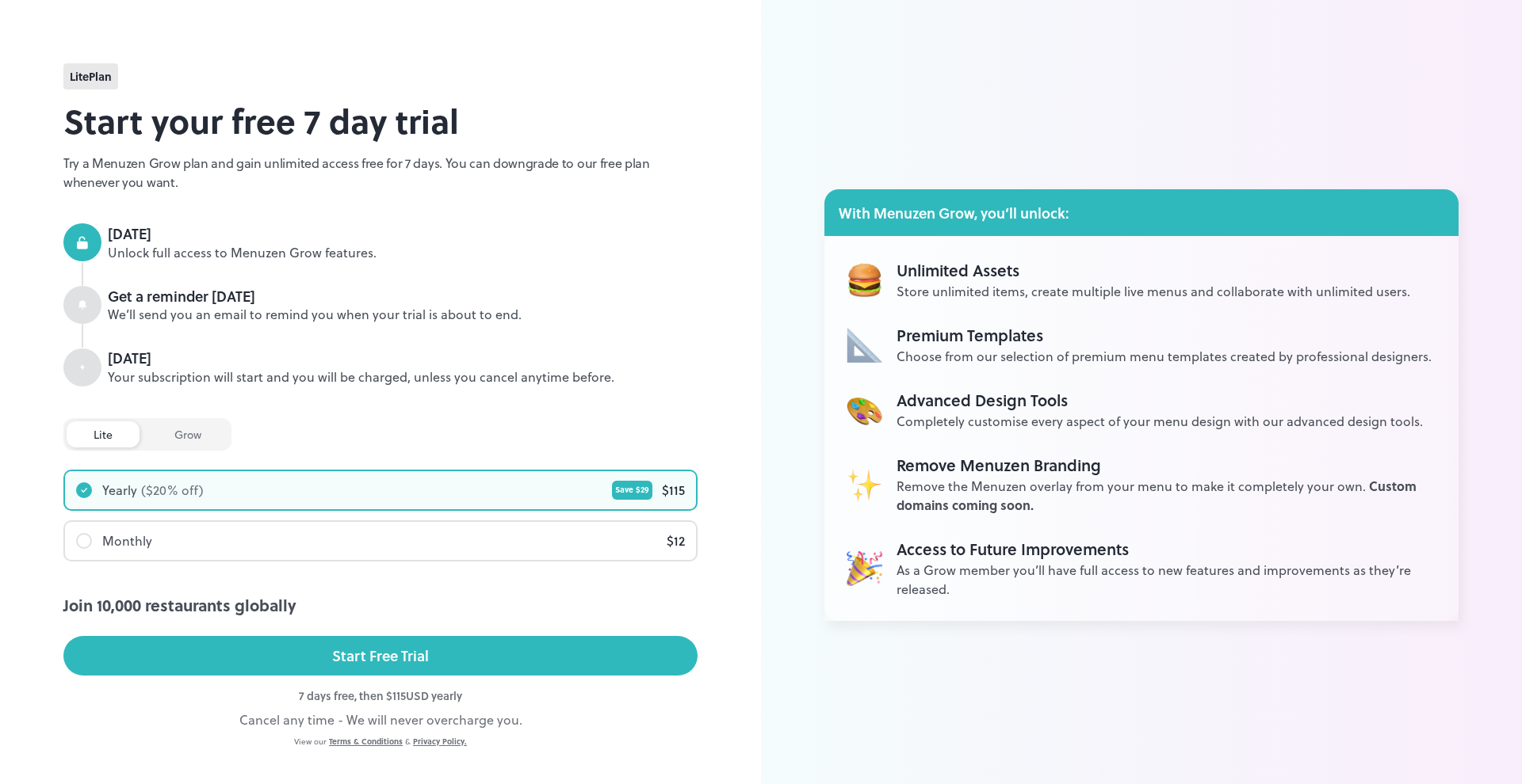
click at [194, 437] on div "grow" at bounding box center [188, 435] width 81 height 26
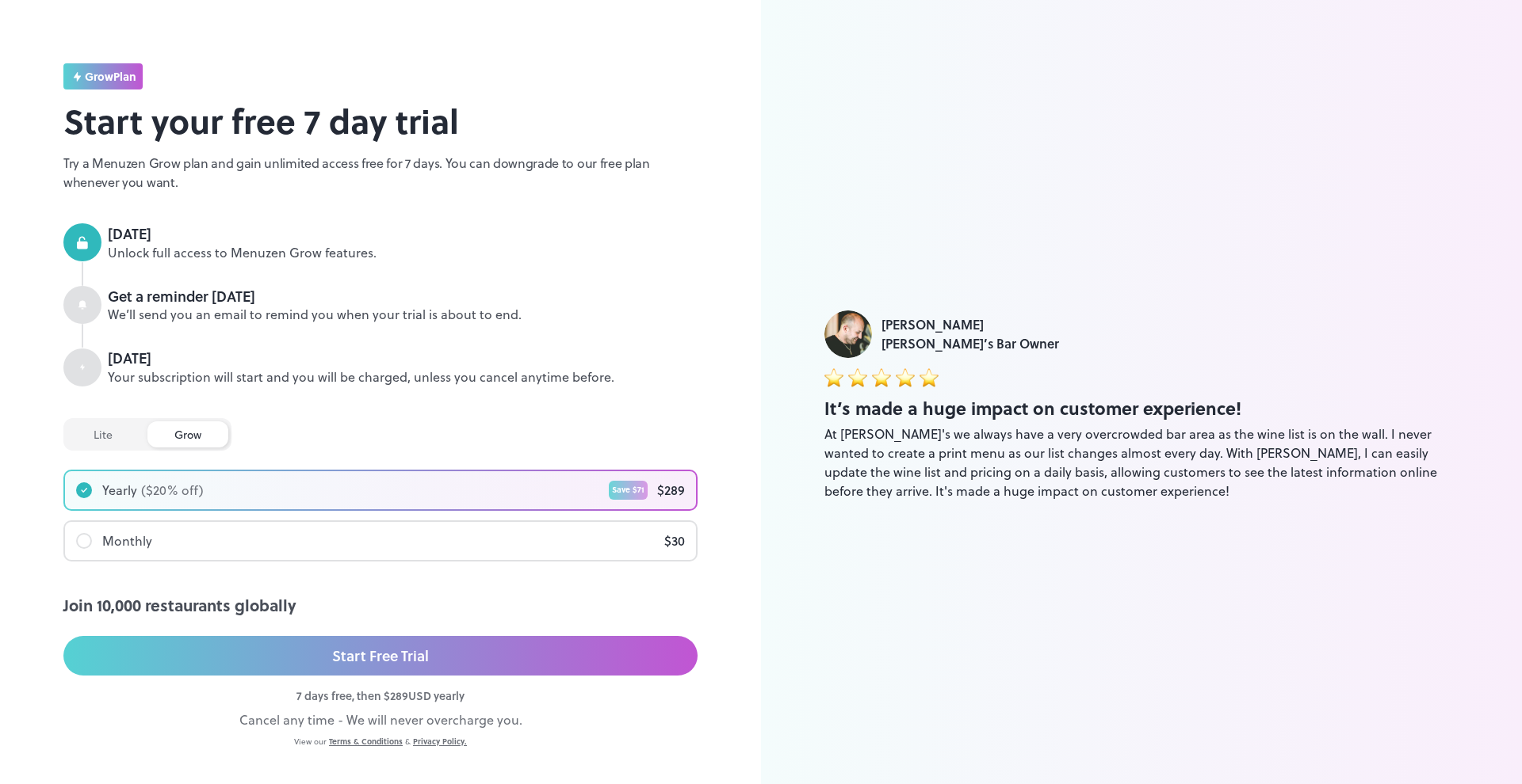
click at [105, 433] on div "lite" at bounding box center [103, 435] width 73 height 26
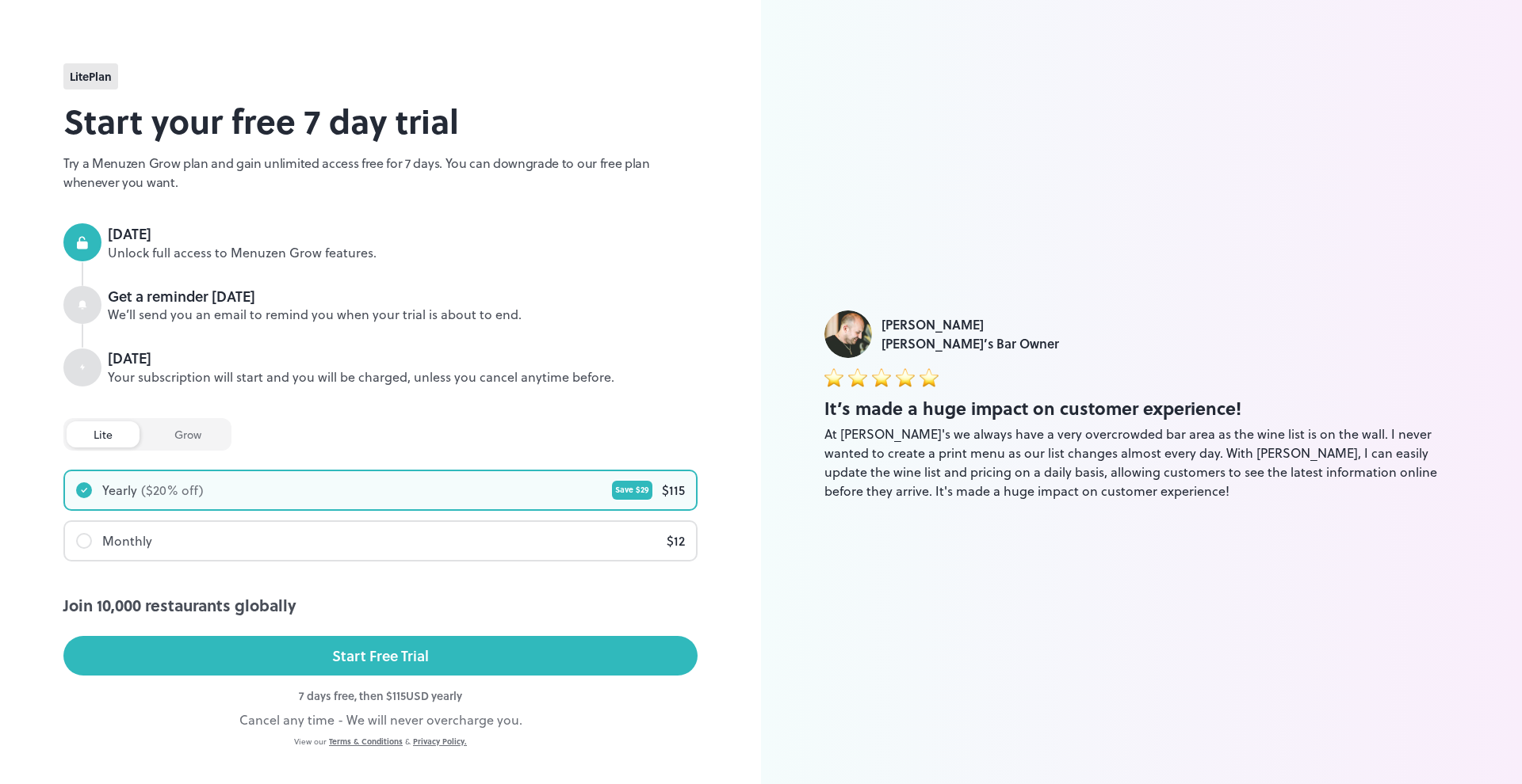
click at [91, 81] on span "lite Plan" at bounding box center [90, 77] width 42 height 17
click at [200, 431] on div "grow" at bounding box center [188, 435] width 81 height 26
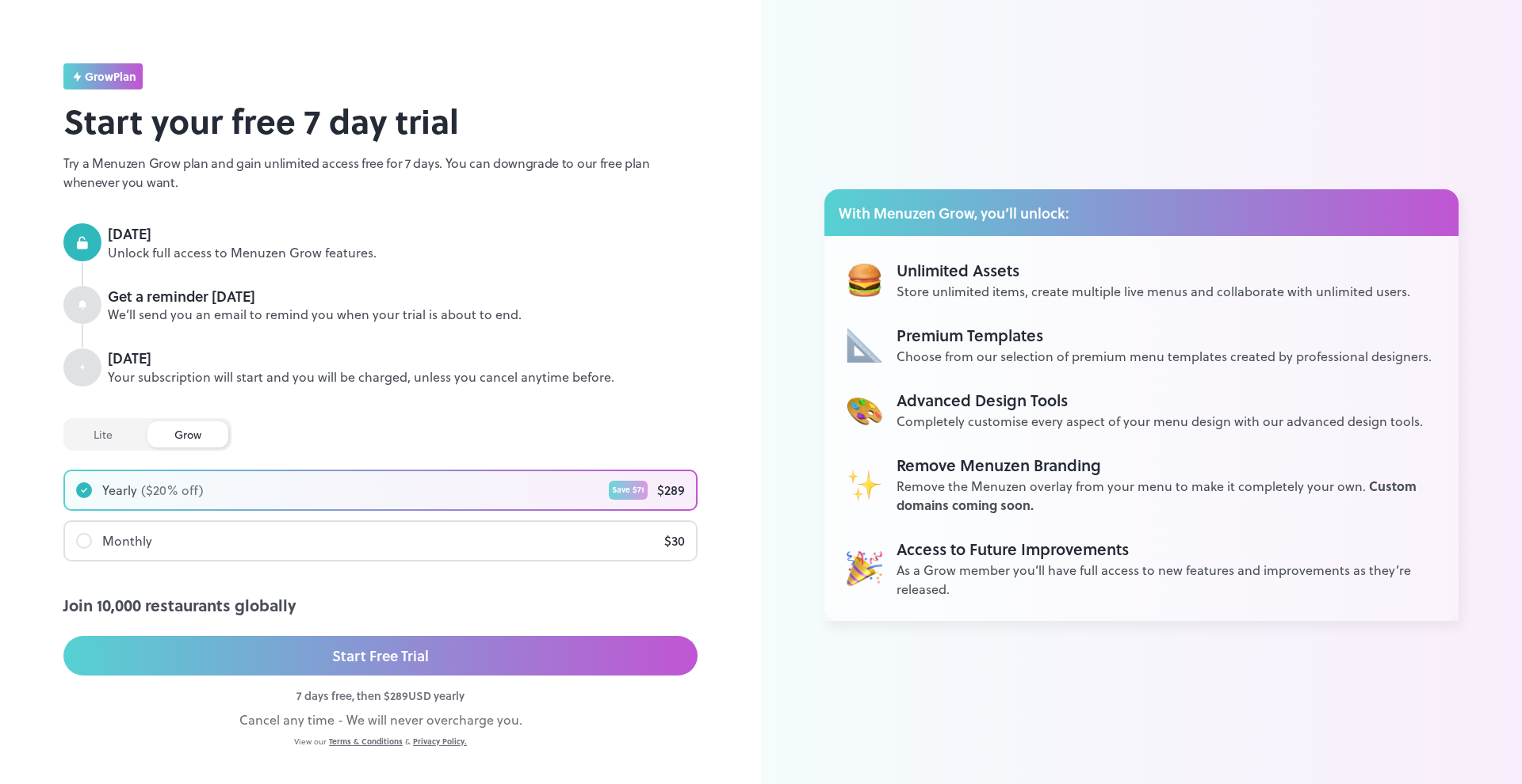
click at [106, 429] on div "lite" at bounding box center [103, 435] width 73 height 26
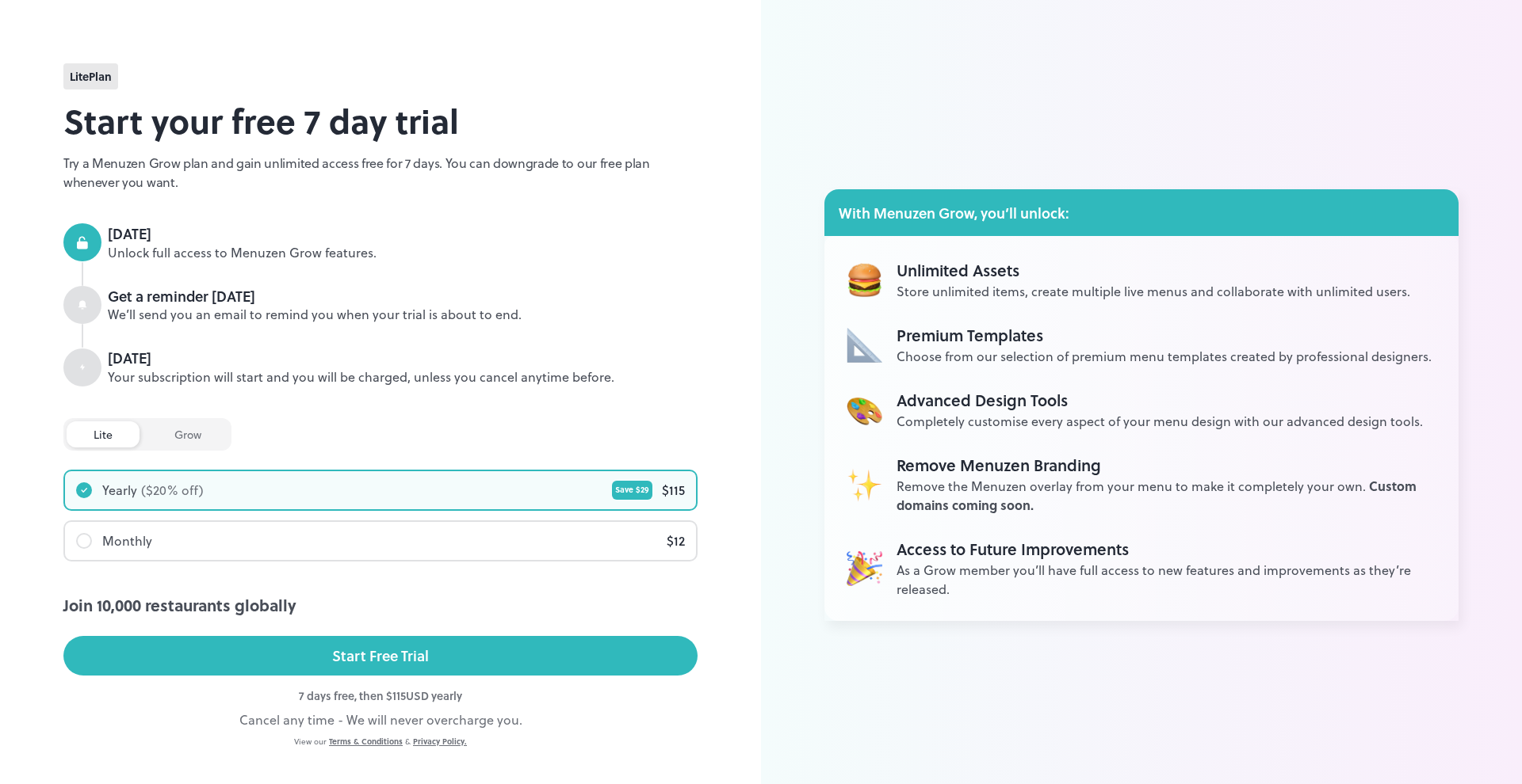
click at [137, 540] on div "Monthly" at bounding box center [127, 541] width 50 height 19
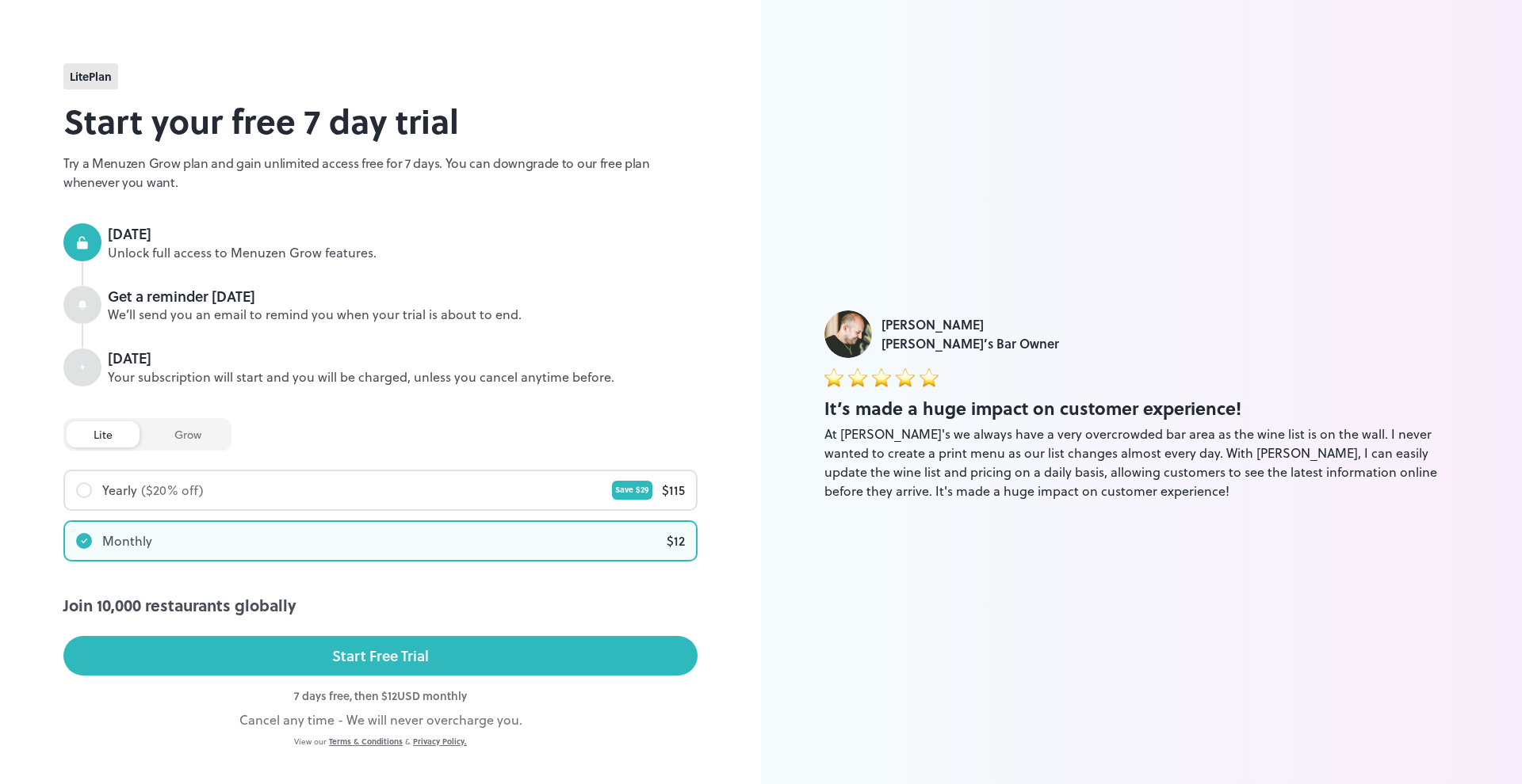
click at [191, 488] on div "($ 20 % off)" at bounding box center [171, 490] width 62 height 19
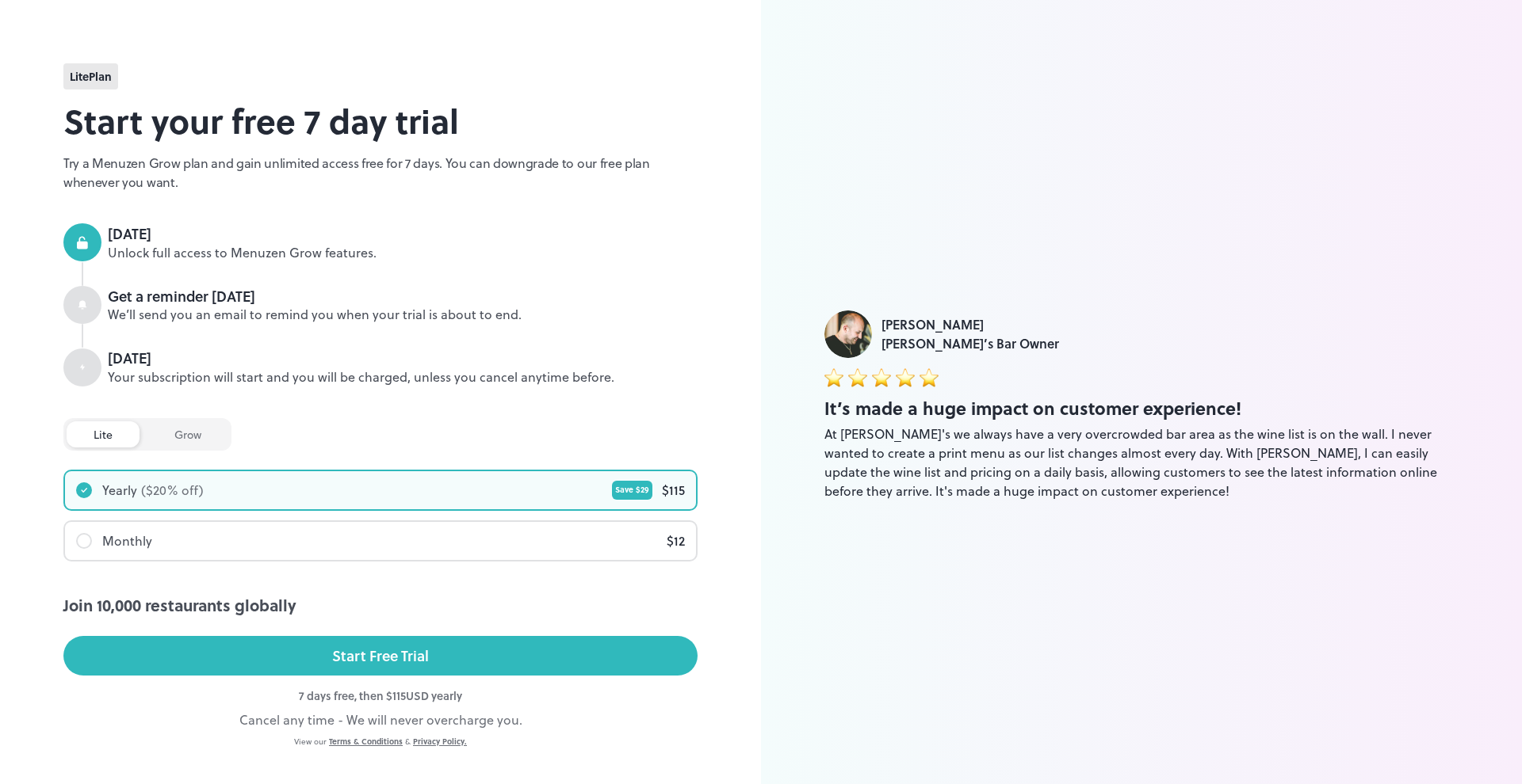
click at [182, 436] on div "grow" at bounding box center [188, 435] width 81 height 26
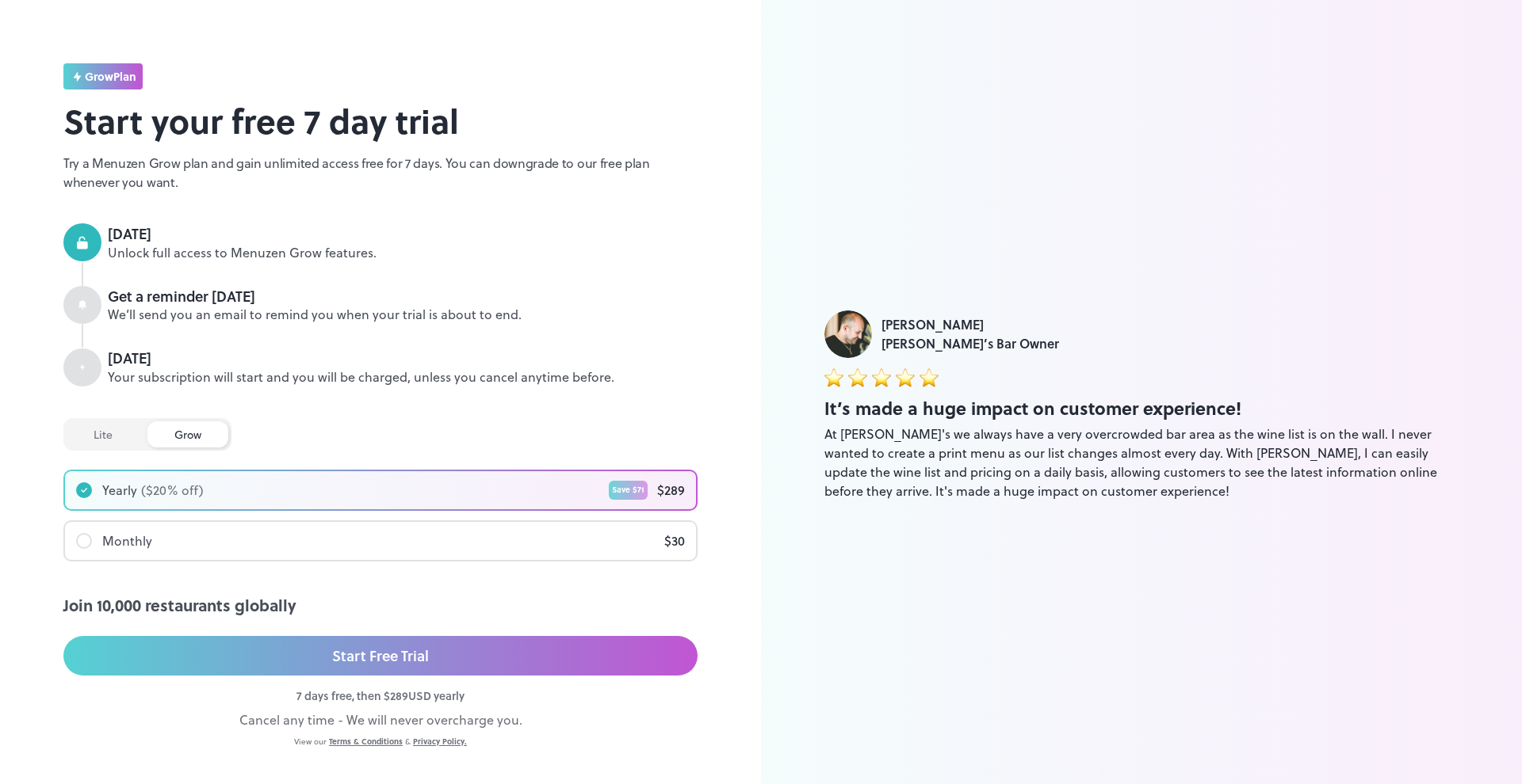
click at [115, 435] on div "lite" at bounding box center [103, 435] width 73 height 26
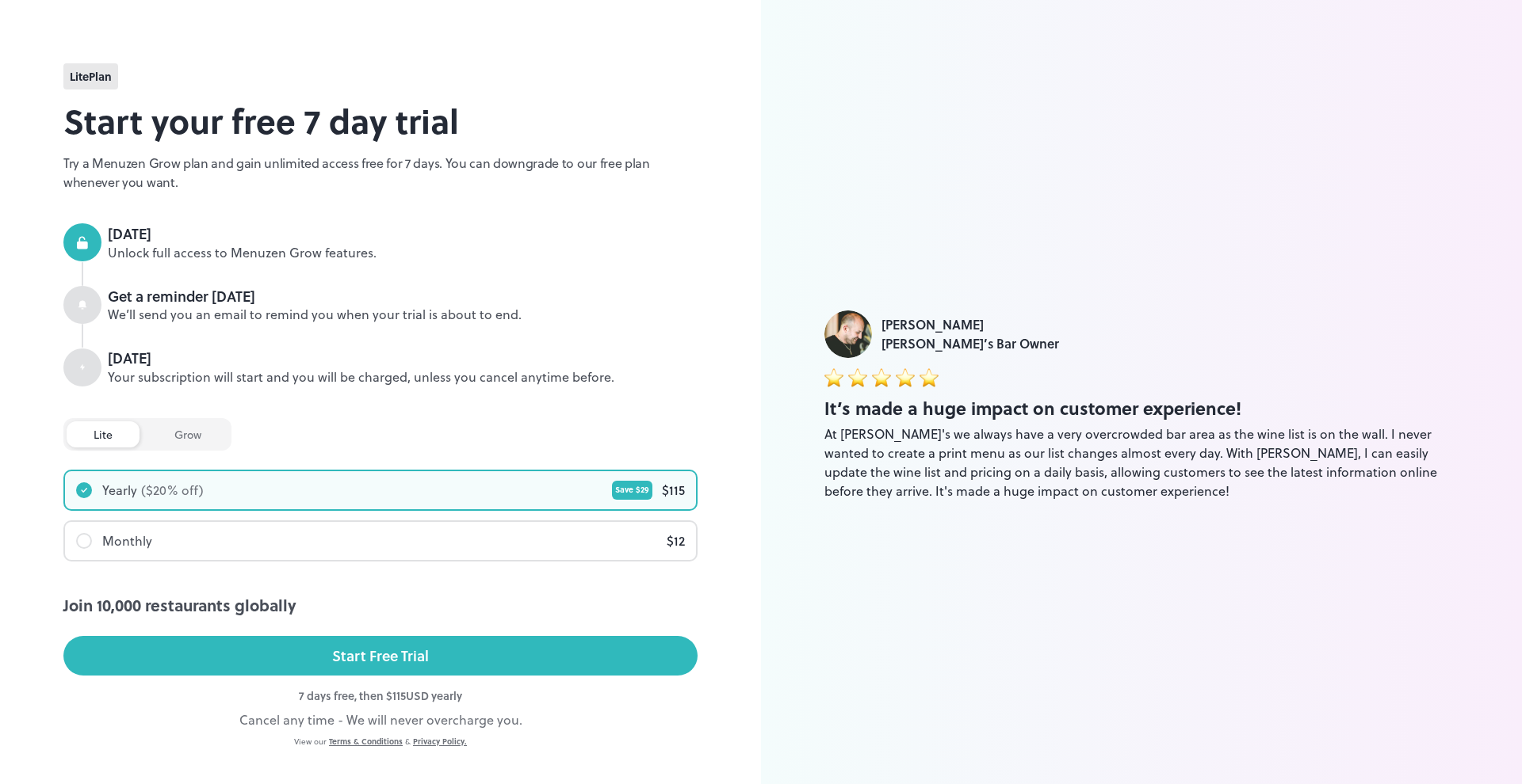
click at [208, 432] on div "grow" at bounding box center [188, 435] width 81 height 26
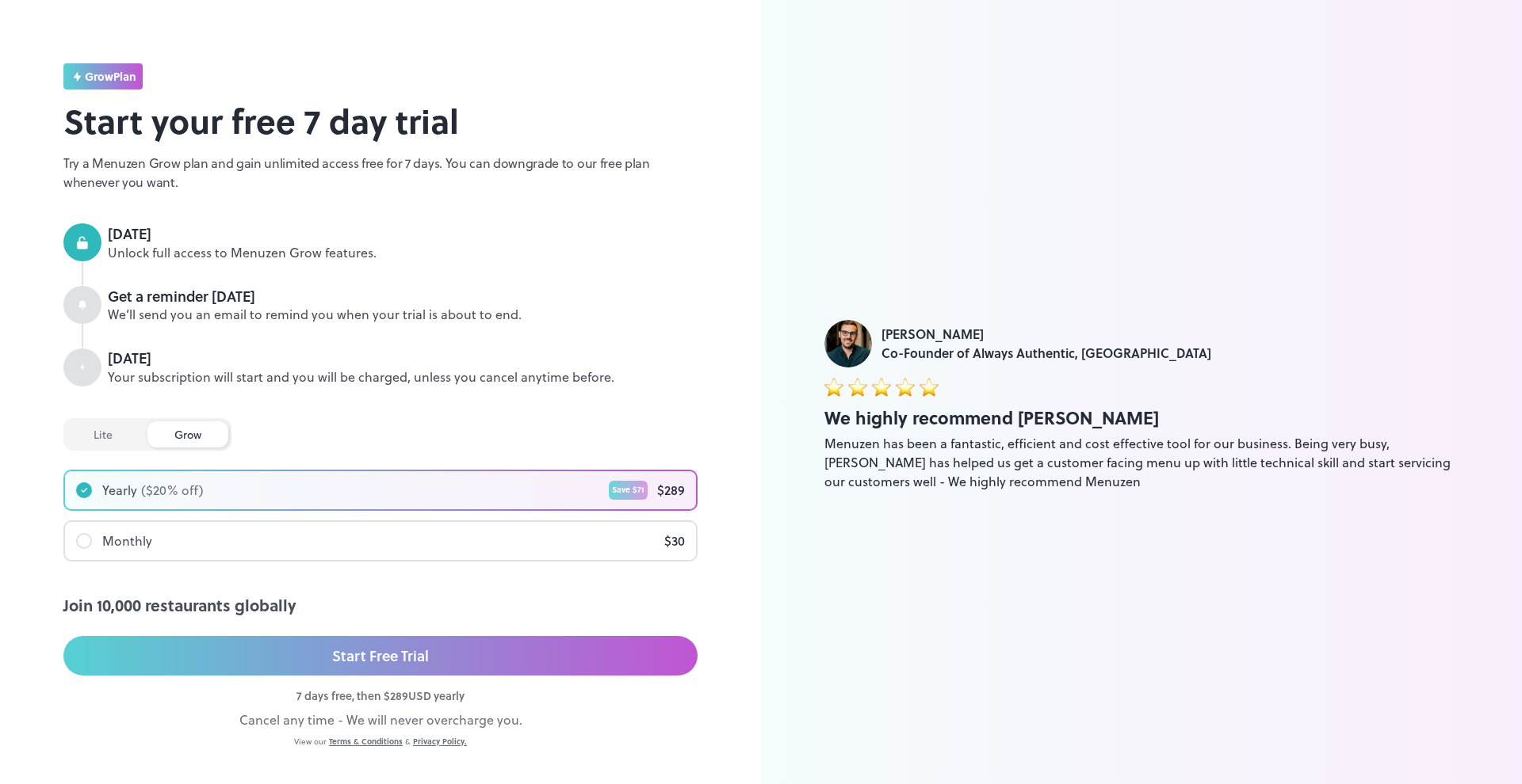
click at [92, 429] on div "lite" at bounding box center [103, 435] width 73 height 26
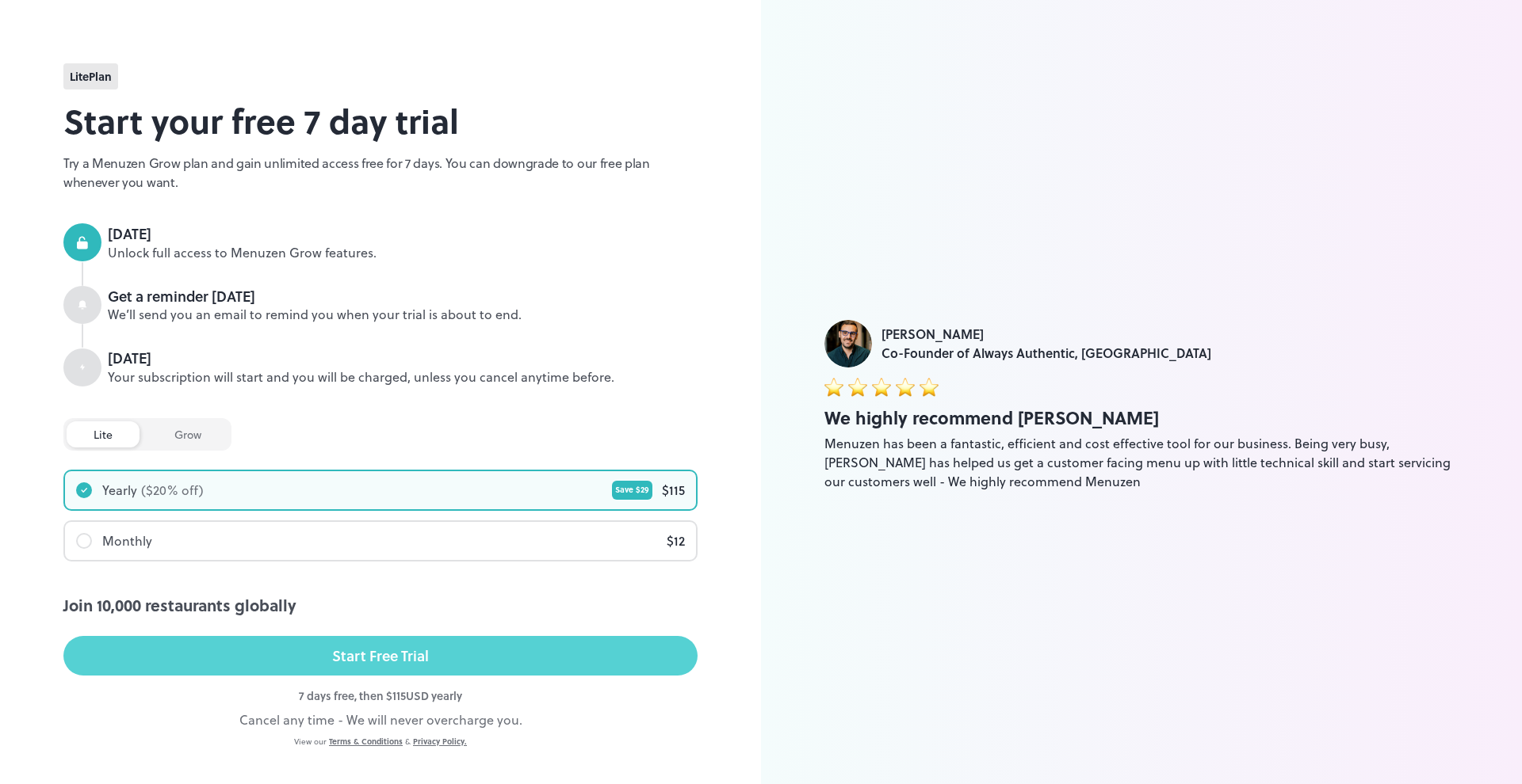
click at [377, 649] on div "Start Free Trial" at bounding box center [379, 656] width 96 height 24
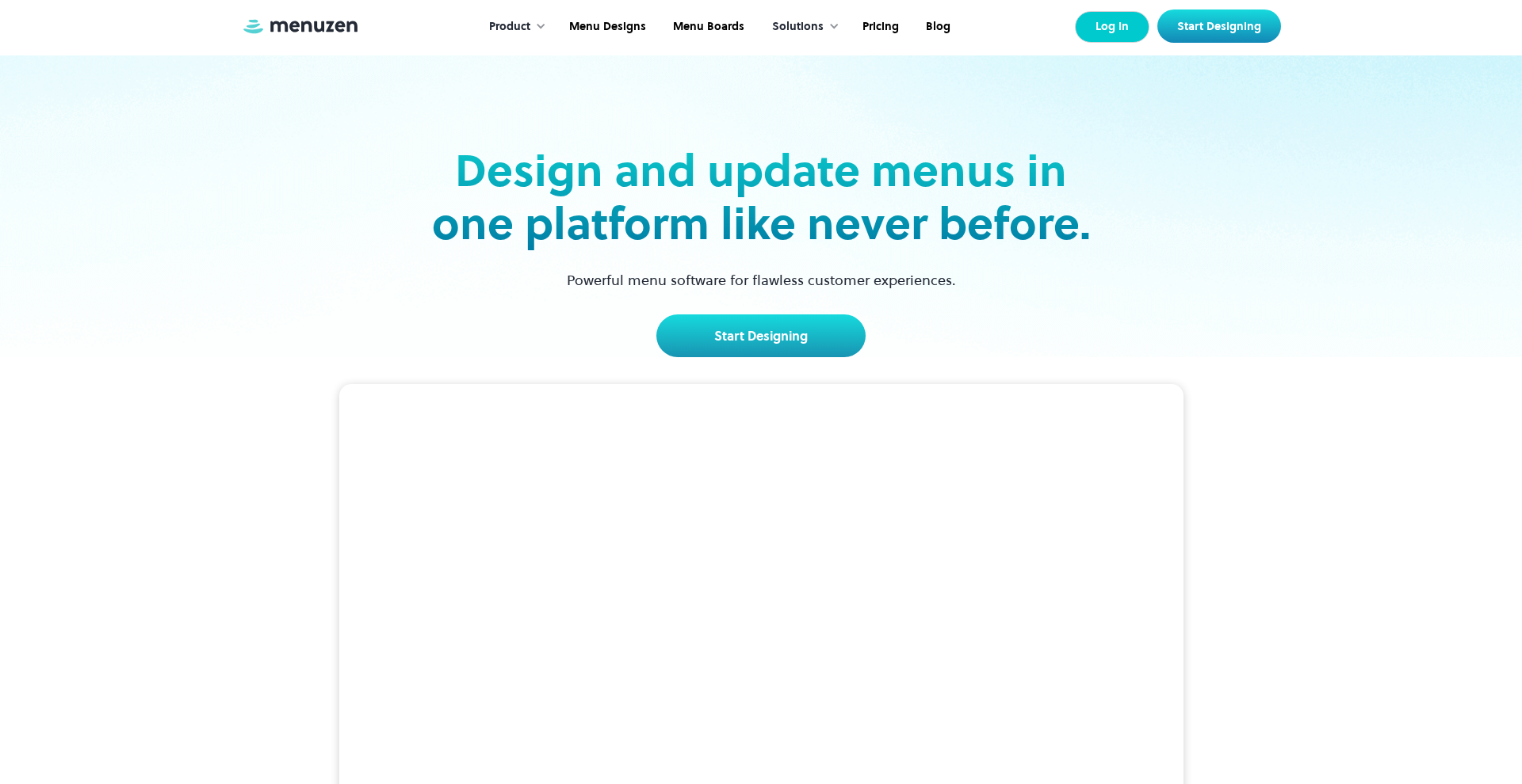
click at [1132, 33] on link "Log In" at bounding box center [1111, 26] width 74 height 32
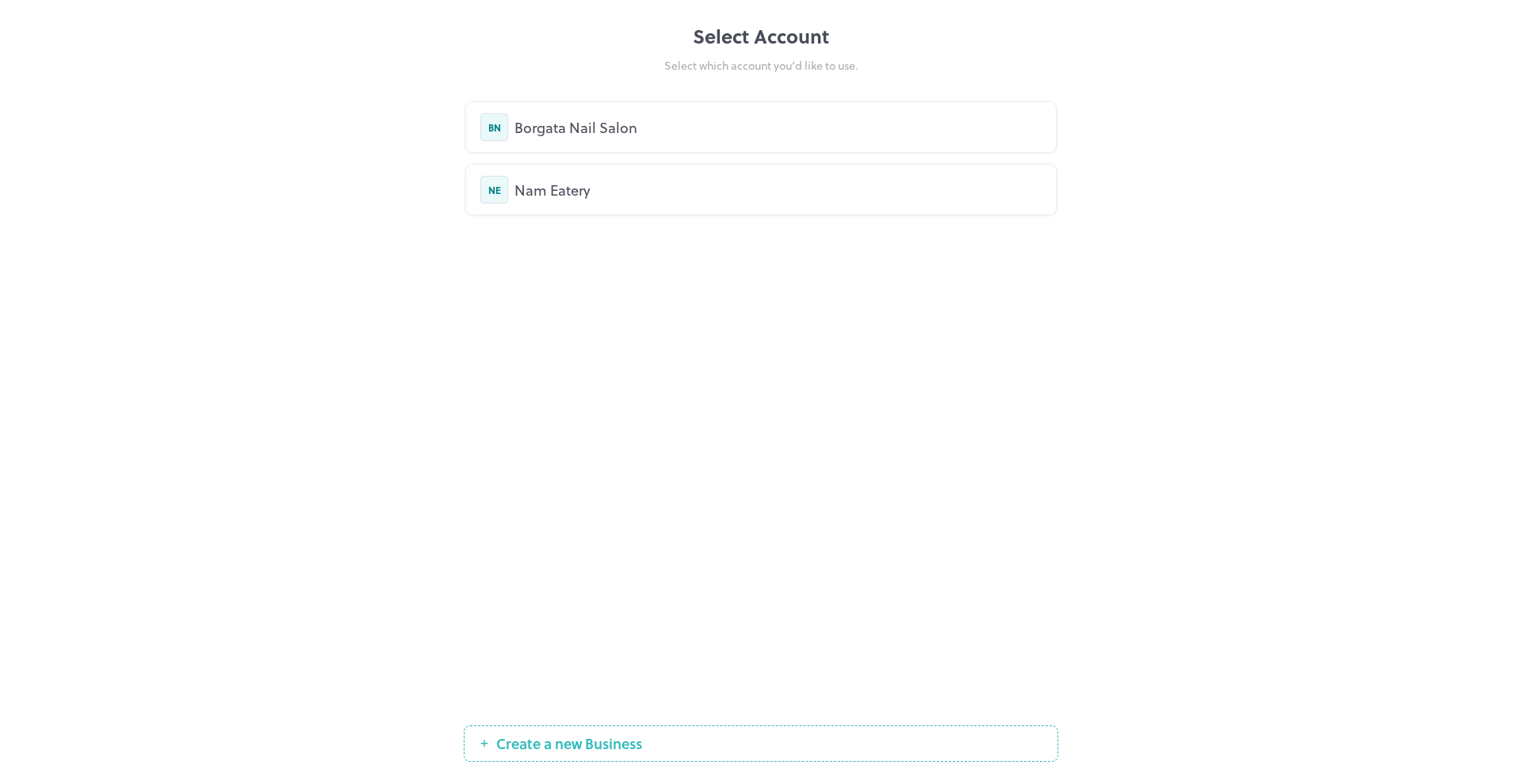
click at [551, 189] on div "Nam Eatery" at bounding box center [778, 189] width 527 height 21
click at [570, 191] on div "Nam Eatery" at bounding box center [778, 189] width 527 height 21
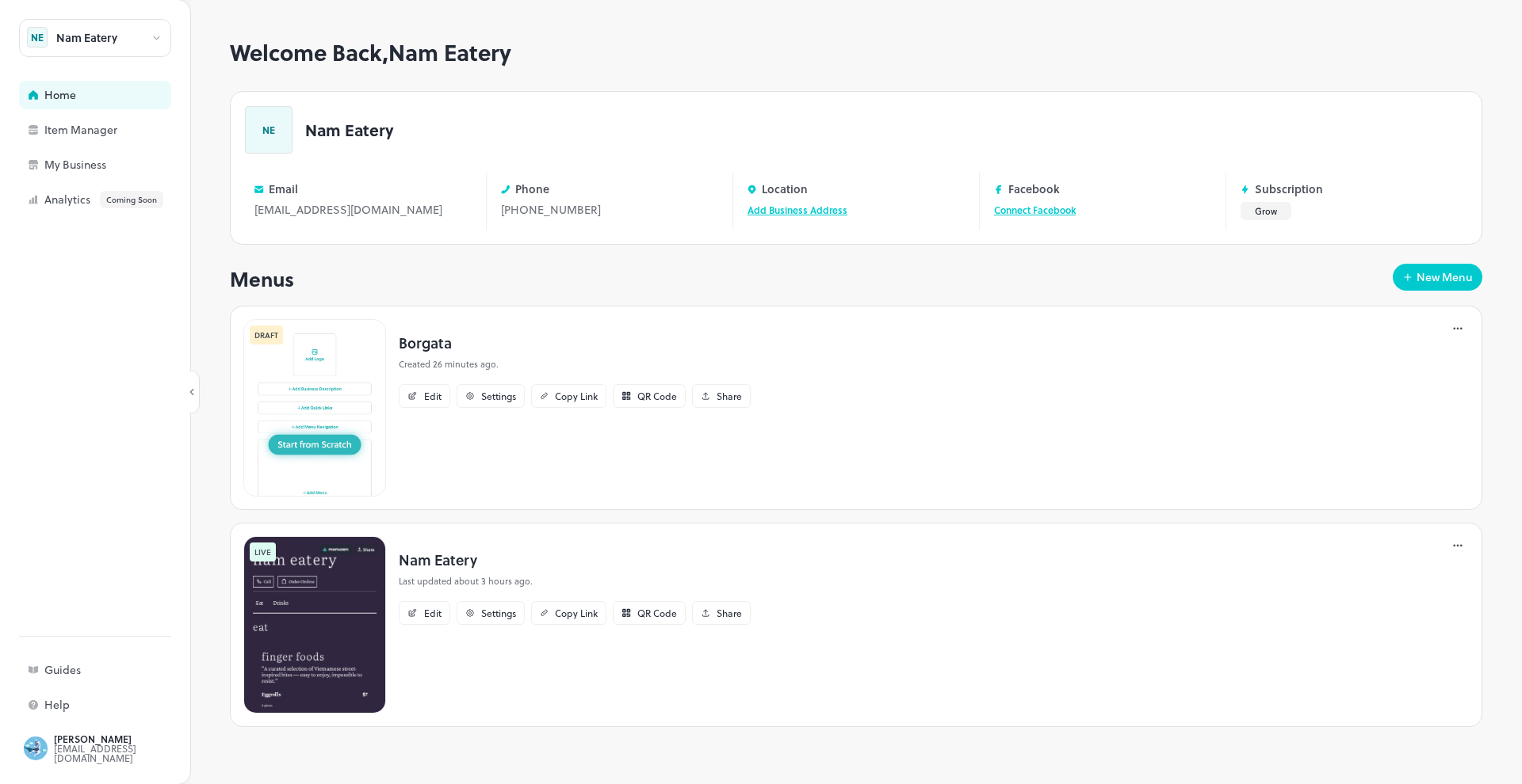
click at [438, 480] on div "Borgata Created 26 minutes ago. Edit Settings Copy Link QR Code Share" at bounding box center [575, 408] width 377 height 177
click at [425, 393] on div "Edit" at bounding box center [432, 395] width 17 height 9
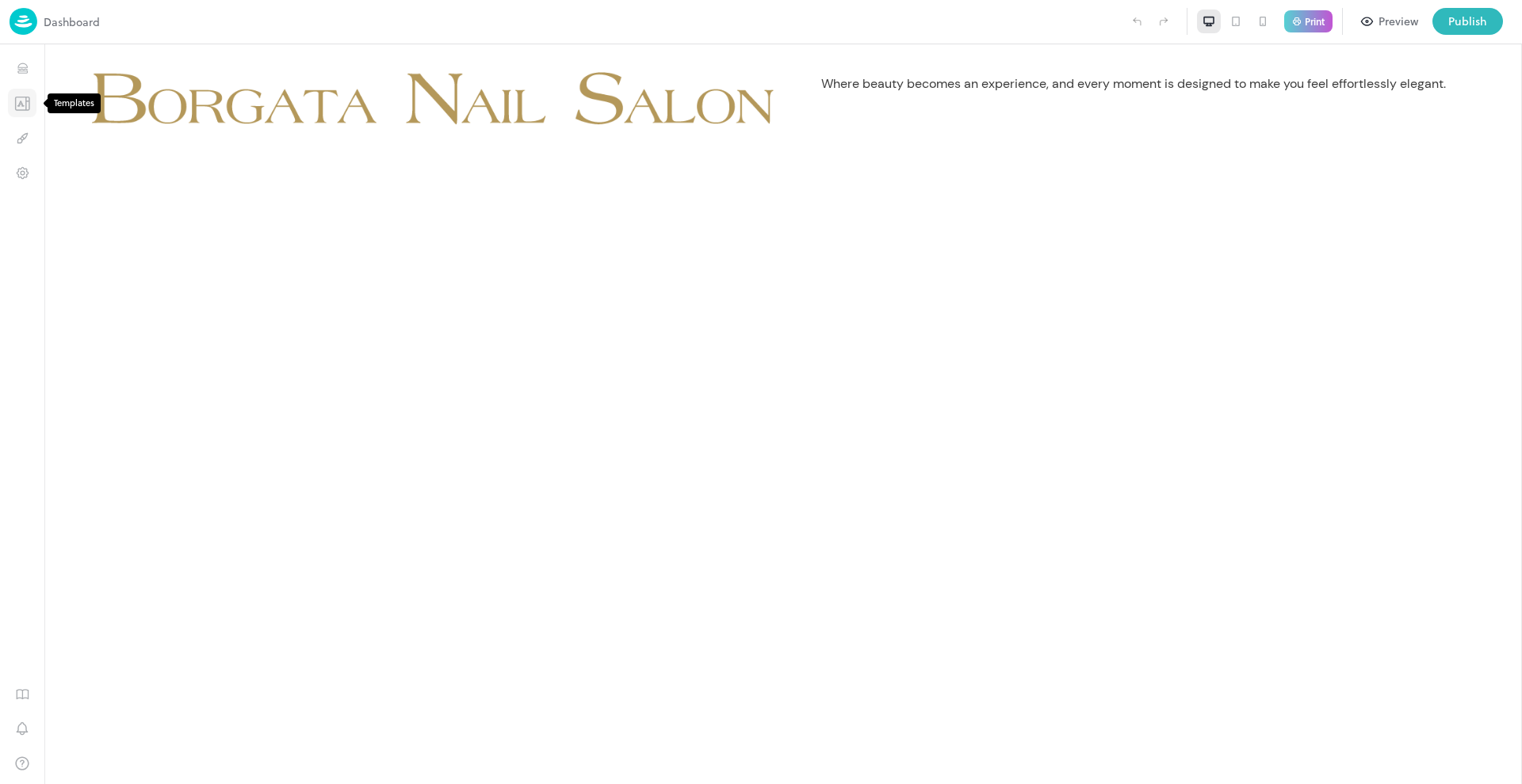
click at [24, 98] on icon "Templates" at bounding box center [22, 103] width 16 height 15
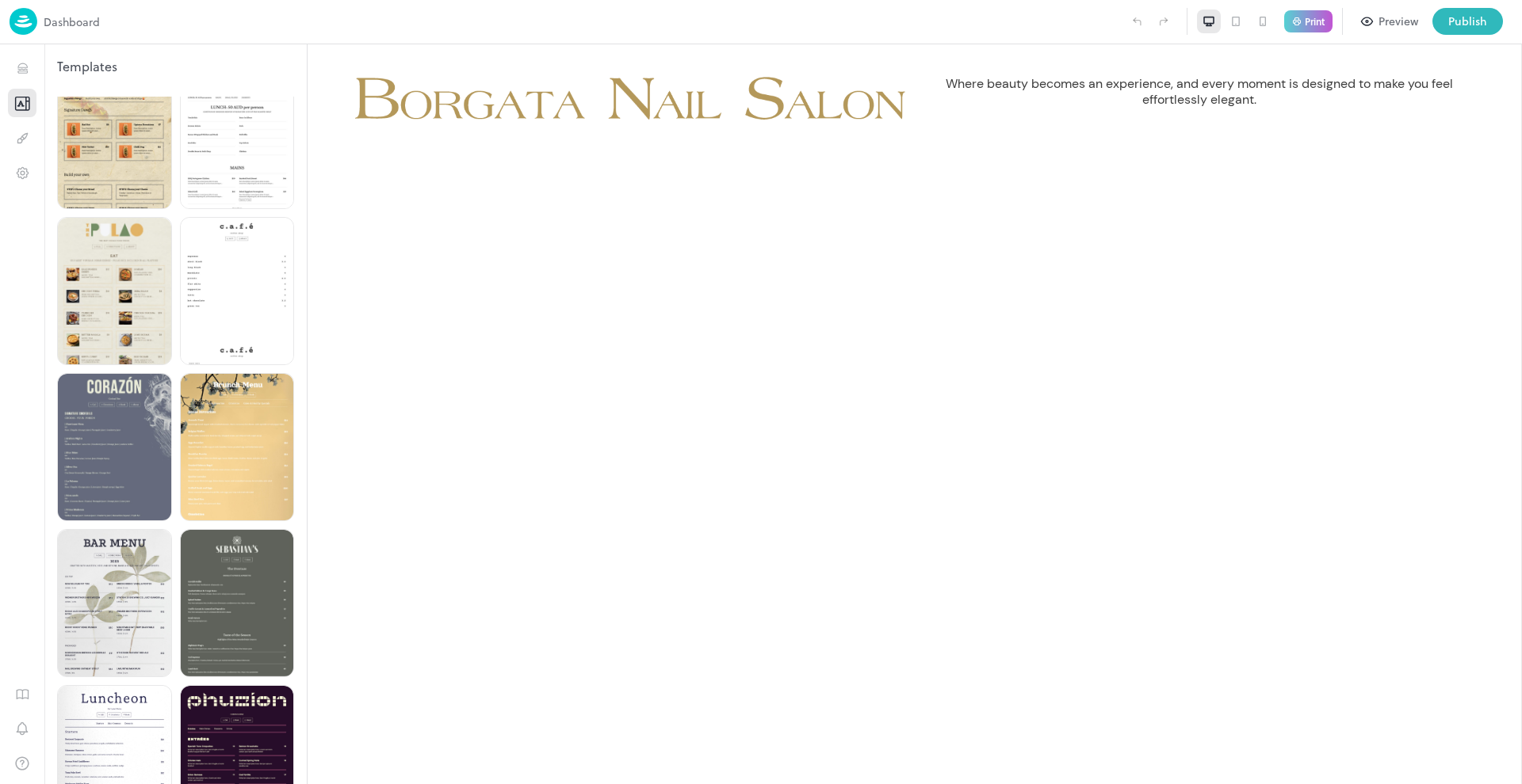
scroll to position [3329, 0]
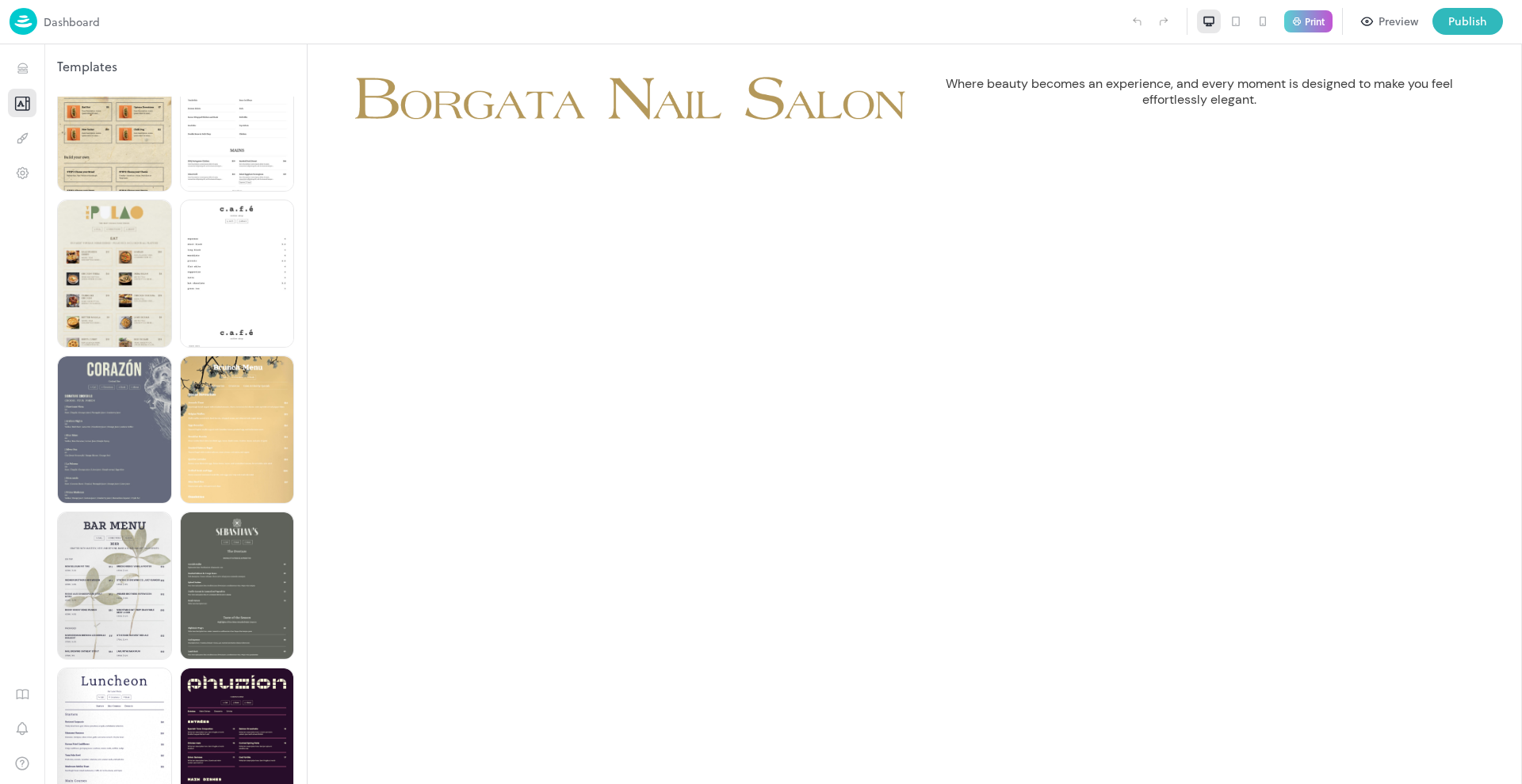
click at [49, 27] on p "Dashboard" at bounding box center [72, 22] width 56 height 17
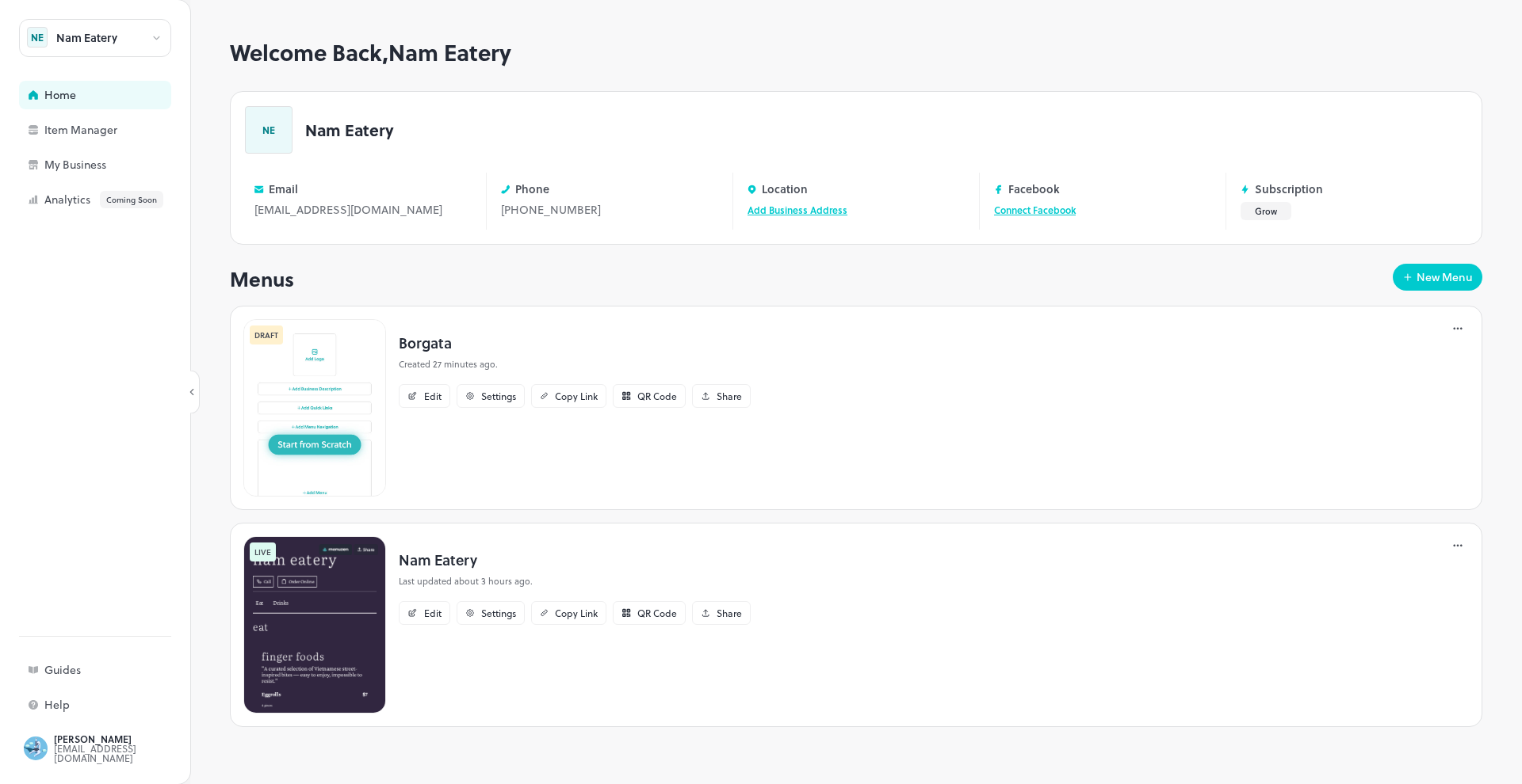
click at [1463, 324] on icon at bounding box center [1457, 328] width 16 height 16
click at [1370, 471] on p "Settings" at bounding box center [1374, 464] width 35 height 14
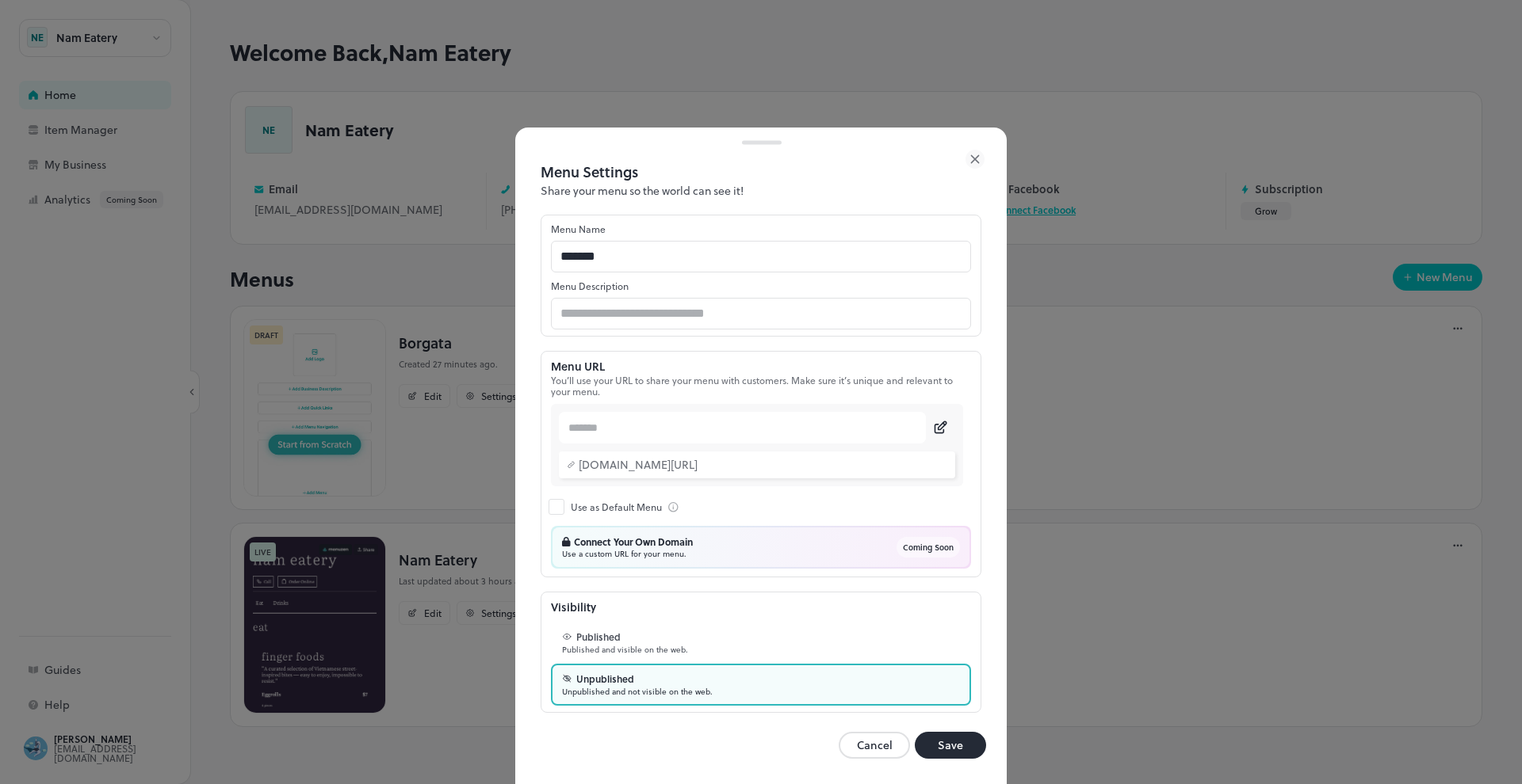
click at [871, 747] on button "Cancel" at bounding box center [874, 746] width 72 height 27
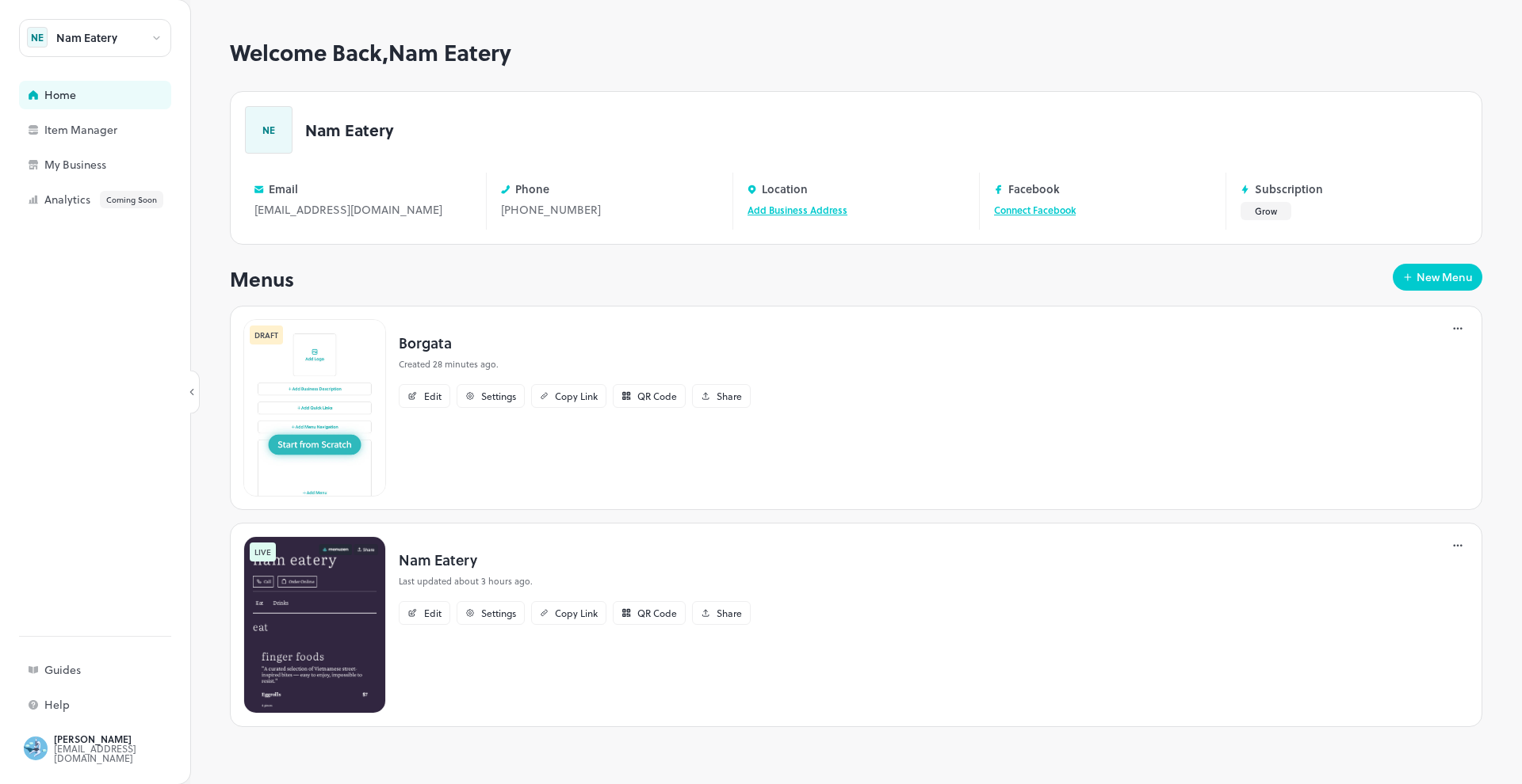
click at [1456, 331] on icon at bounding box center [1457, 328] width 16 height 16
click at [539, 459] on div at bounding box center [761, 392] width 1522 height 784
click at [433, 400] on div "Edit" at bounding box center [432, 395] width 17 height 9
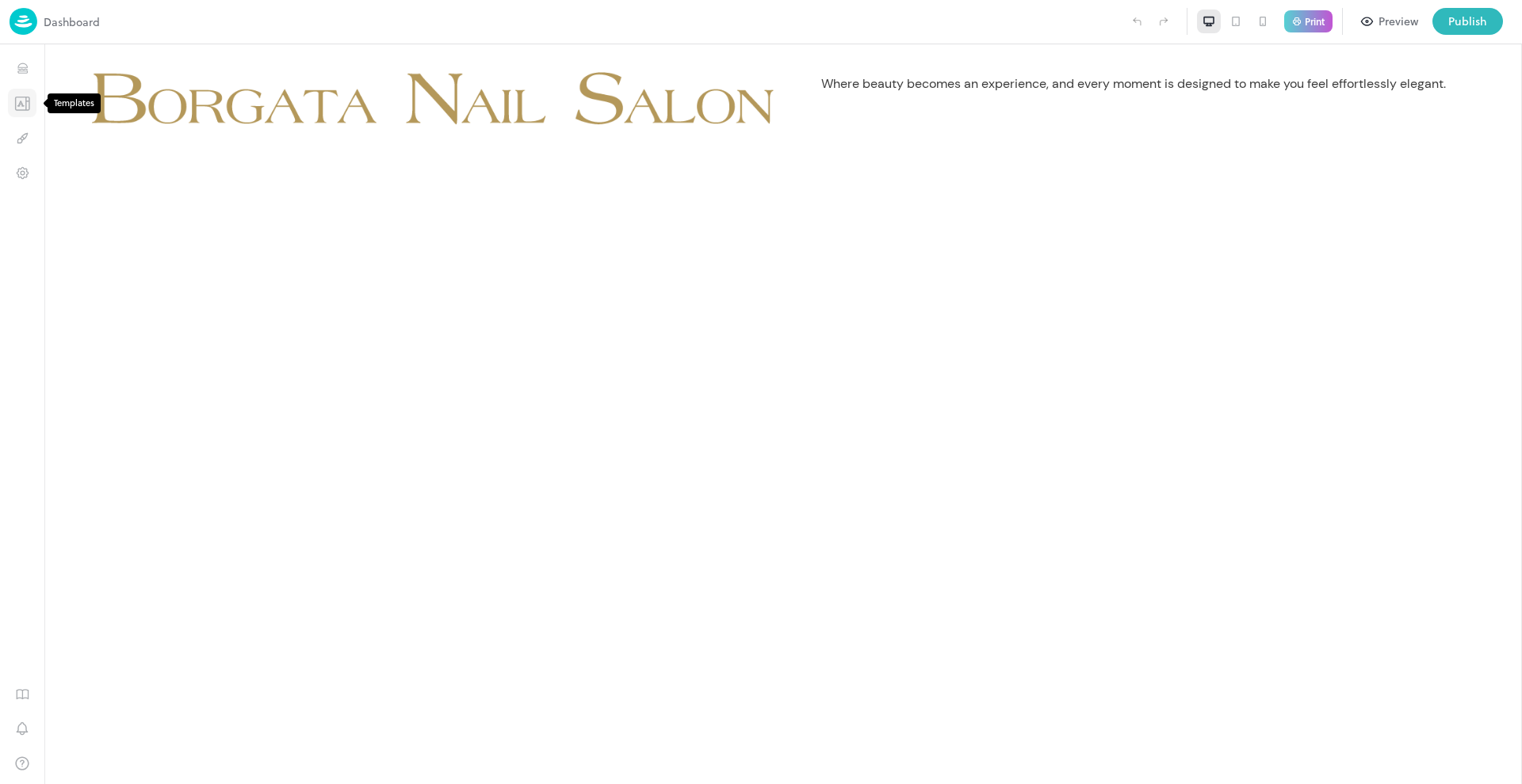
click at [17, 101] on icon "Templates" at bounding box center [22, 103] width 16 height 15
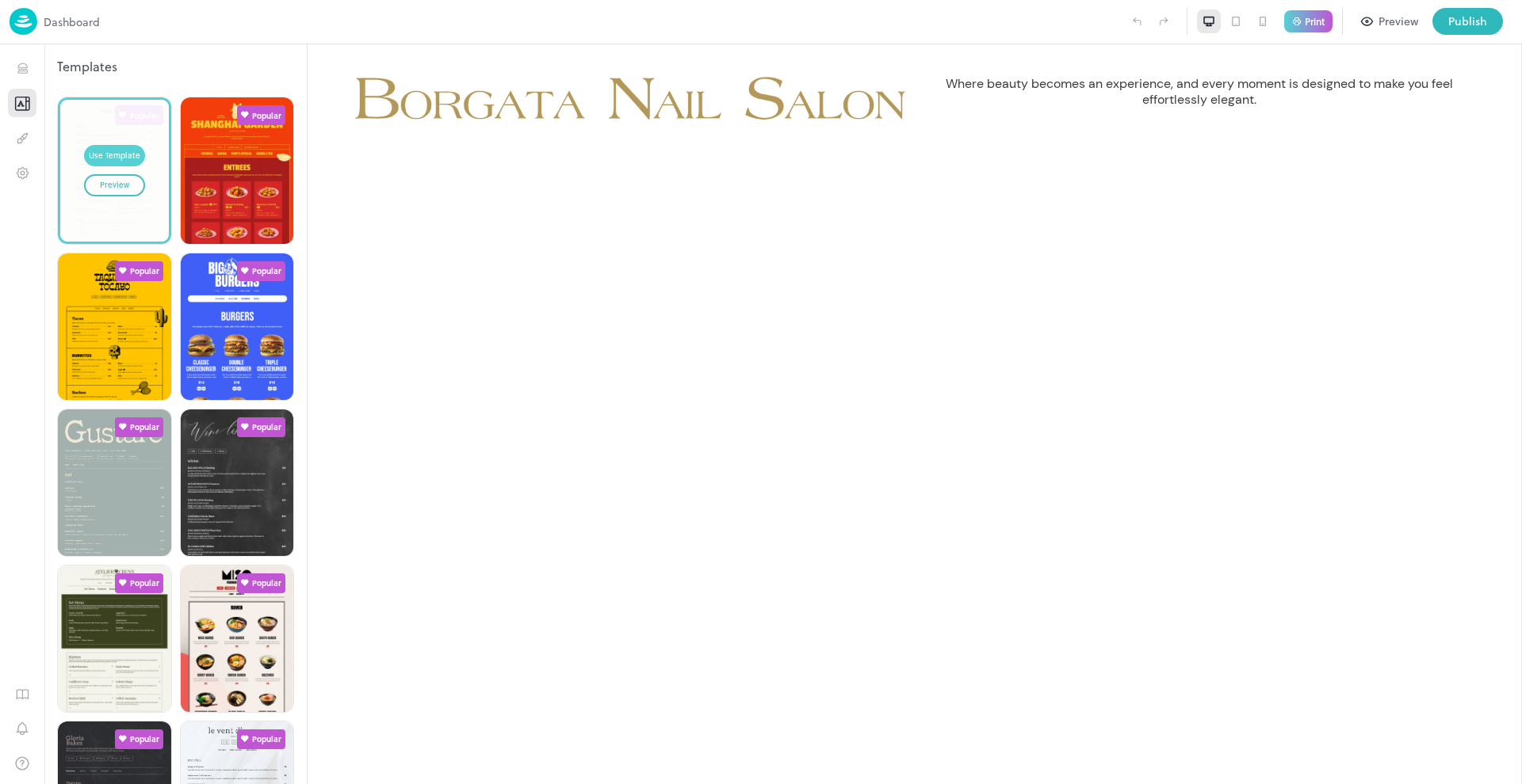
click at [107, 153] on div "Use Template" at bounding box center [114, 156] width 51 height 13
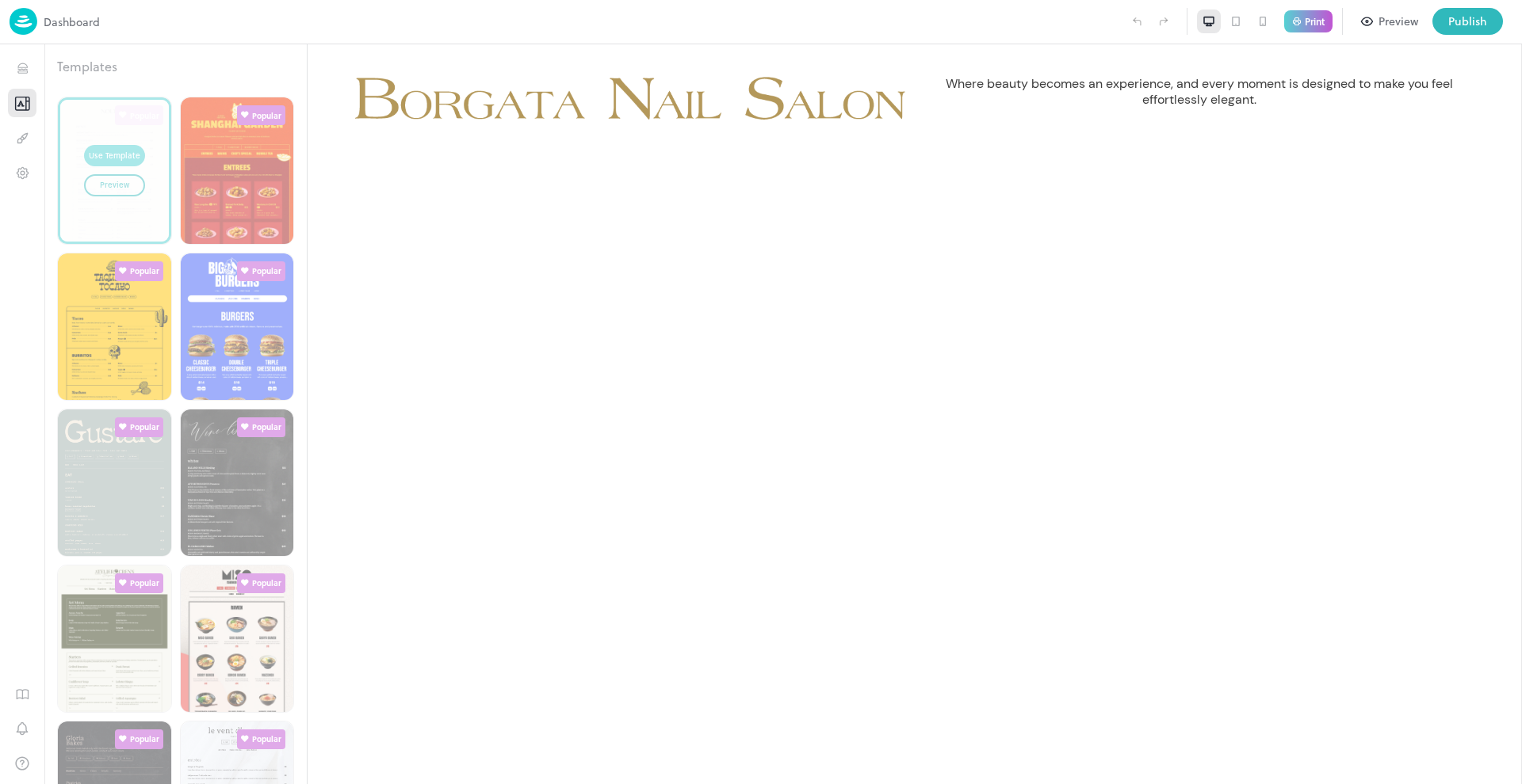
type input "**********"
type input "******"
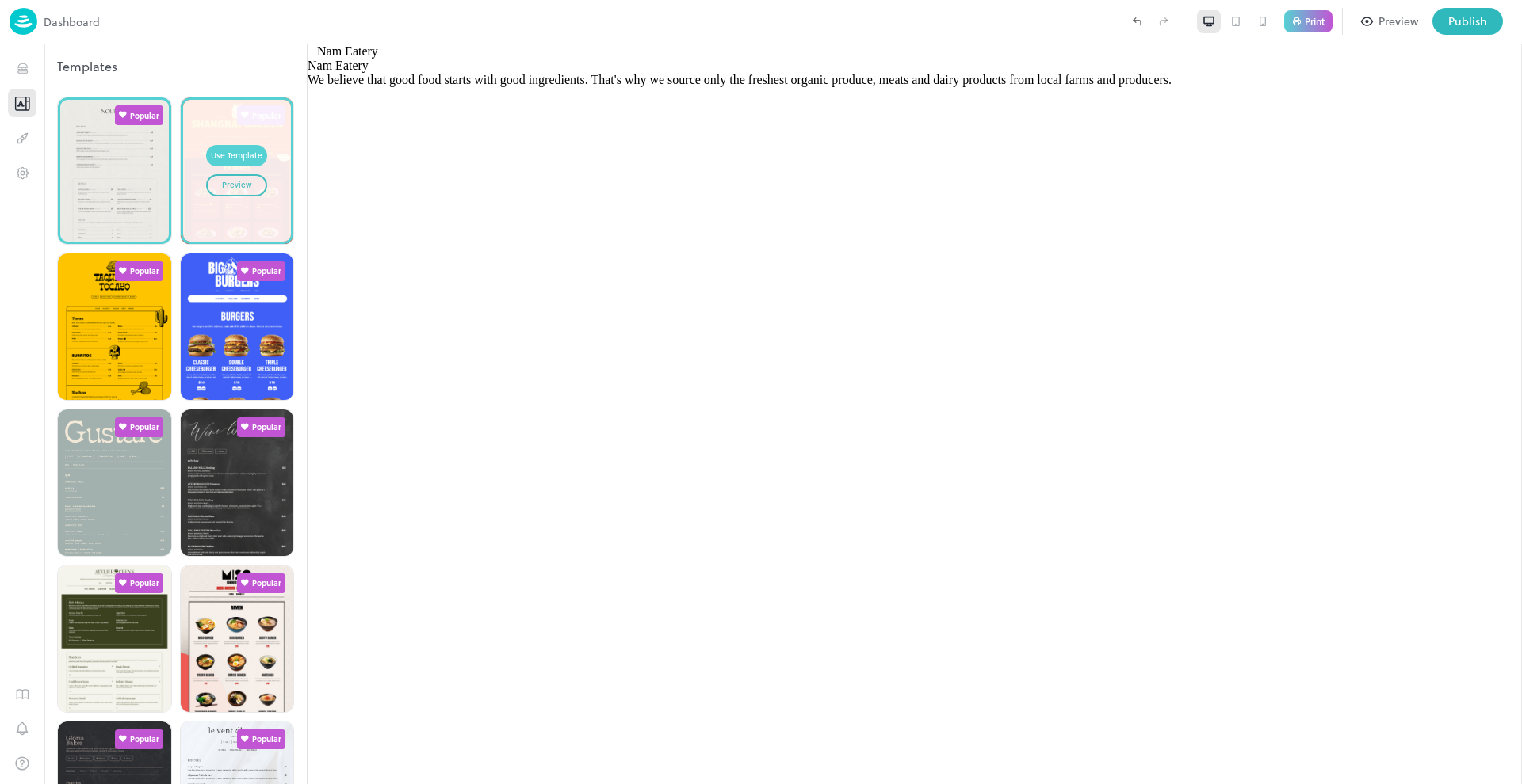
click at [237, 150] on div "Use Template" at bounding box center [236, 156] width 51 height 13
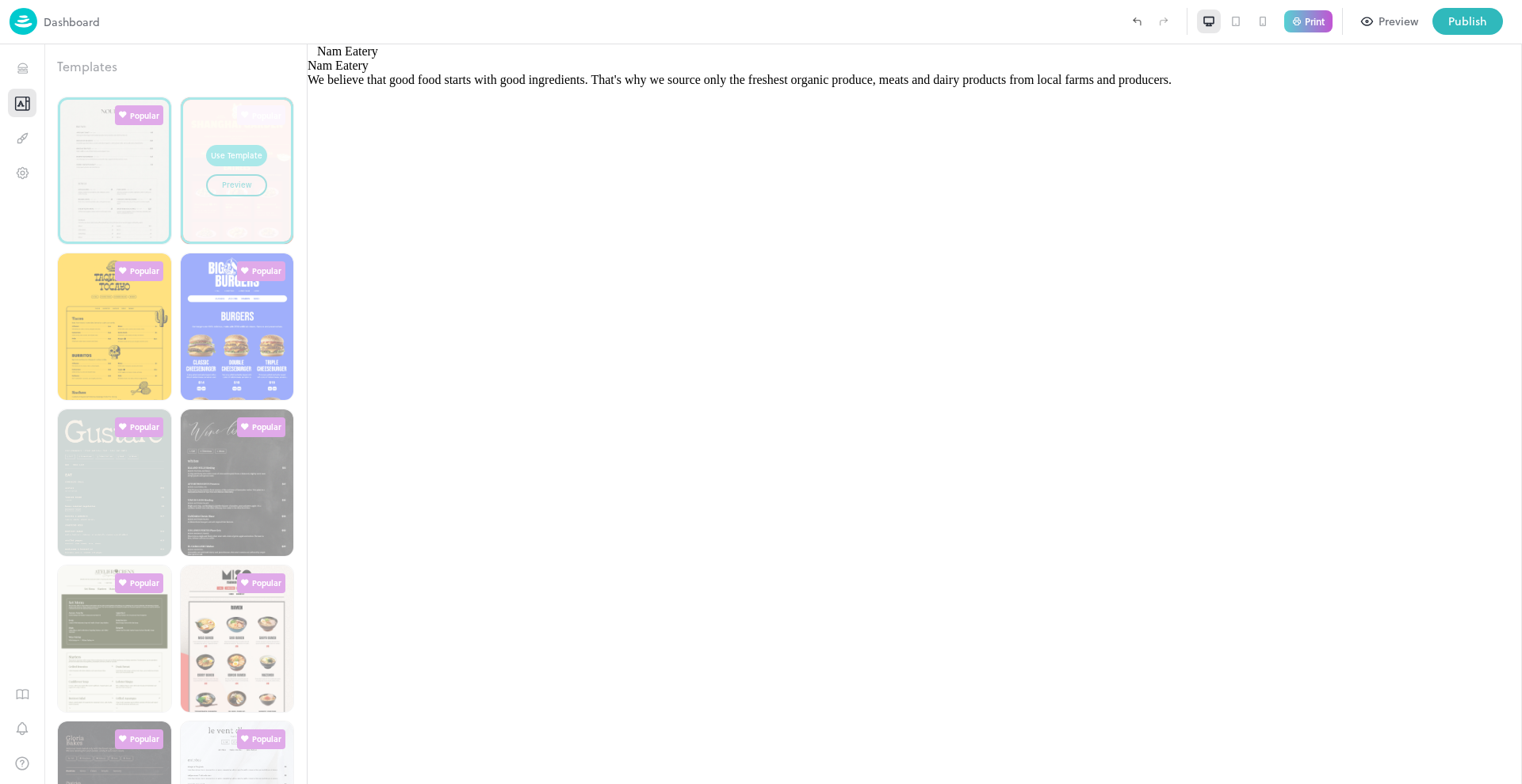
type input "*****"
type input "**********"
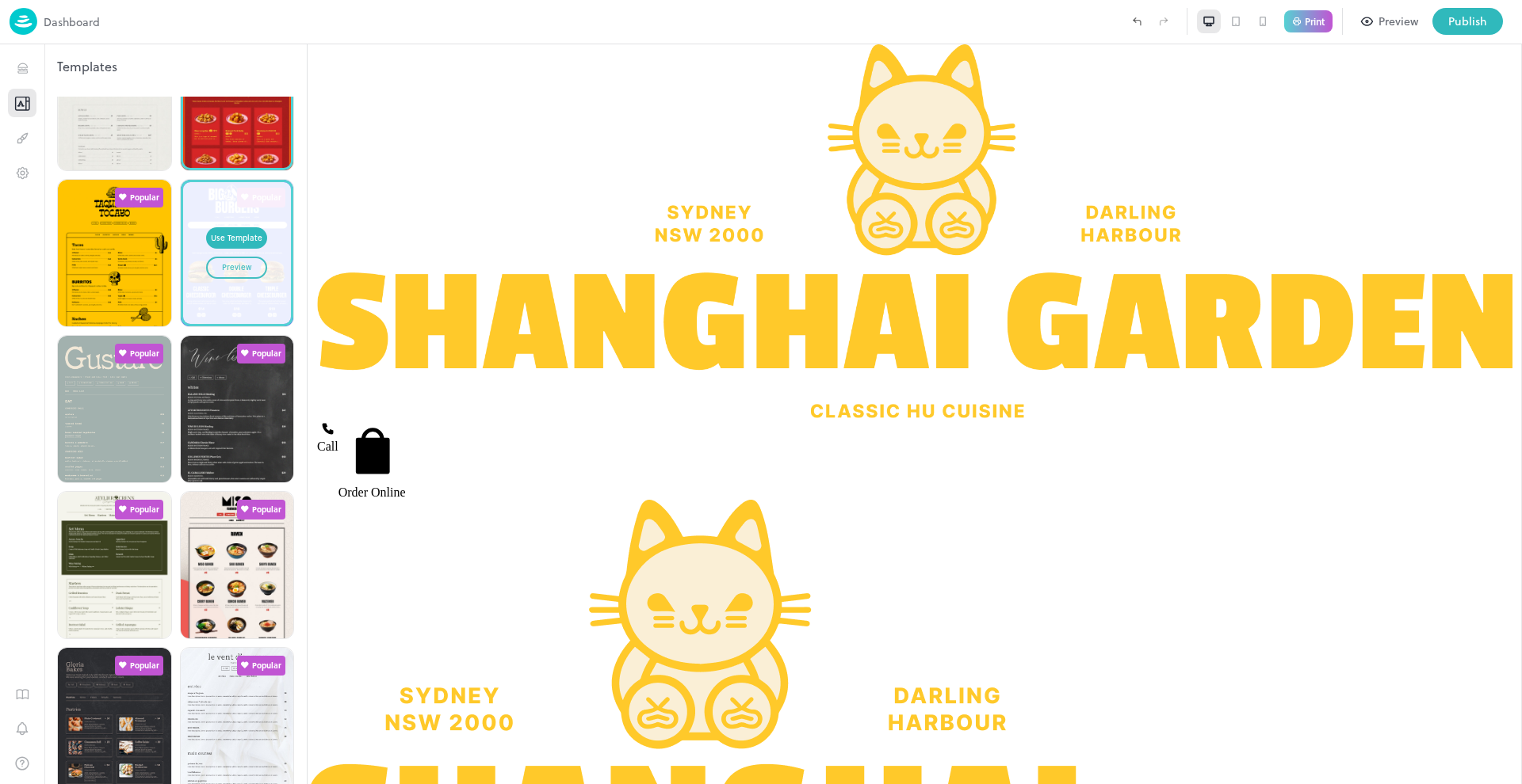
scroll to position [74, 0]
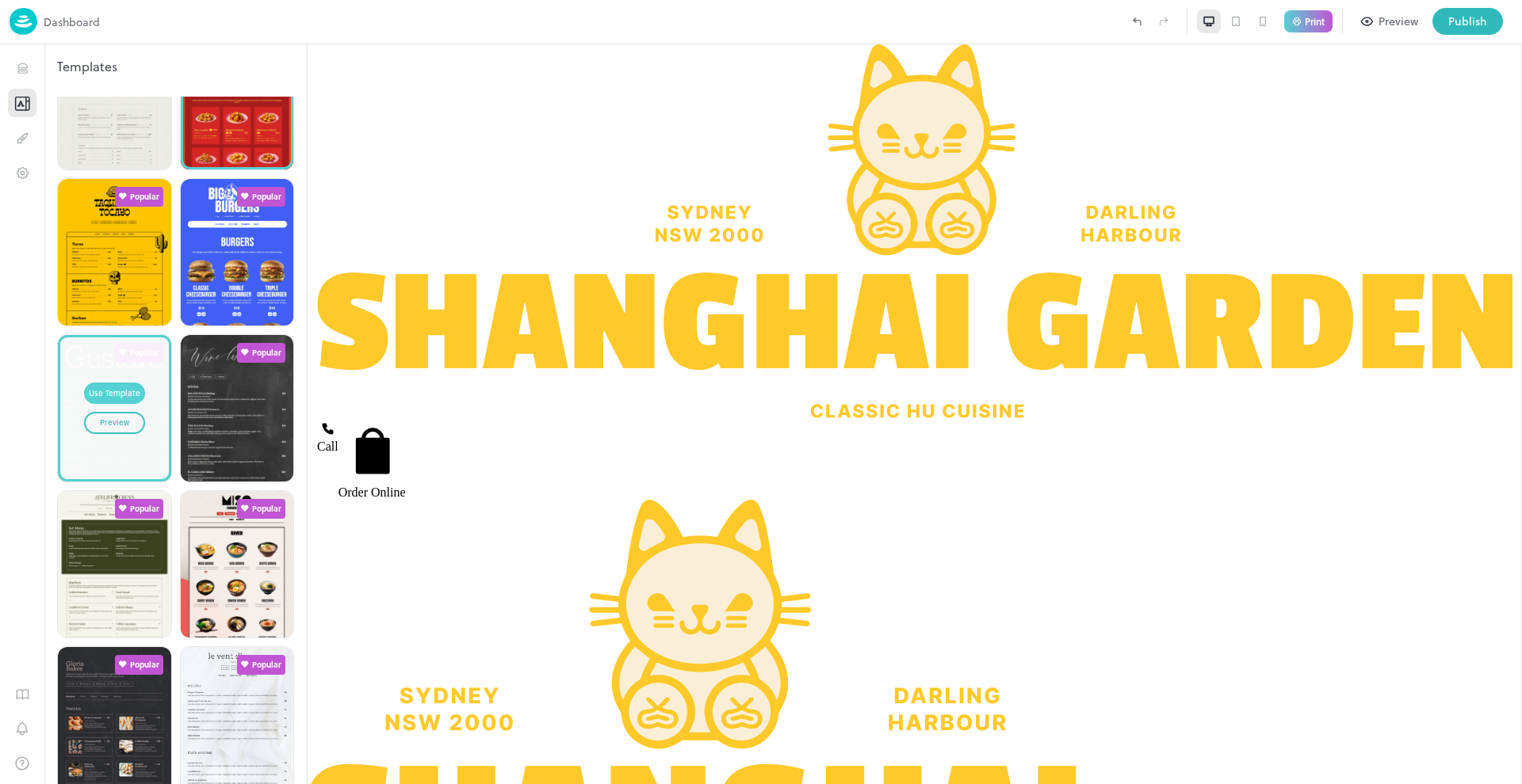
click at [108, 388] on div "Use Template" at bounding box center [114, 394] width 51 height 13
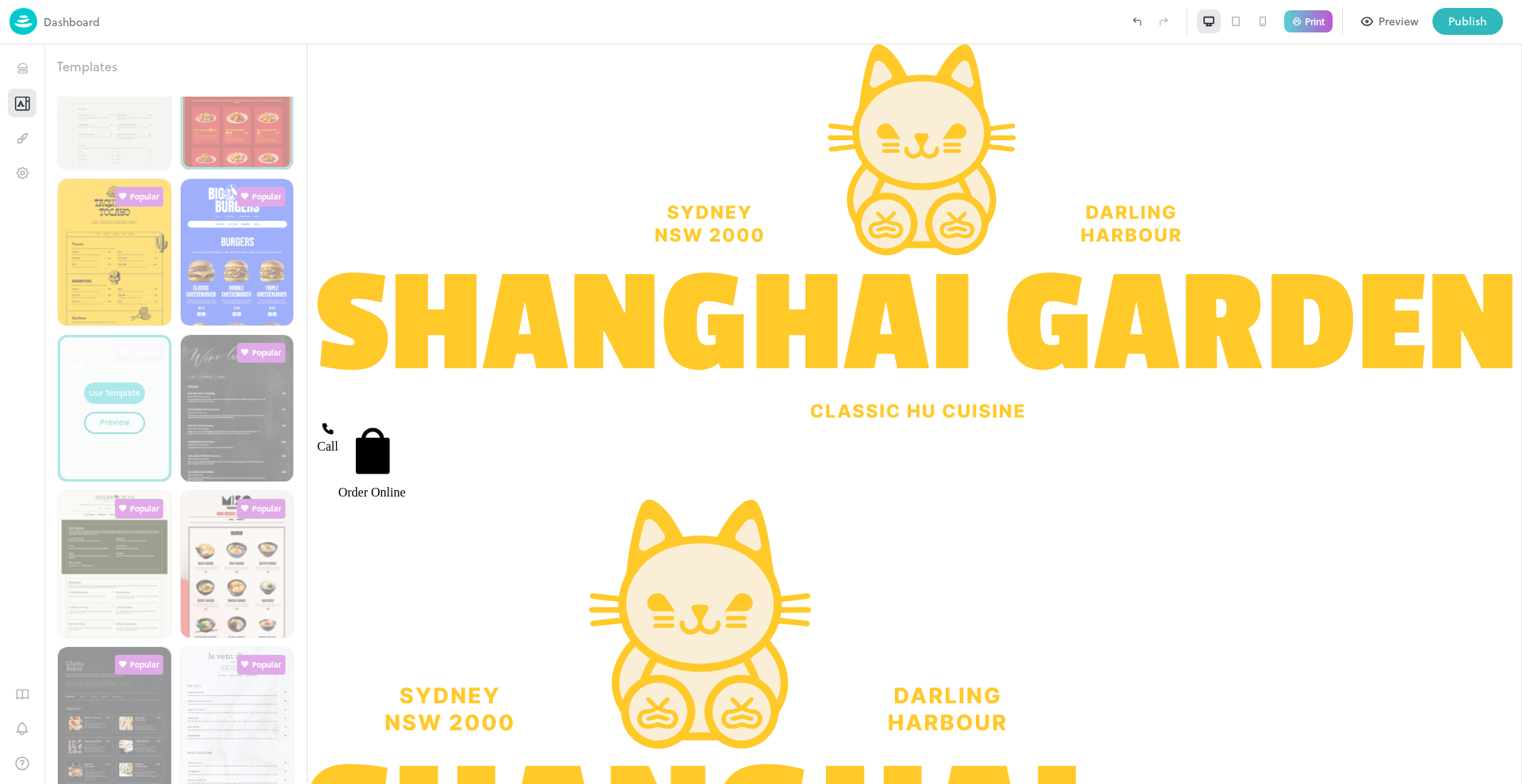
type input "**********"
type input "******"
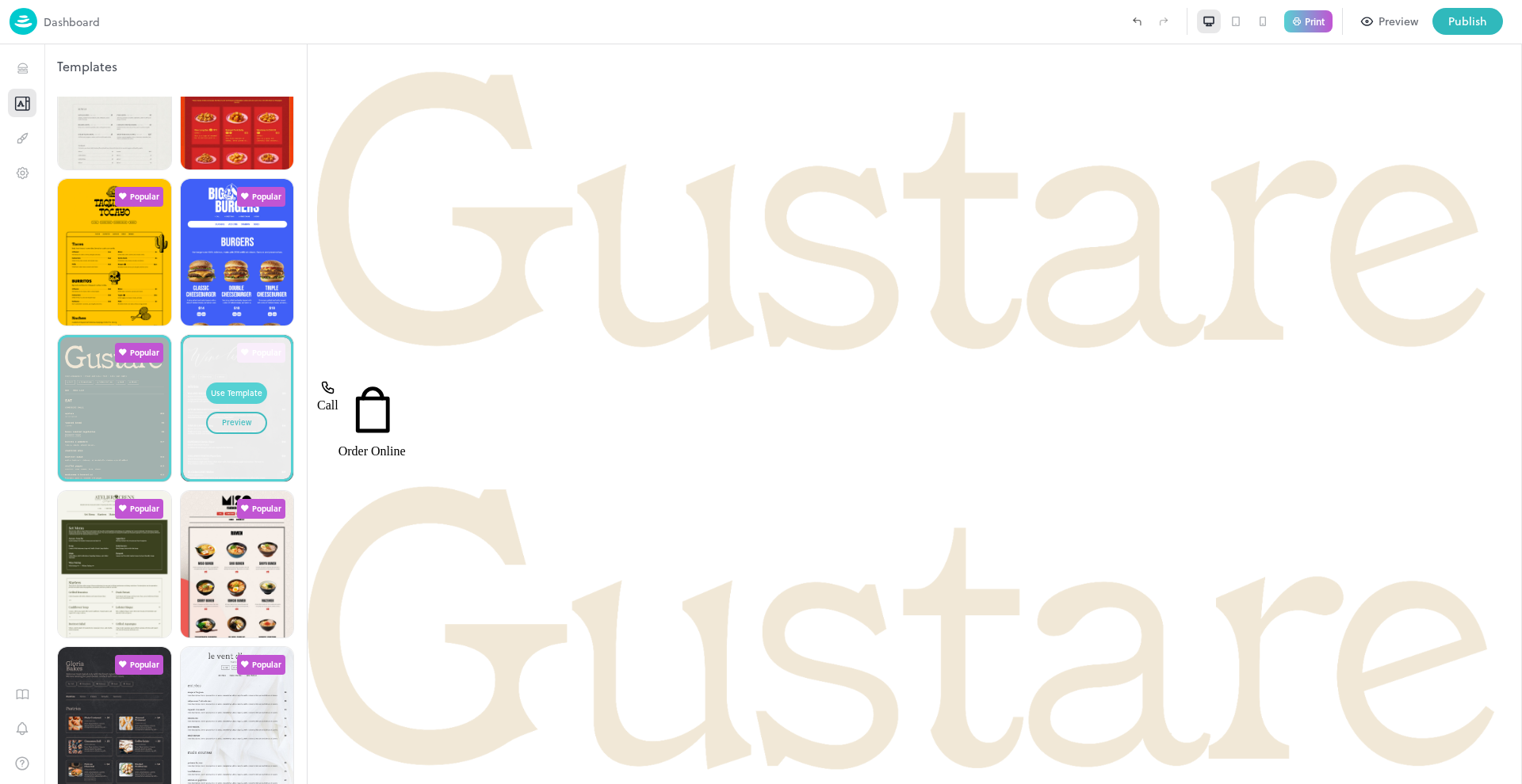
drag, startPoint x: 261, startPoint y: 344, endPoint x: 231, endPoint y: 384, distance: 50.0
click at [231, 384] on div "Use Template Preview" at bounding box center [237, 408] width 108 height 141
click at [231, 388] on div "Use Template" at bounding box center [236, 394] width 51 height 13
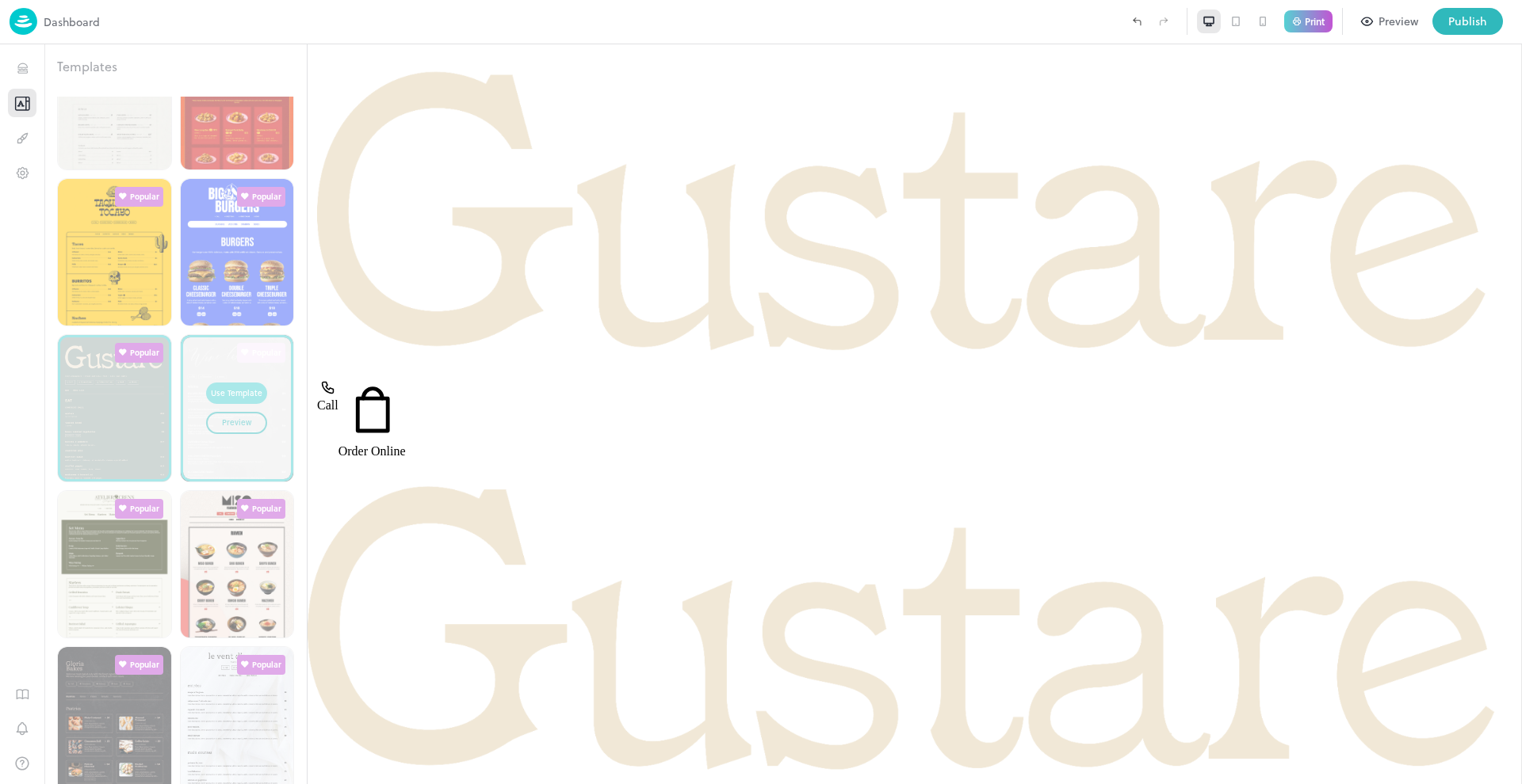
type input "**********"
type input "********"
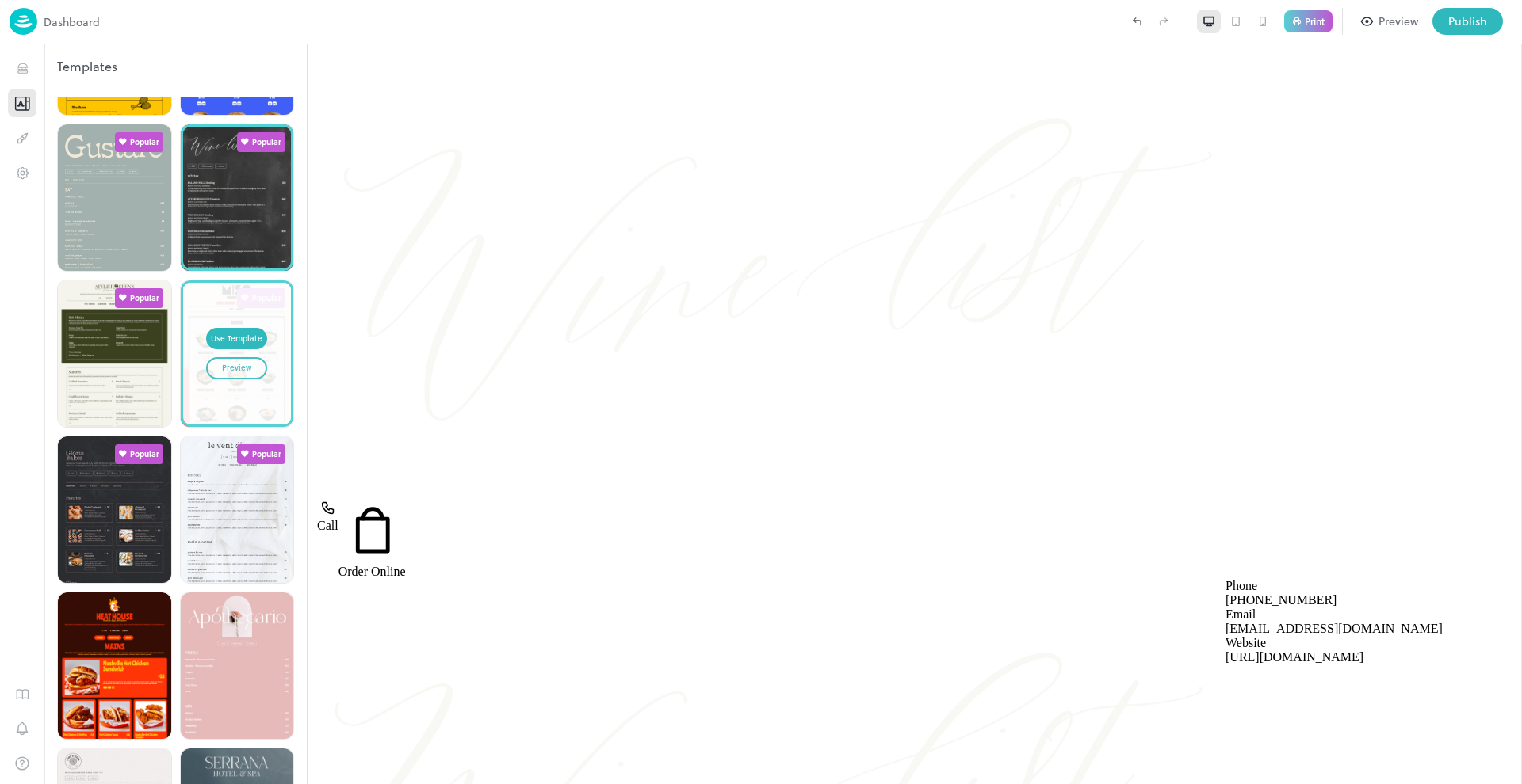
scroll to position [288, 0]
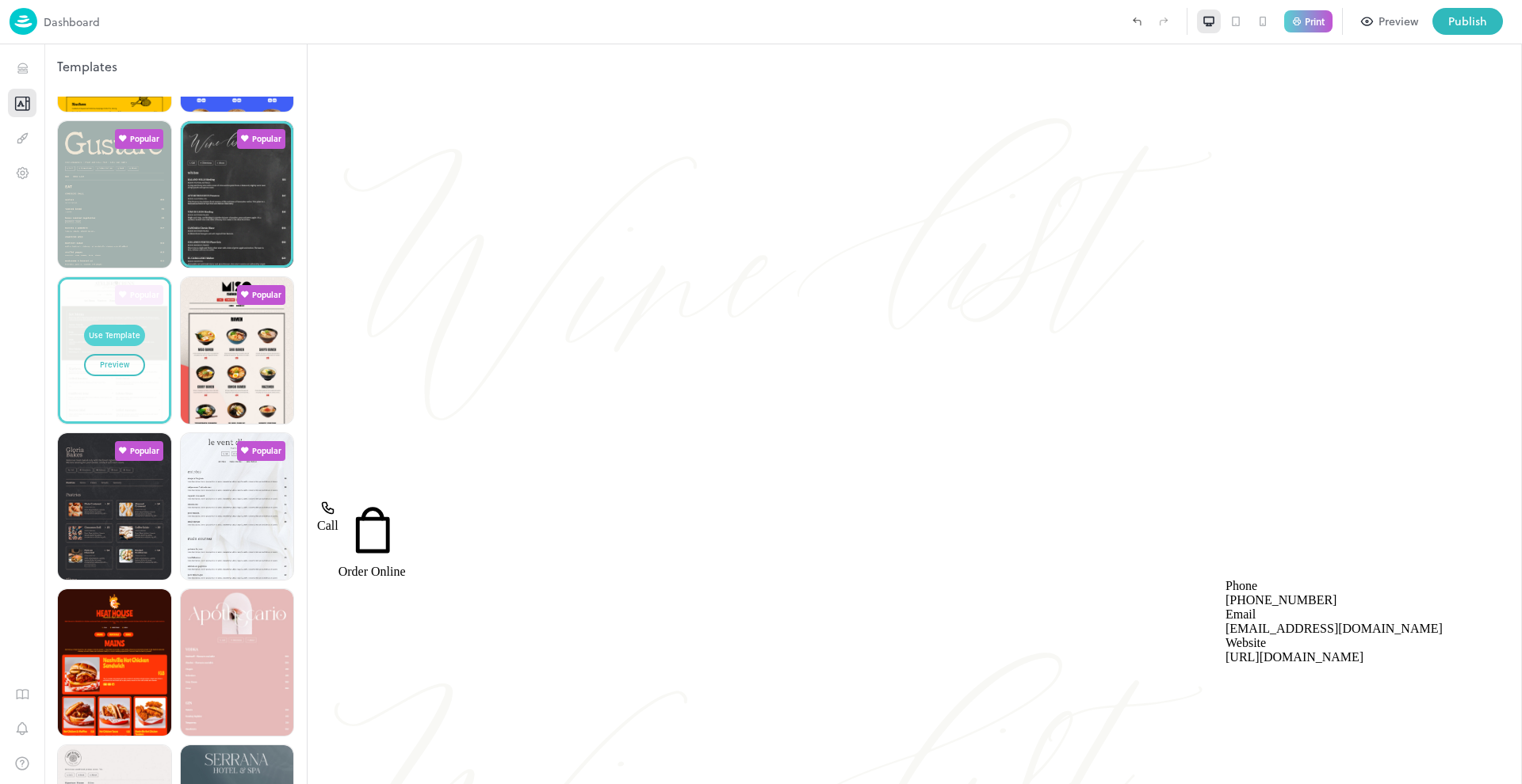
click at [119, 331] on div "Use Template" at bounding box center [114, 336] width 51 height 13
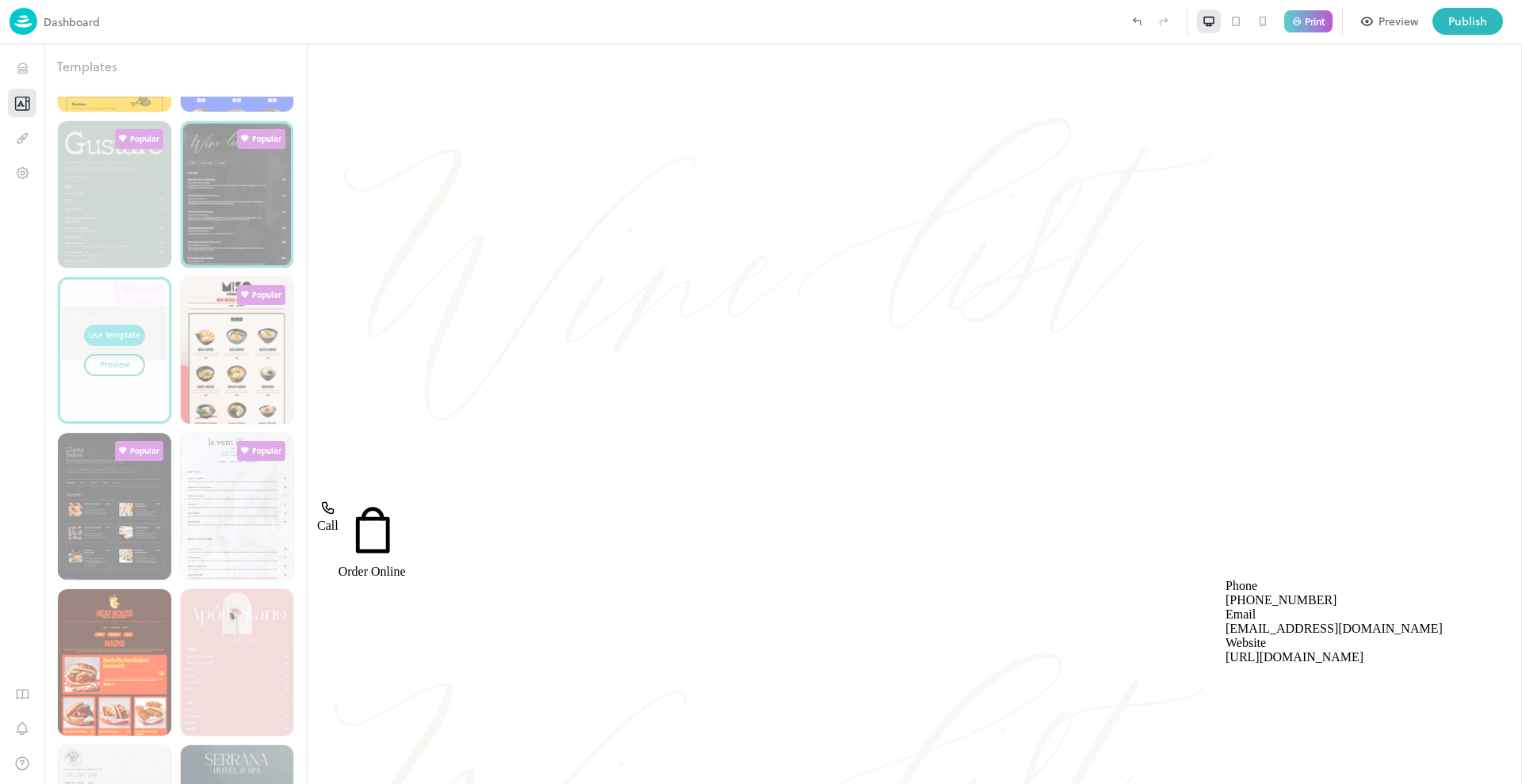
type input "**********"
type input "******"
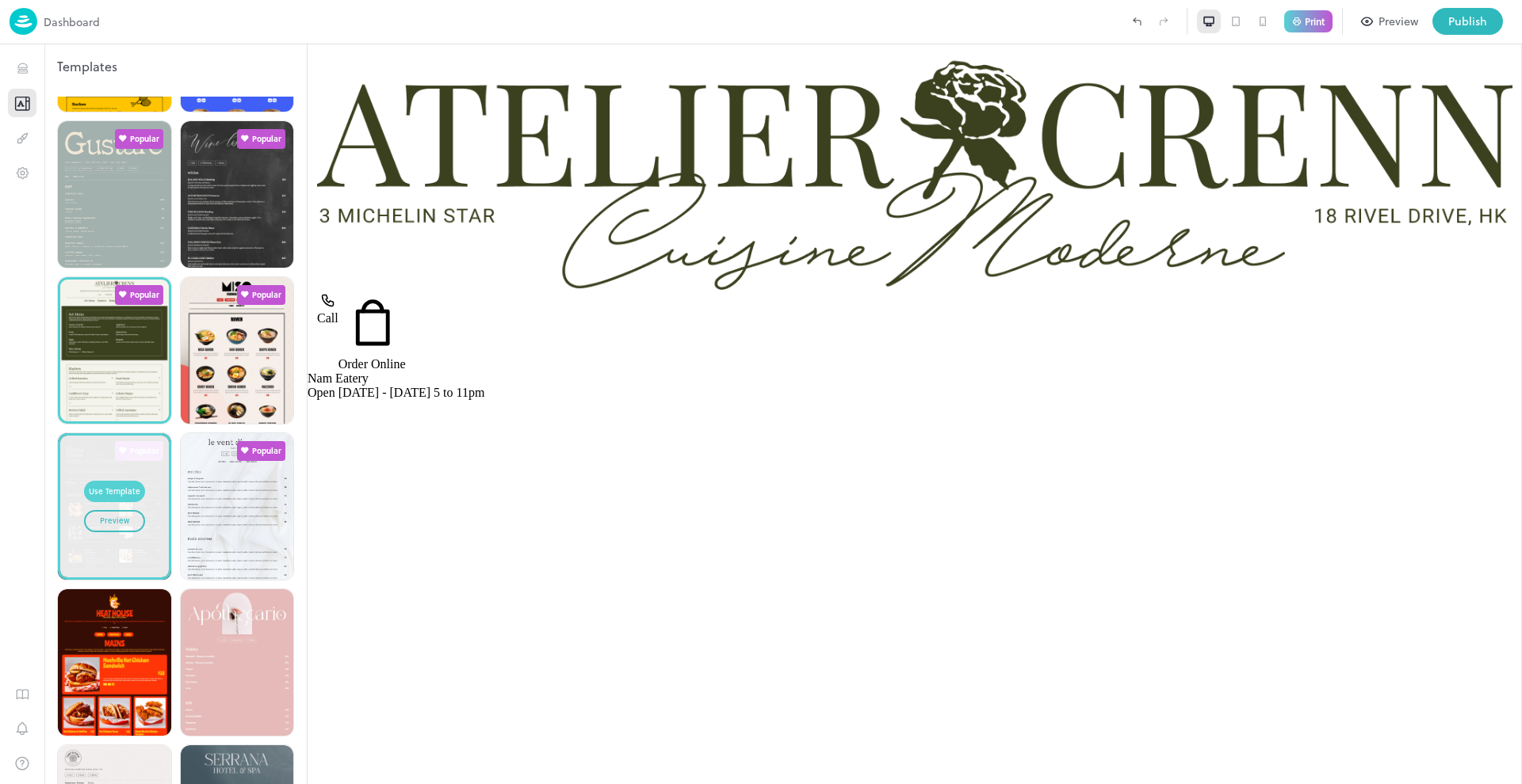
click at [113, 486] on div "Use Template" at bounding box center [114, 492] width 51 height 13
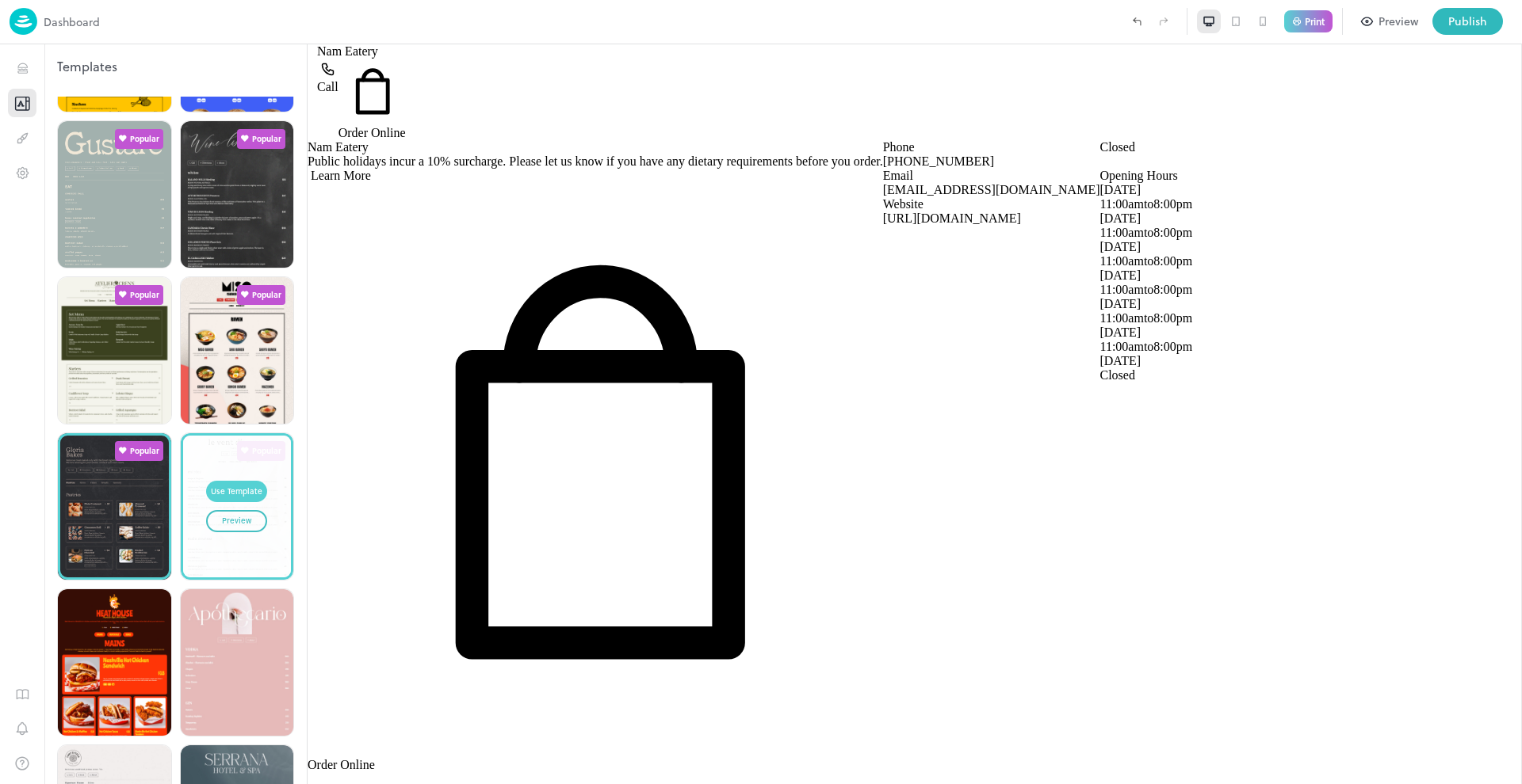
click at [239, 481] on button "Use Template" at bounding box center [237, 492] width 61 height 22
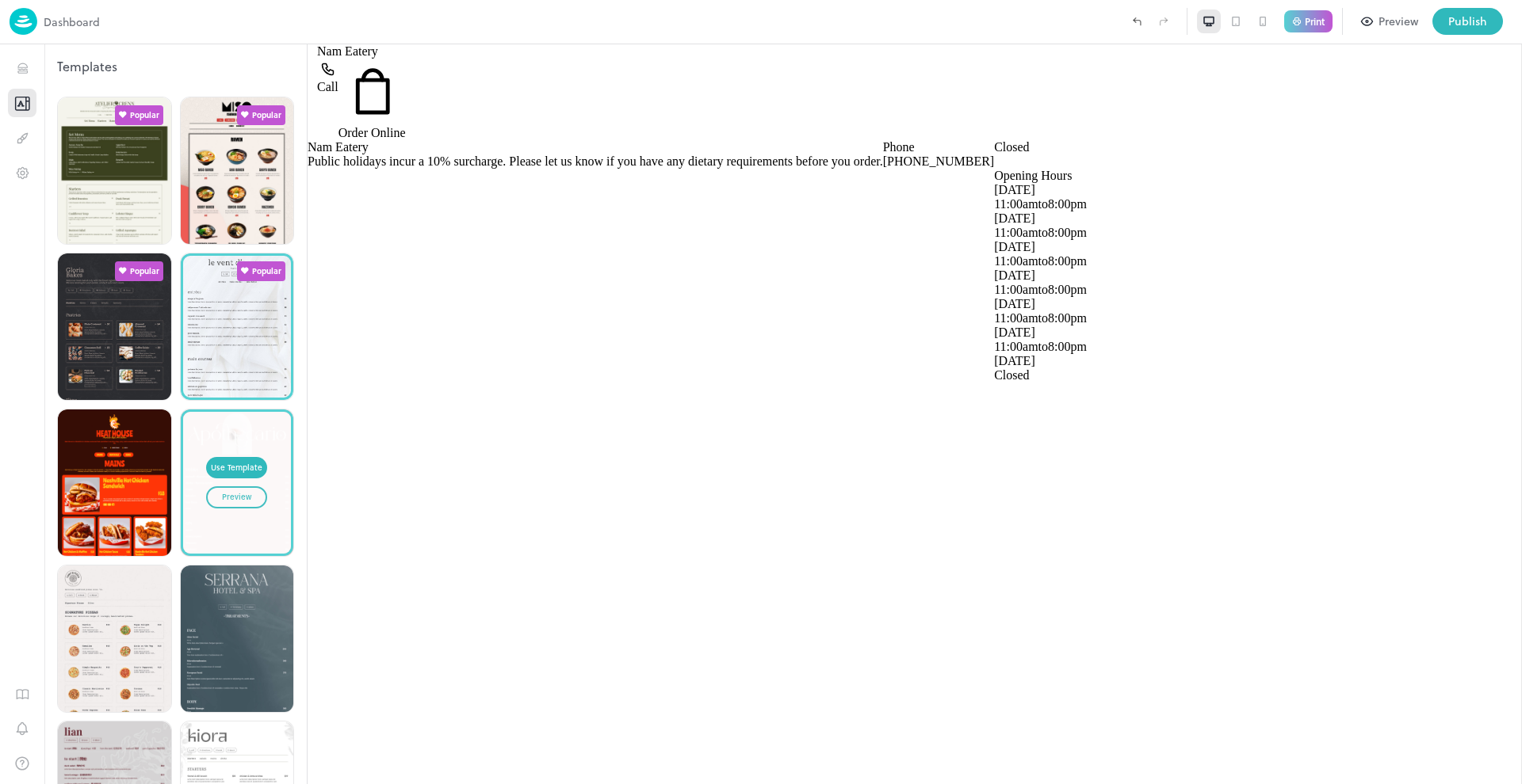
scroll to position [478, 0]
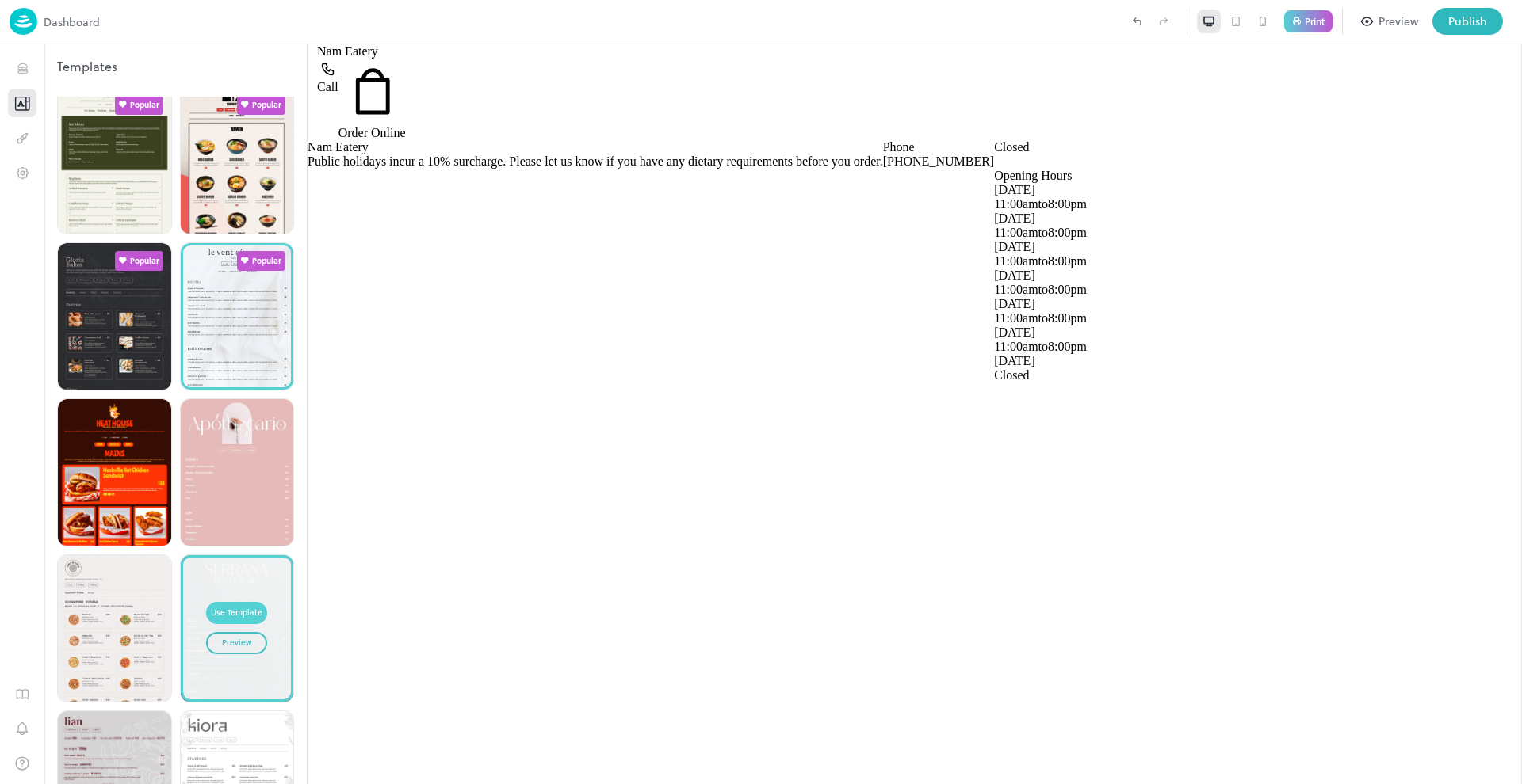
click at [232, 607] on div "Use Template" at bounding box center [236, 613] width 51 height 13
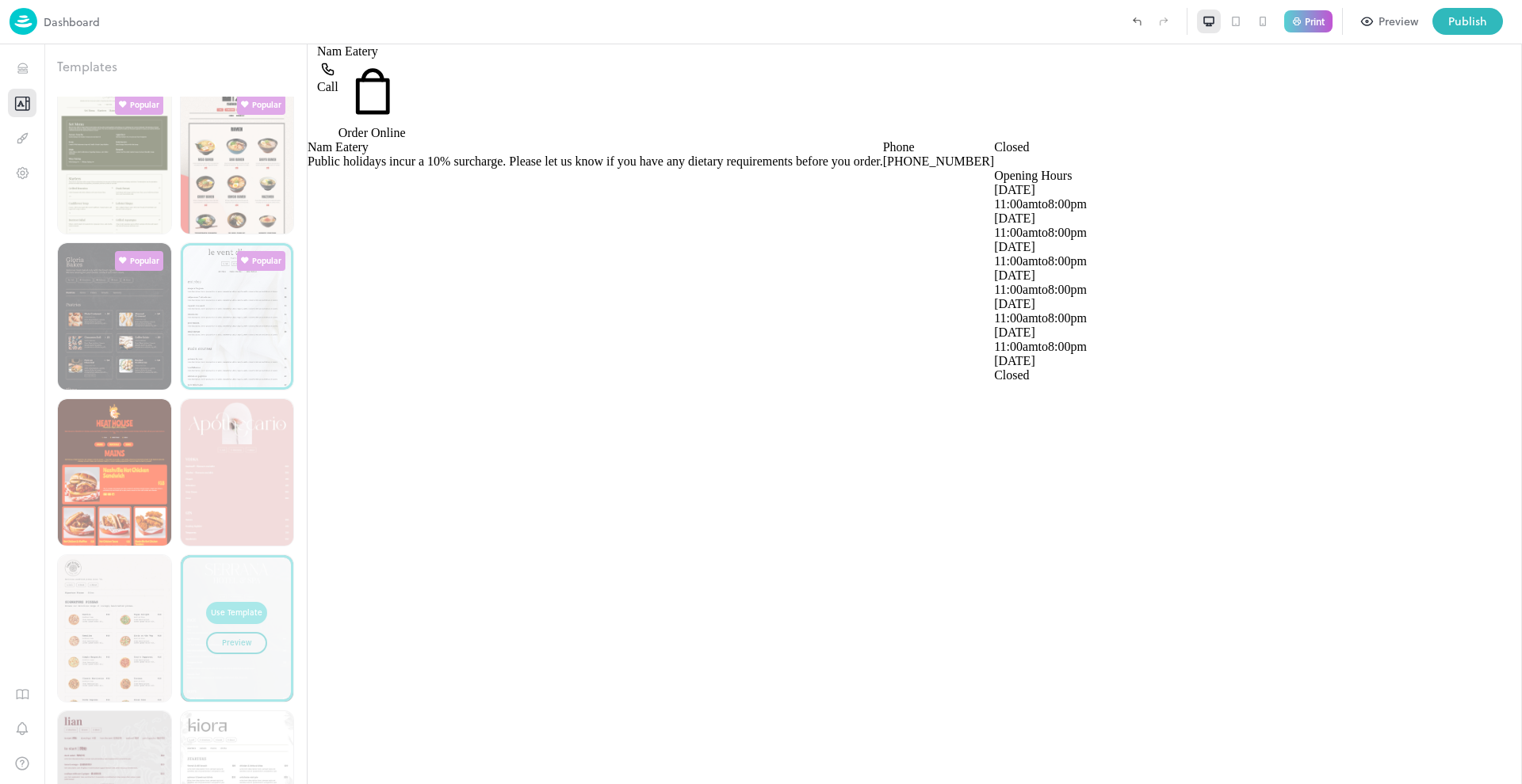
type input "****"
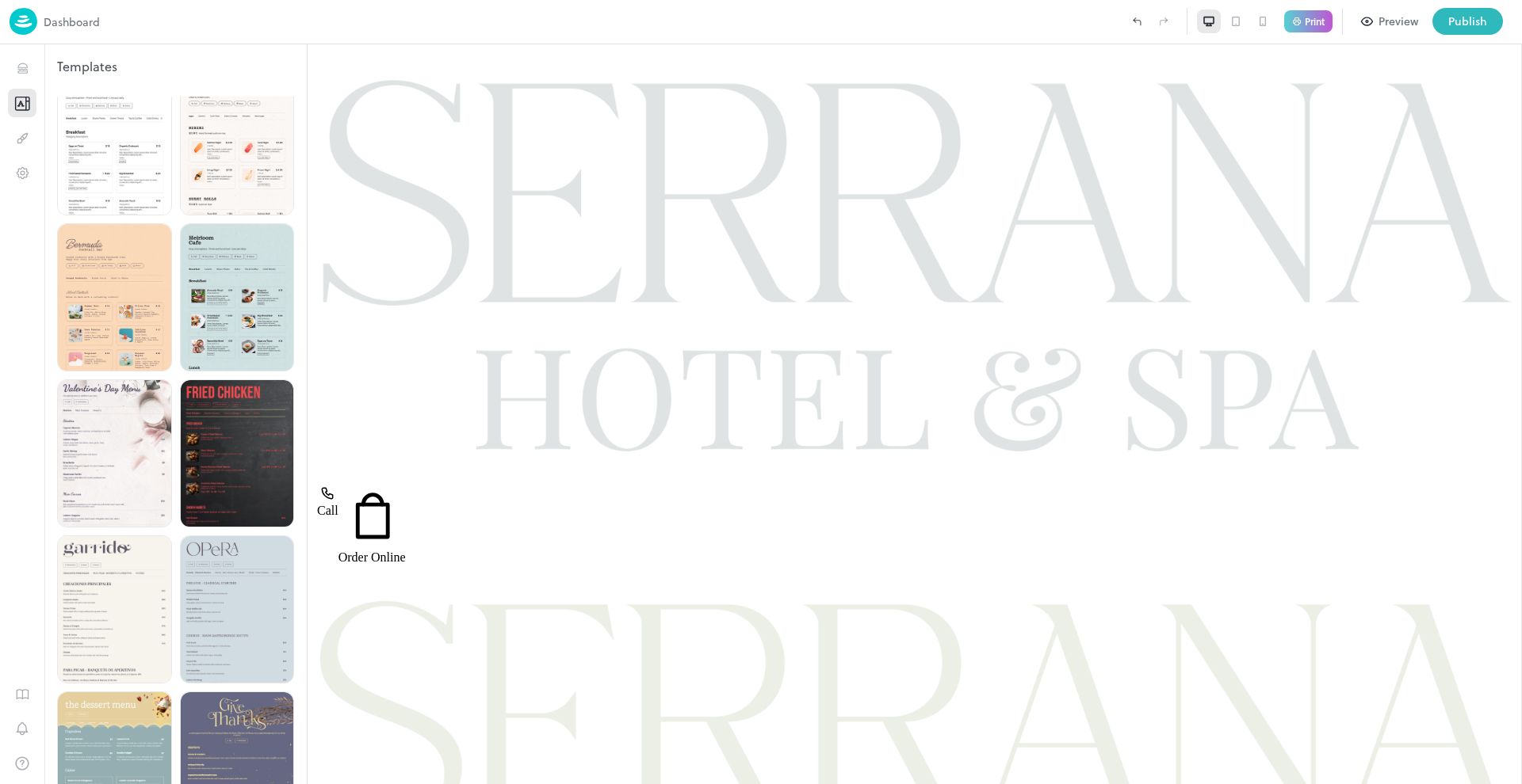
scroll to position [2372, 0]
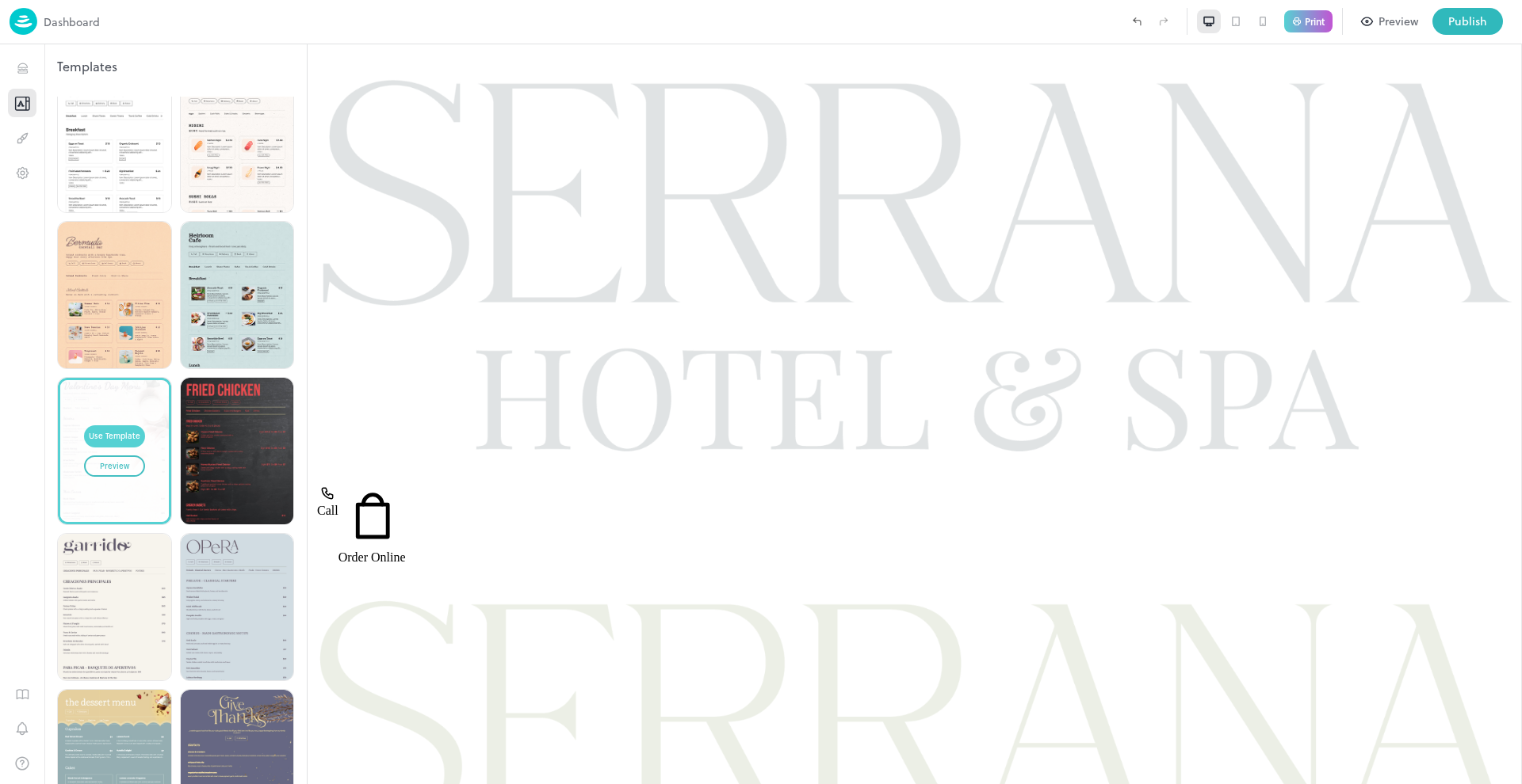
click at [117, 430] on div "Use Template" at bounding box center [114, 436] width 51 height 13
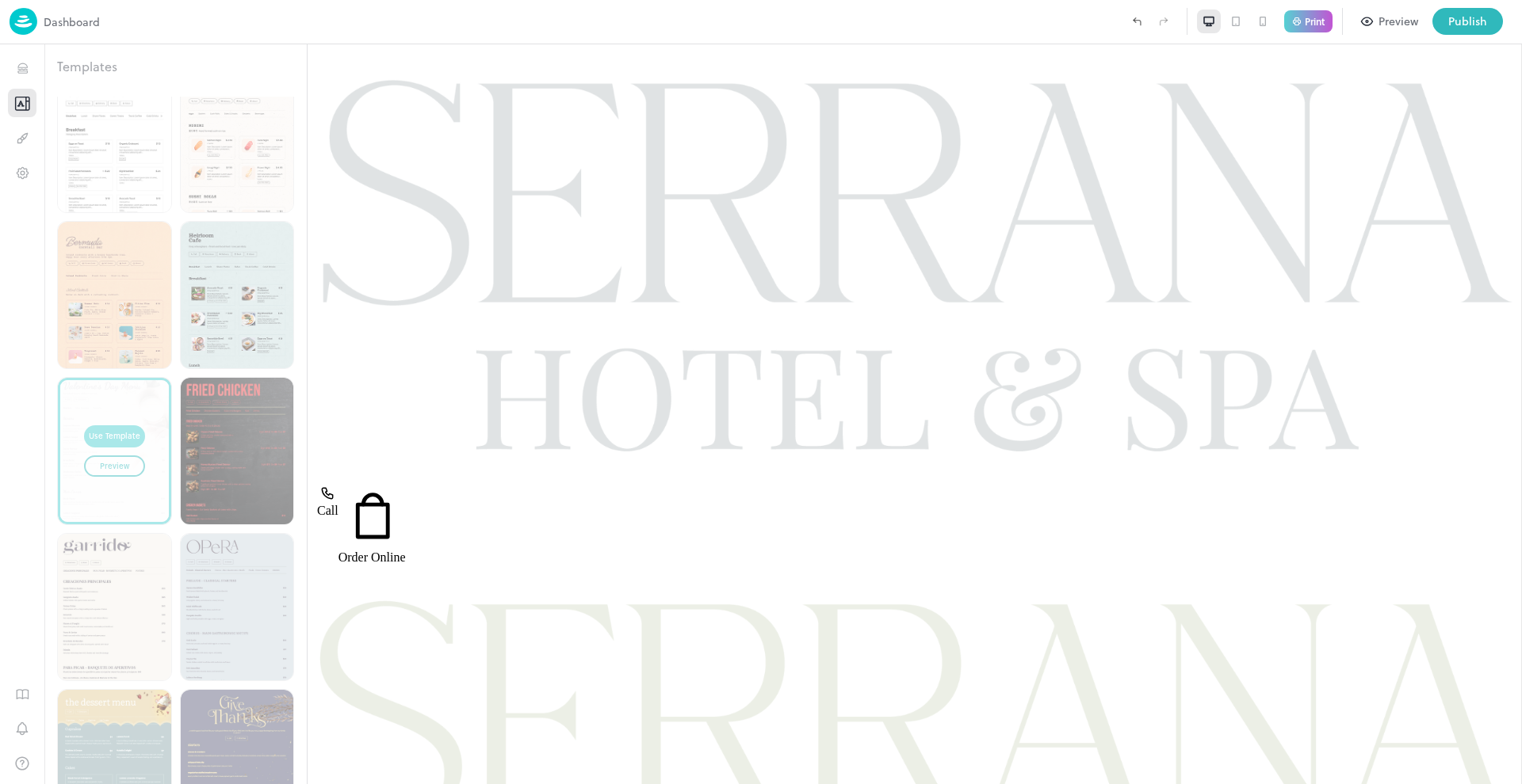
type input "**********"
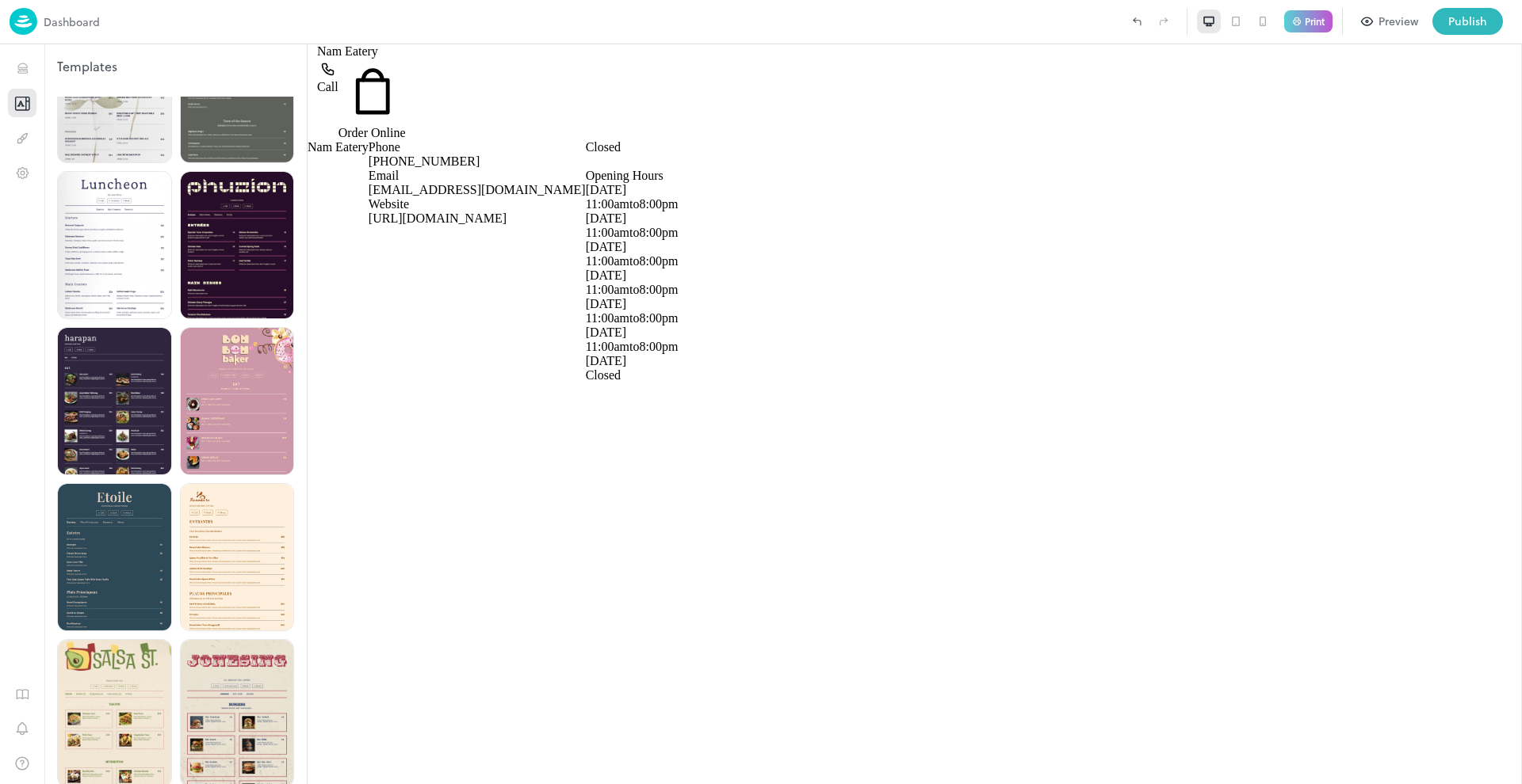
scroll to position [3829, 0]
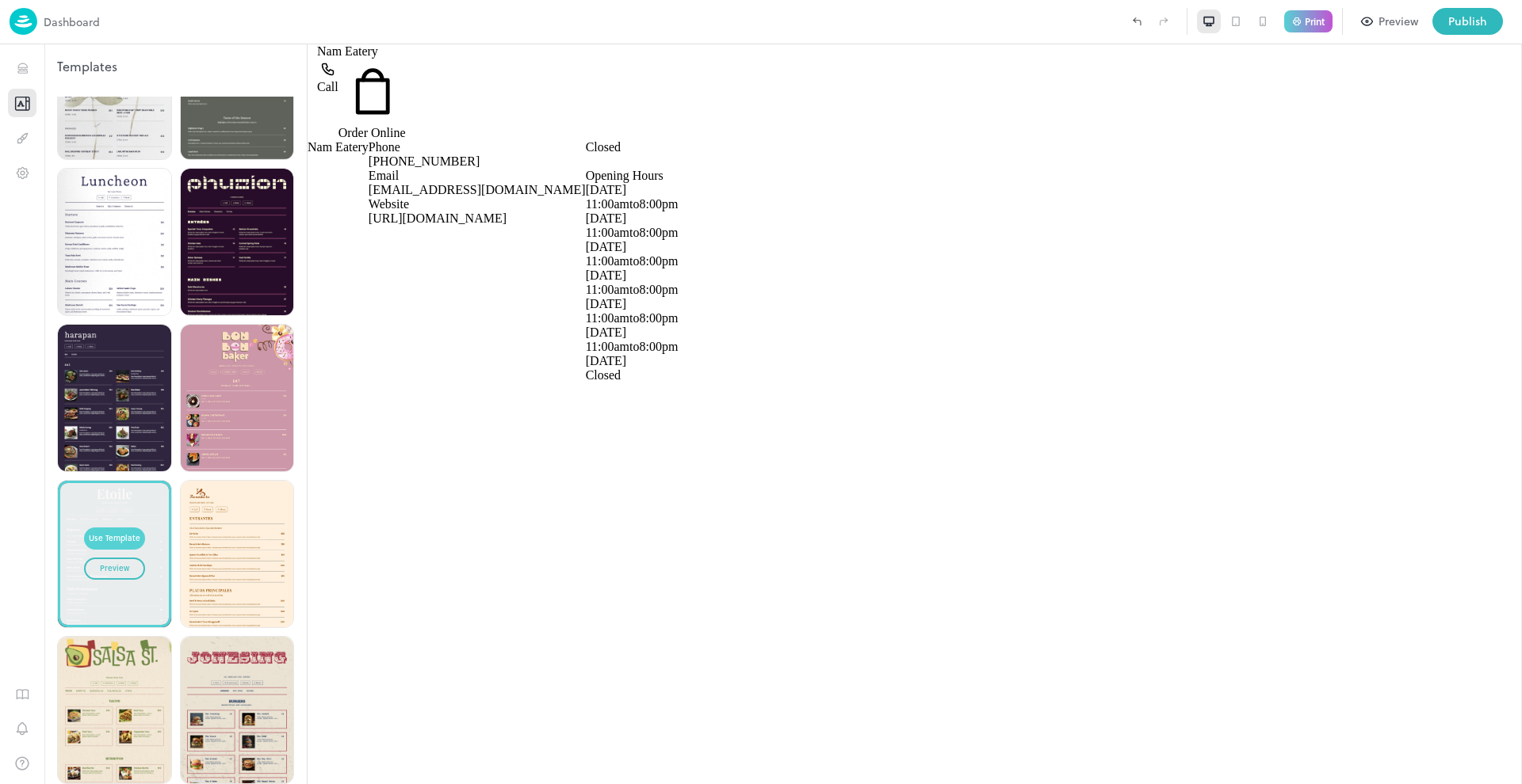
click at [118, 533] on div "Use Template" at bounding box center [114, 539] width 51 height 13
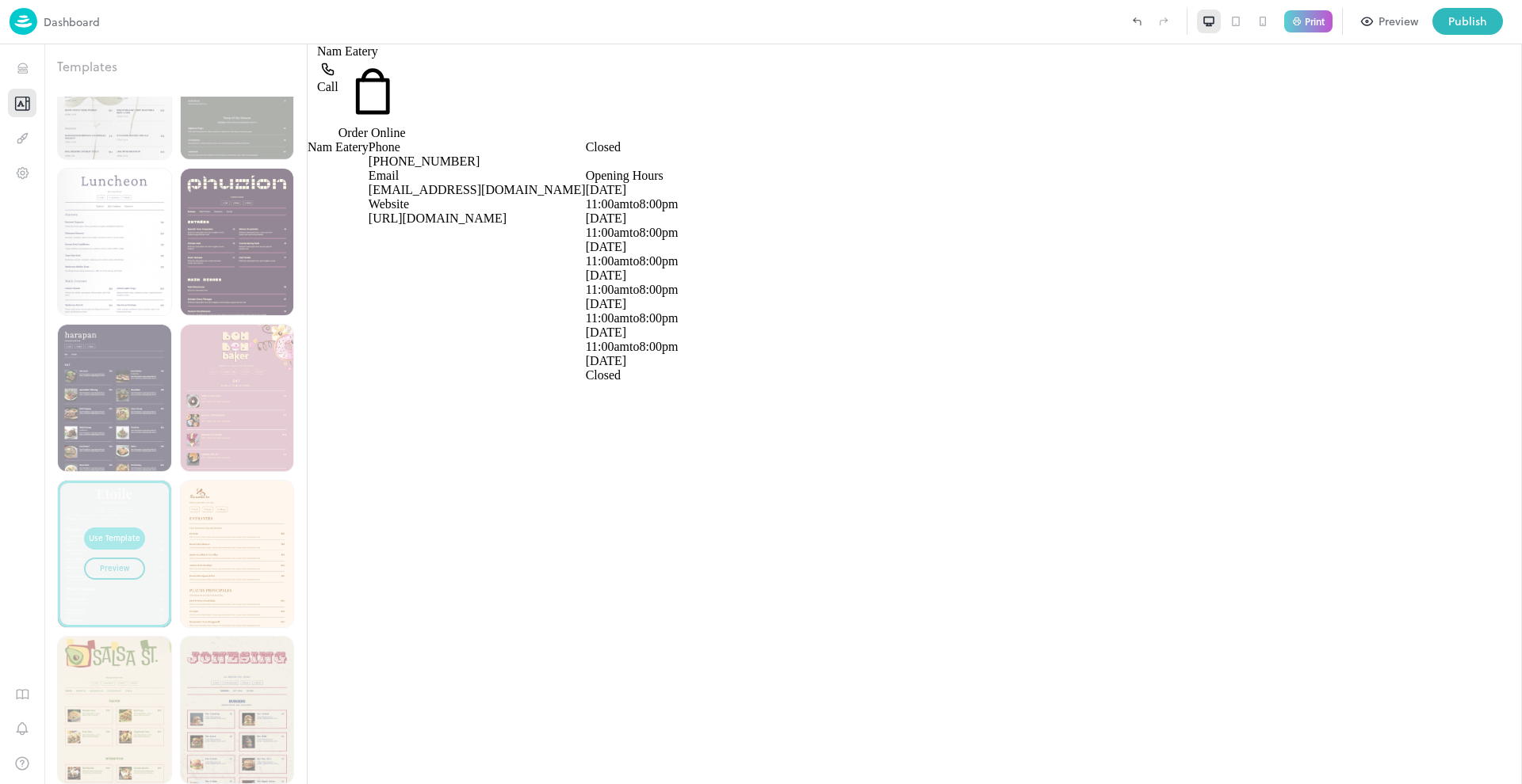
type input "**********"
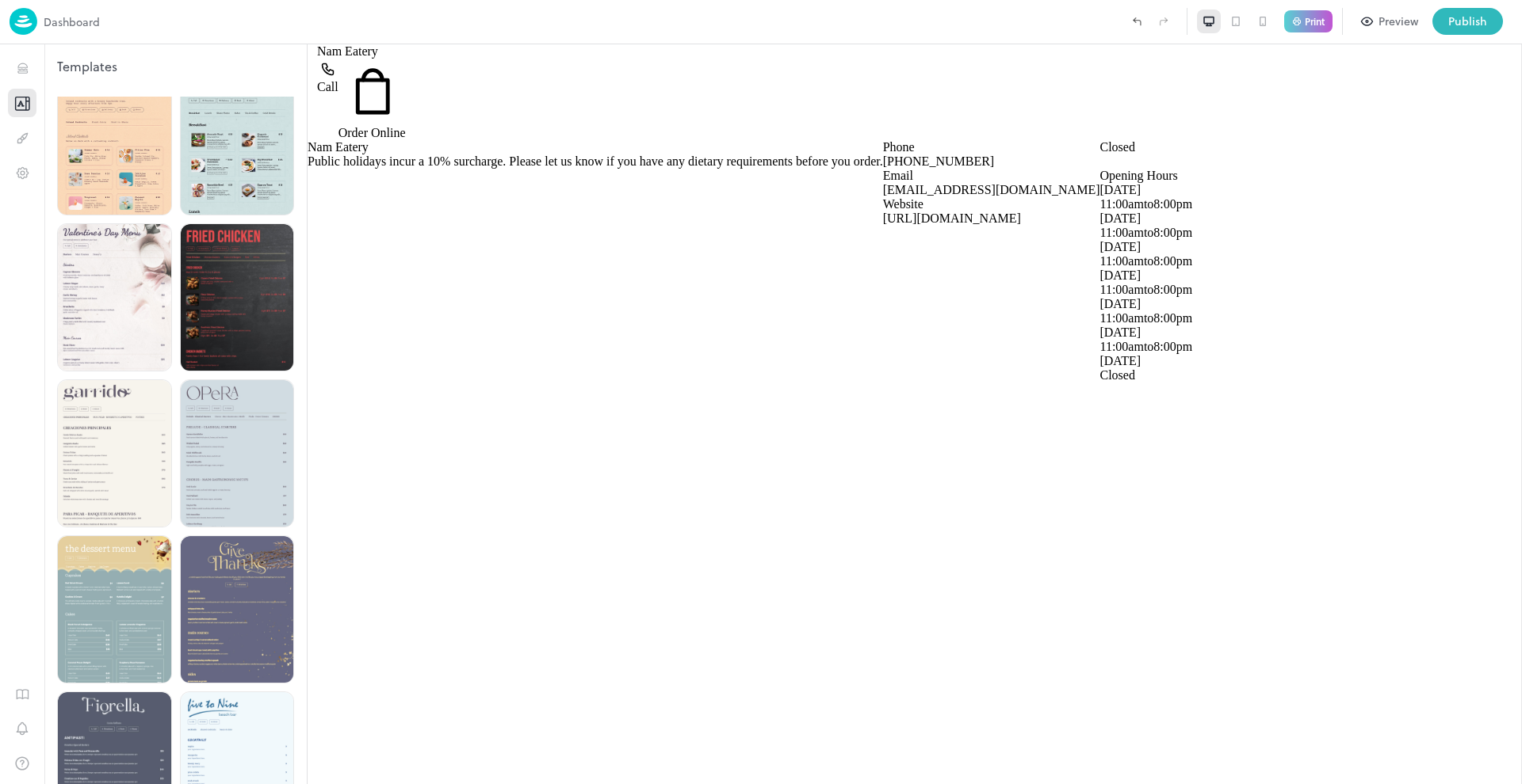
scroll to position [2520, 0]
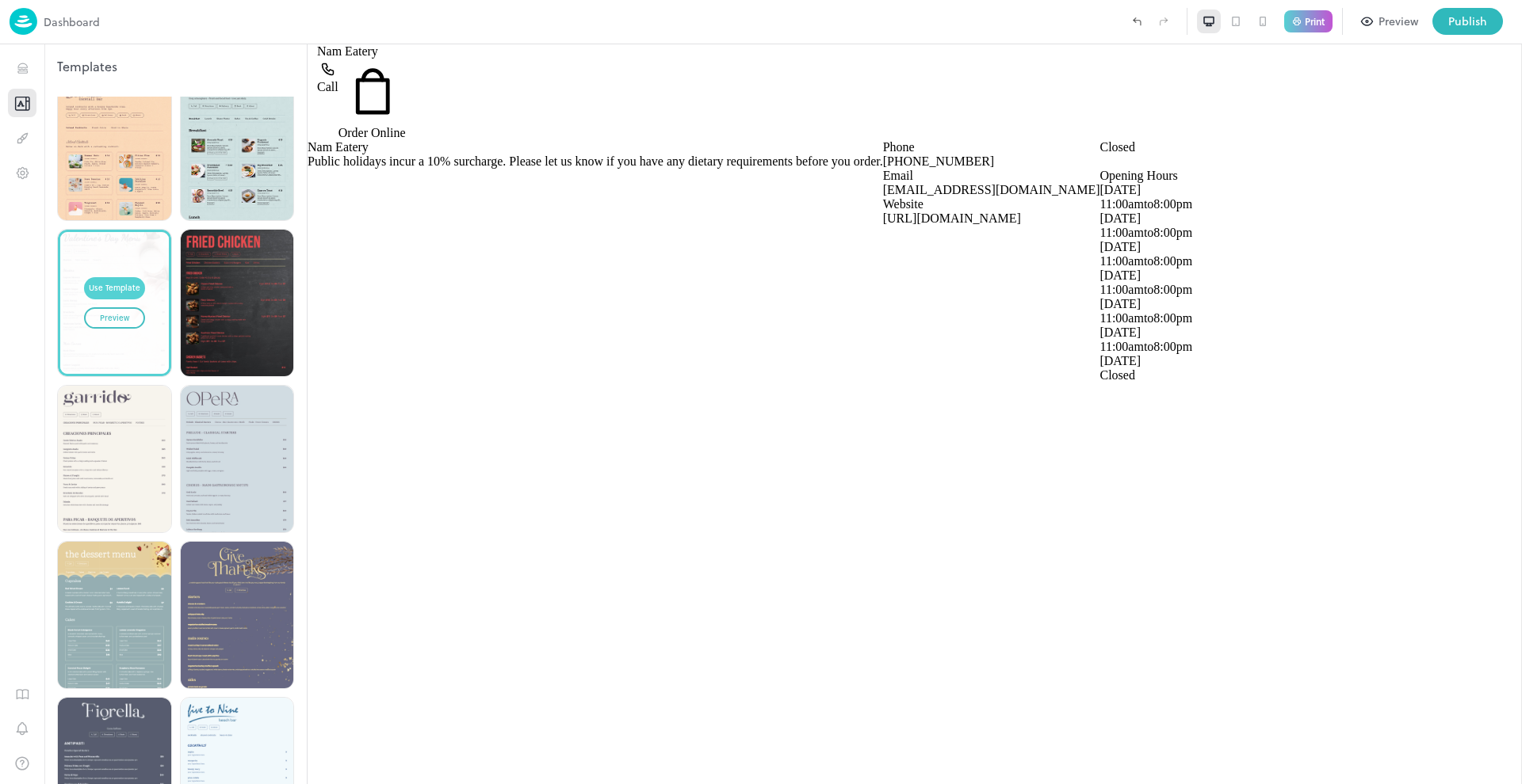
click at [95, 277] on button "Use Template" at bounding box center [115, 288] width 61 height 22
type input "****"
type input "**********"
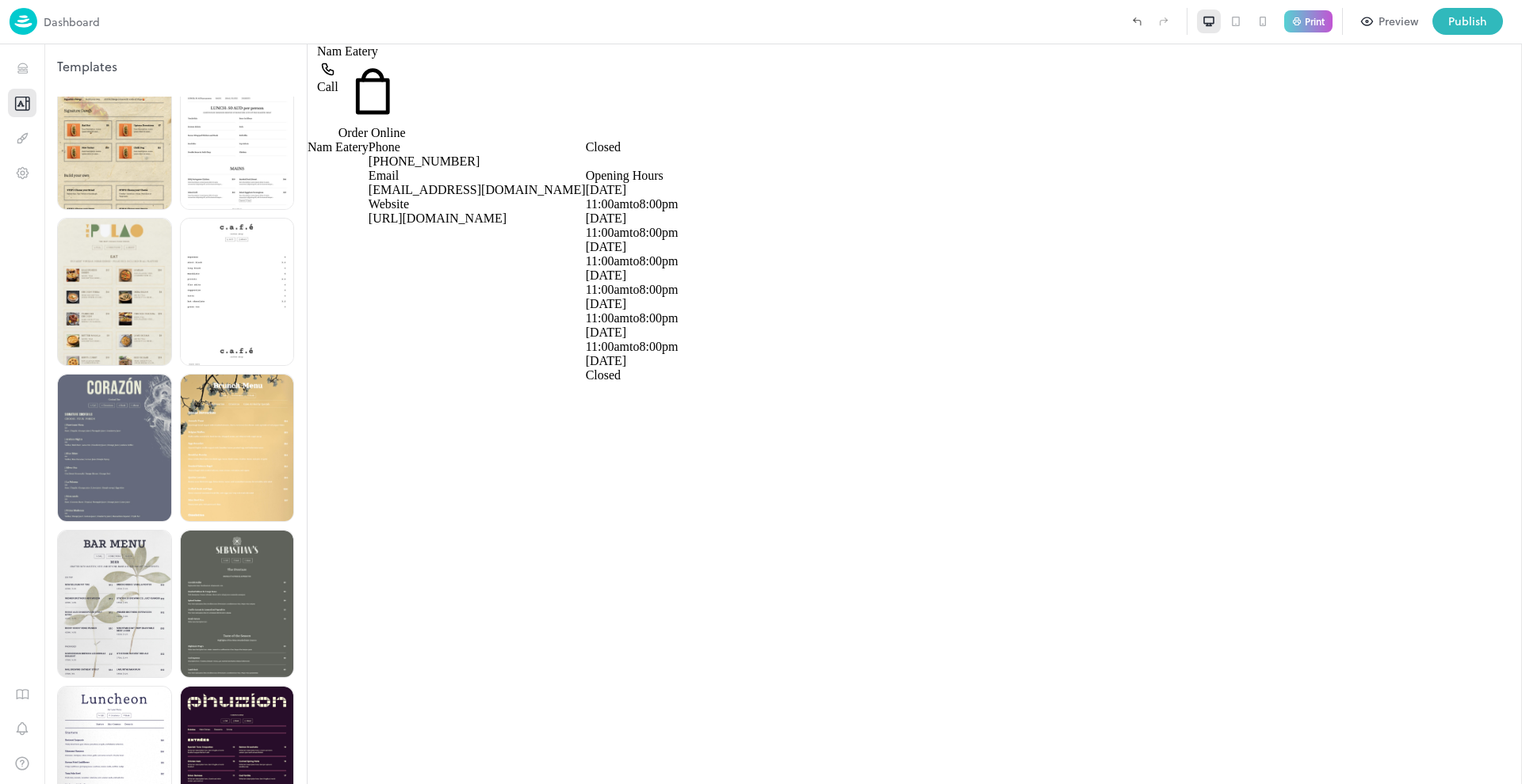
scroll to position [3312, 0]
